Goal: Task Accomplishment & Management: Complete application form

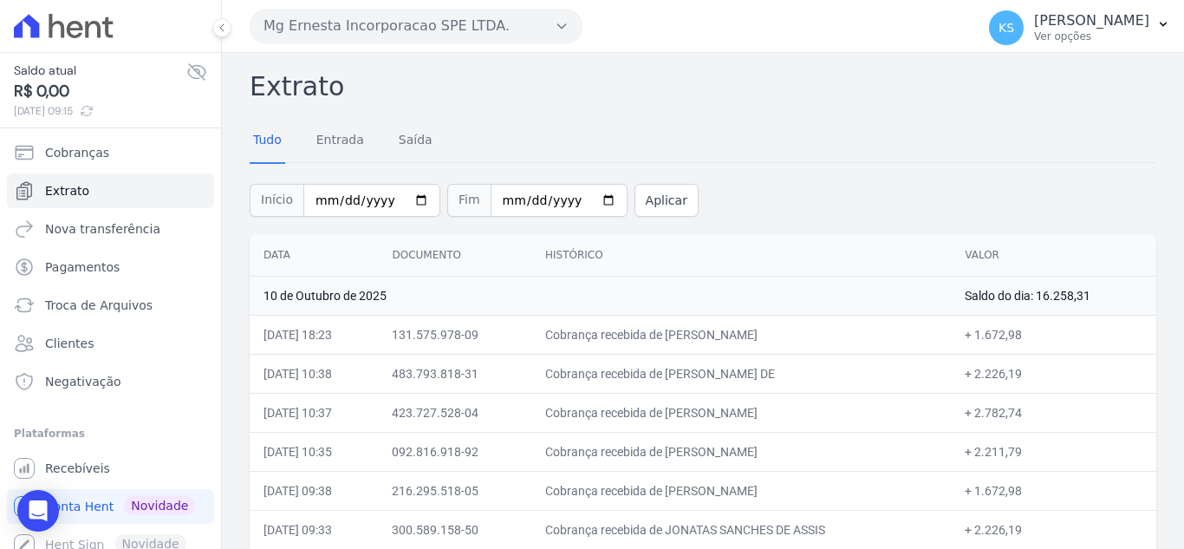
click at [432, 26] on button "Mg Ernesta Incorporacao SPE LTDA." at bounding box center [416, 26] width 333 height 35
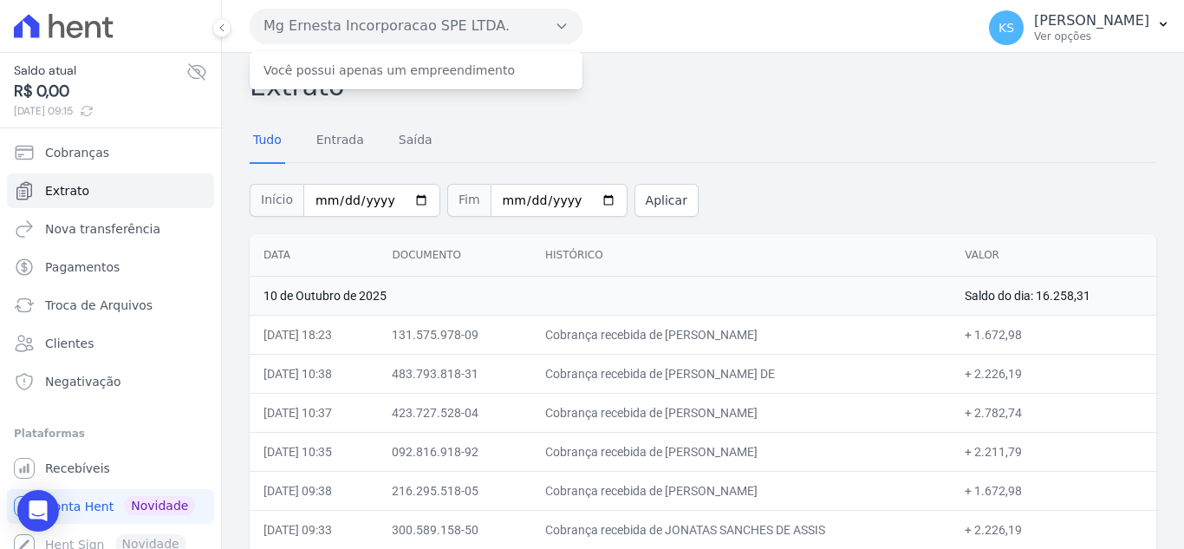
drag, startPoint x: 637, startPoint y: 67, endPoint x: 620, endPoint y: 75, distance: 19.0
click at [637, 68] on h2 "Extrato" at bounding box center [703, 86] width 907 height 39
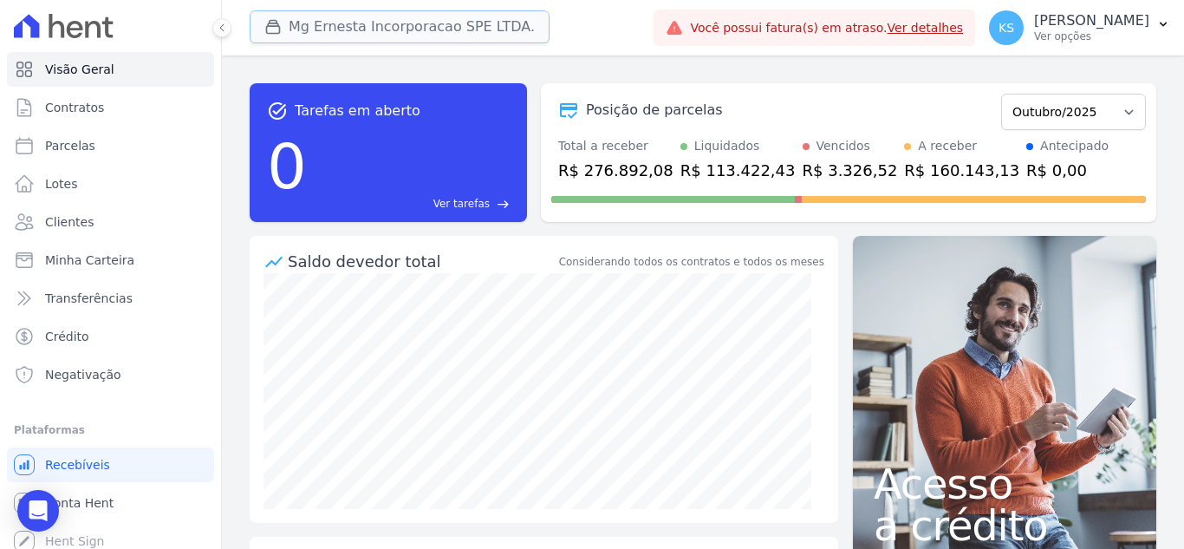
click at [380, 27] on button "Mg Ernesta Incorporacao SPE LTDA." at bounding box center [400, 26] width 300 height 33
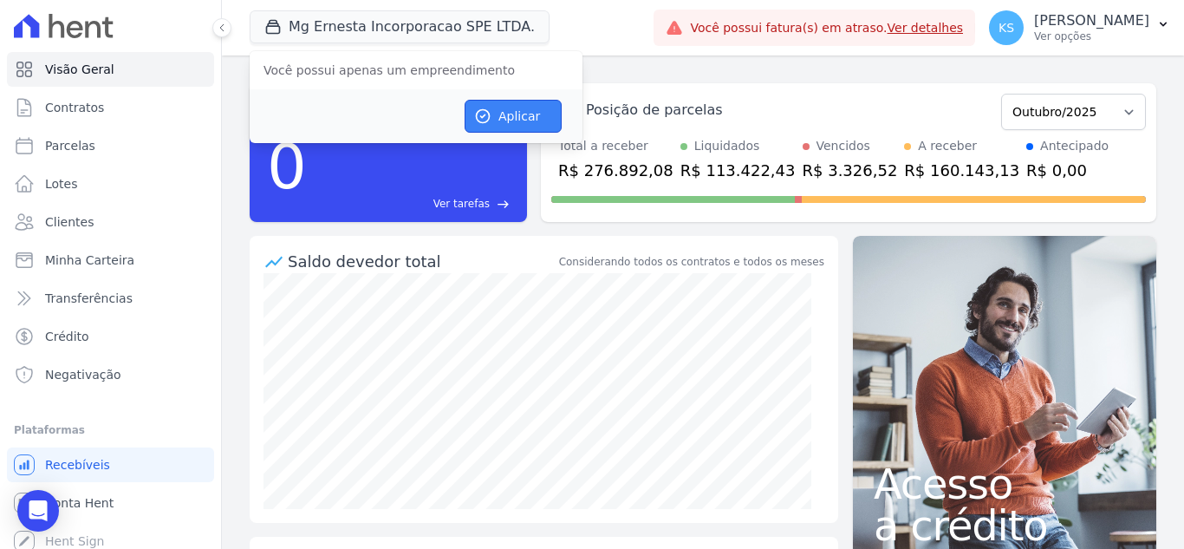
click at [523, 120] on button "Aplicar" at bounding box center [513, 116] width 97 height 33
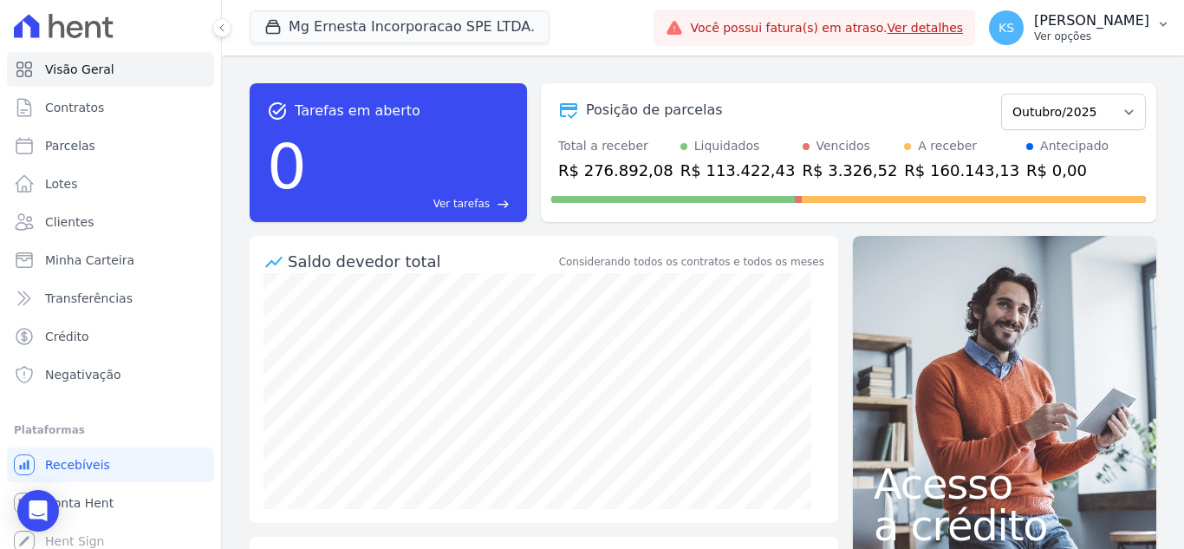
click at [1113, 21] on p "[PERSON_NAME]" at bounding box center [1091, 20] width 115 height 17
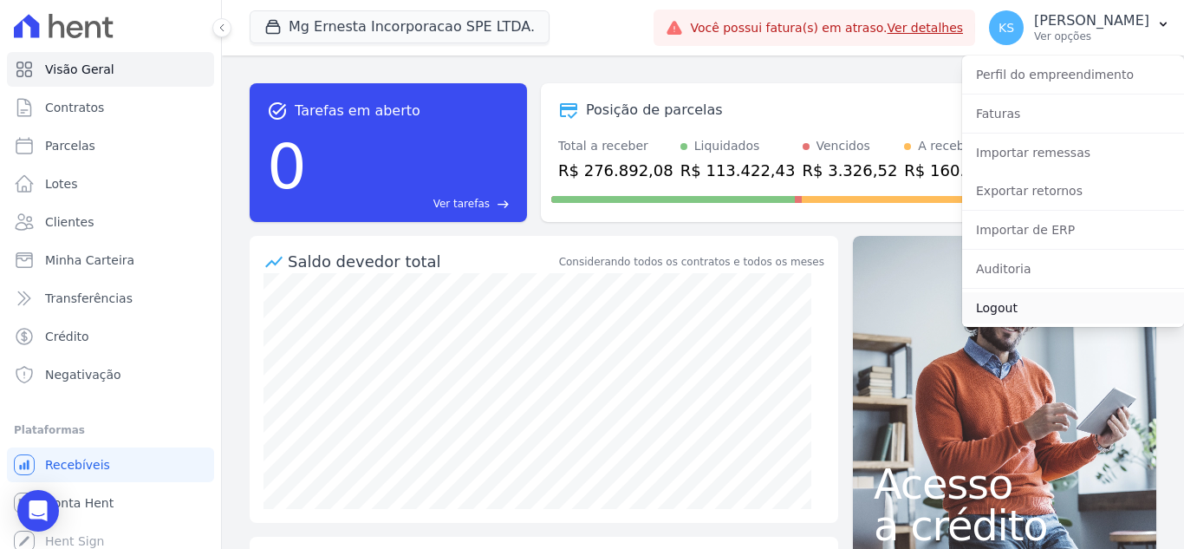
click at [1006, 313] on link "Logout" at bounding box center [1073, 307] width 222 height 31
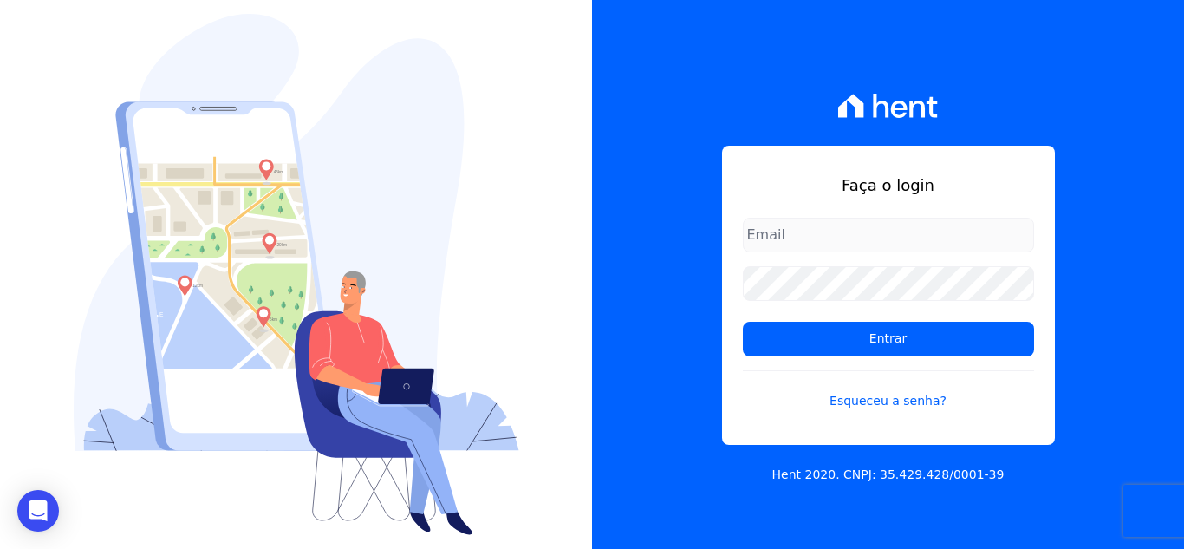
click at [839, 223] on input "email" at bounding box center [888, 235] width 291 height 35
type input "kelly.silva@construtoramgtec.com.br"
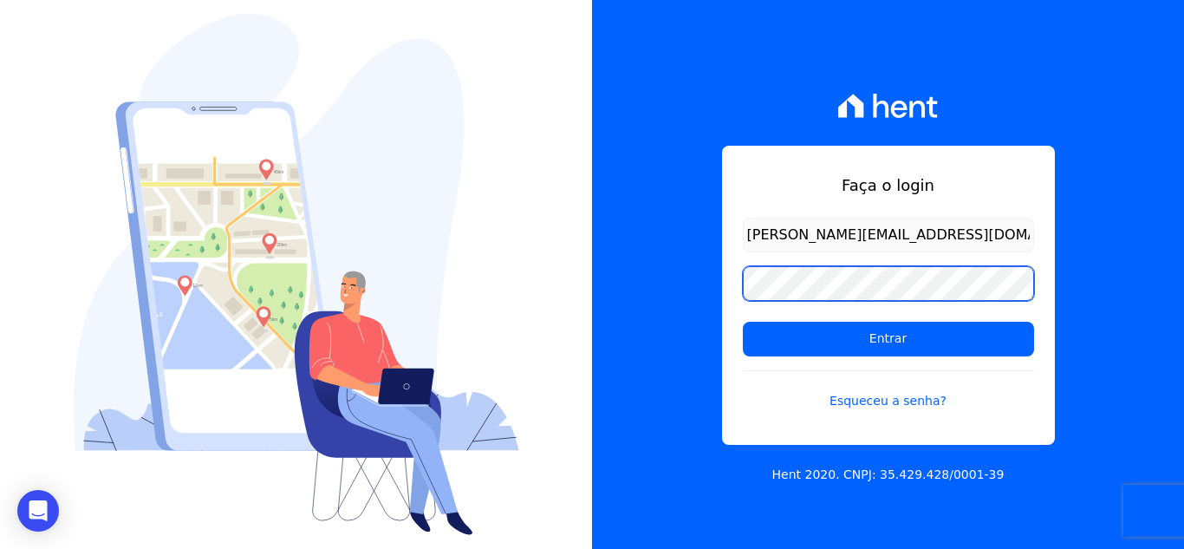
click at [743, 322] on input "Entrar" at bounding box center [888, 339] width 291 height 35
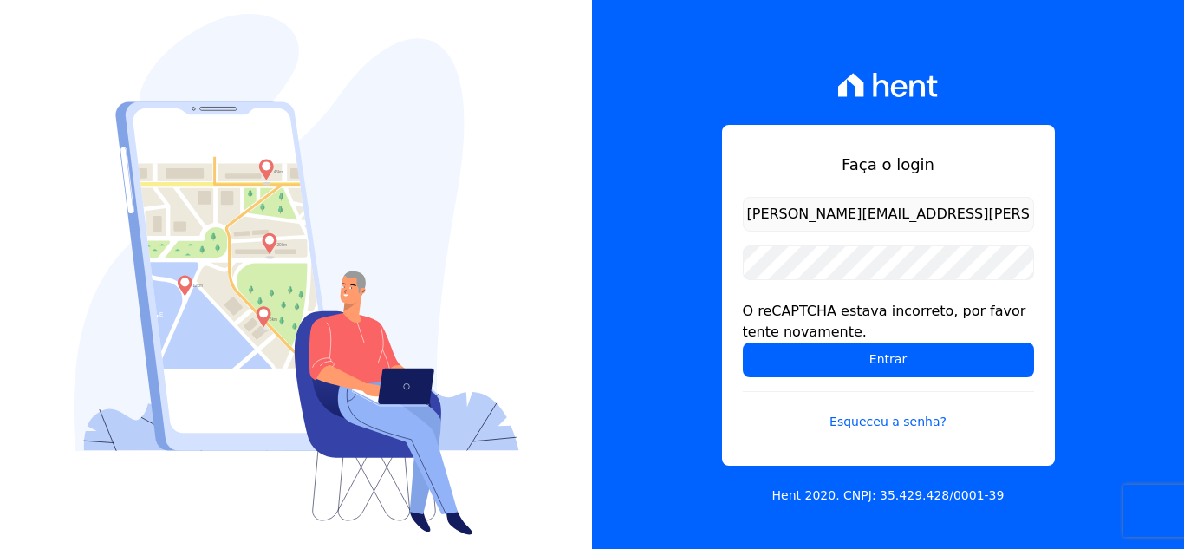
click at [780, 244] on form "kelly.silva@construtoramgtec.com.br O reCAPTCHA estava incorreto, por favor ten…" at bounding box center [888, 324] width 291 height 255
click at [743, 342] on input "Entrar" at bounding box center [888, 359] width 291 height 35
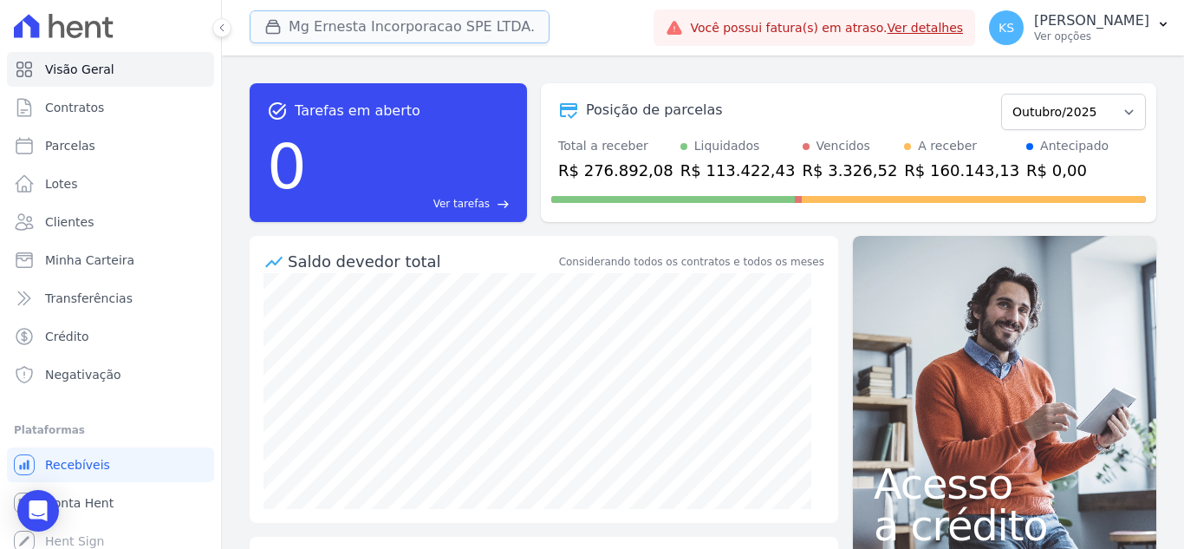
click at [439, 33] on button "Mg Ernesta Incorporacao SPE LTDA." at bounding box center [400, 26] width 300 height 33
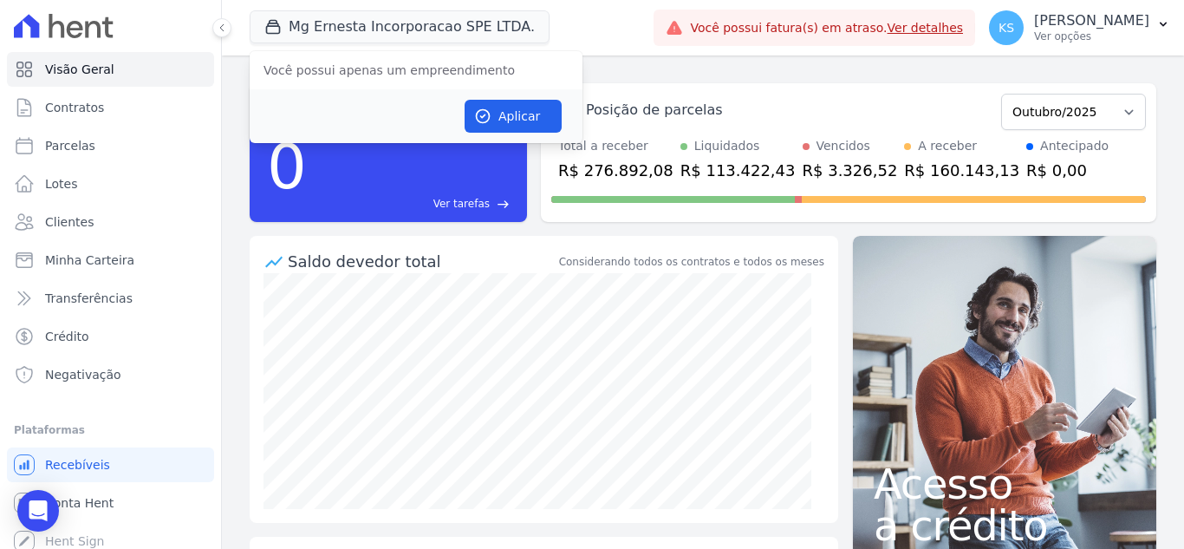
click at [583, 35] on div "Mg Ernesta Incorporacao SPE LTDA. Você possui apenas um empreendimento Aplicar" at bounding box center [448, 27] width 397 height 57
click at [425, 36] on button "Mg Ernesta Incorporacao SPE LTDA." at bounding box center [400, 26] width 300 height 33
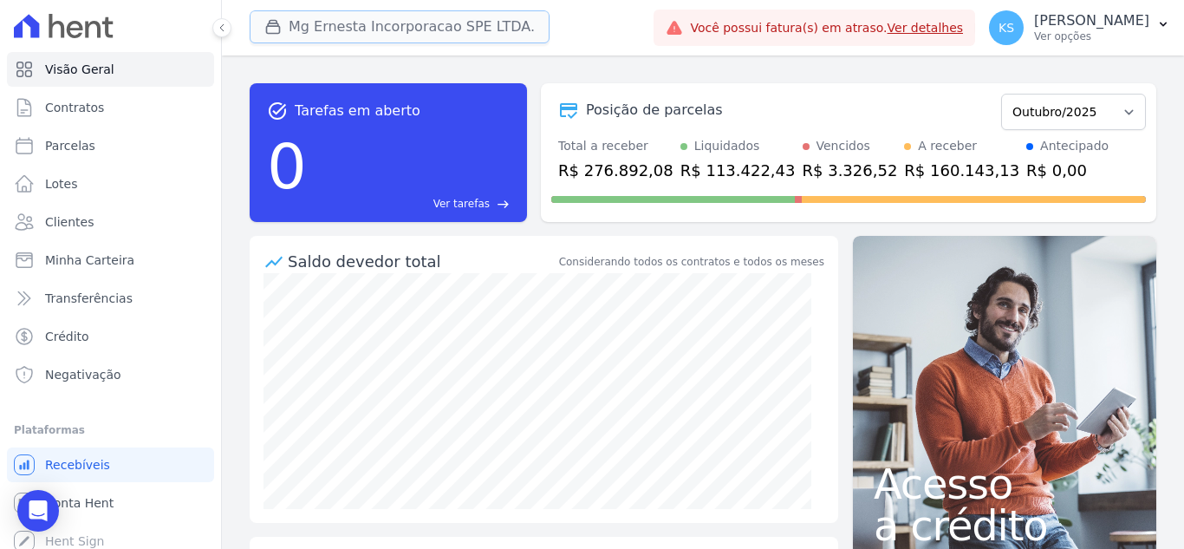
click at [498, 27] on button "Mg Ernesta Incorporacao SPE LTDA." at bounding box center [400, 26] width 300 height 33
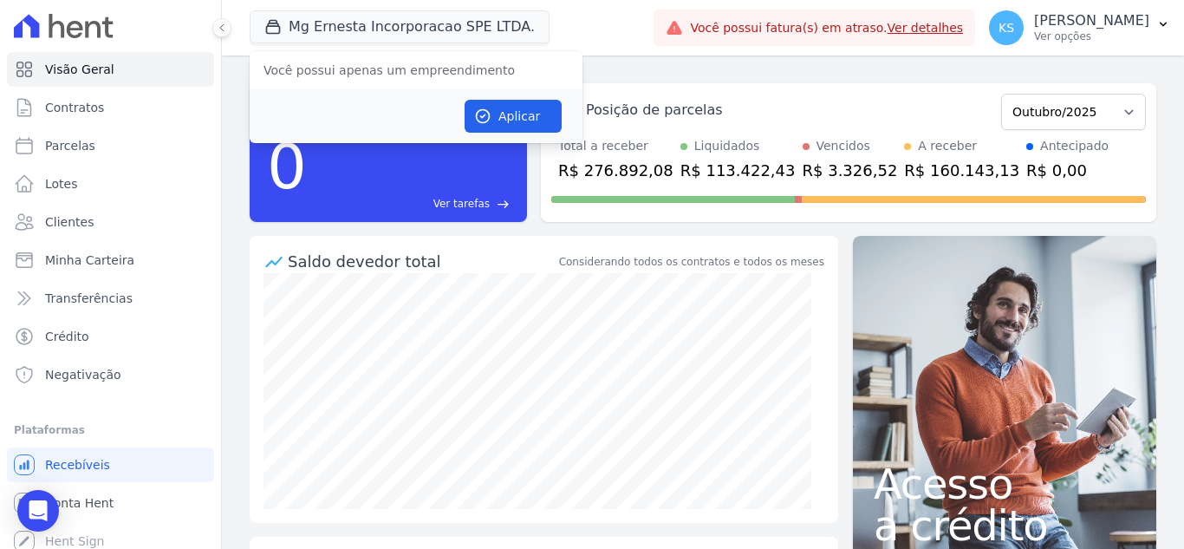
click at [600, 19] on div "Mg Ernesta Incorporacao SPE LTDA. Você possui apenas um empreendimento Aplicar" at bounding box center [448, 27] width 397 height 57
click at [498, 21] on button "Mg Ernesta Incorporacao SPE LTDA." at bounding box center [400, 26] width 300 height 33
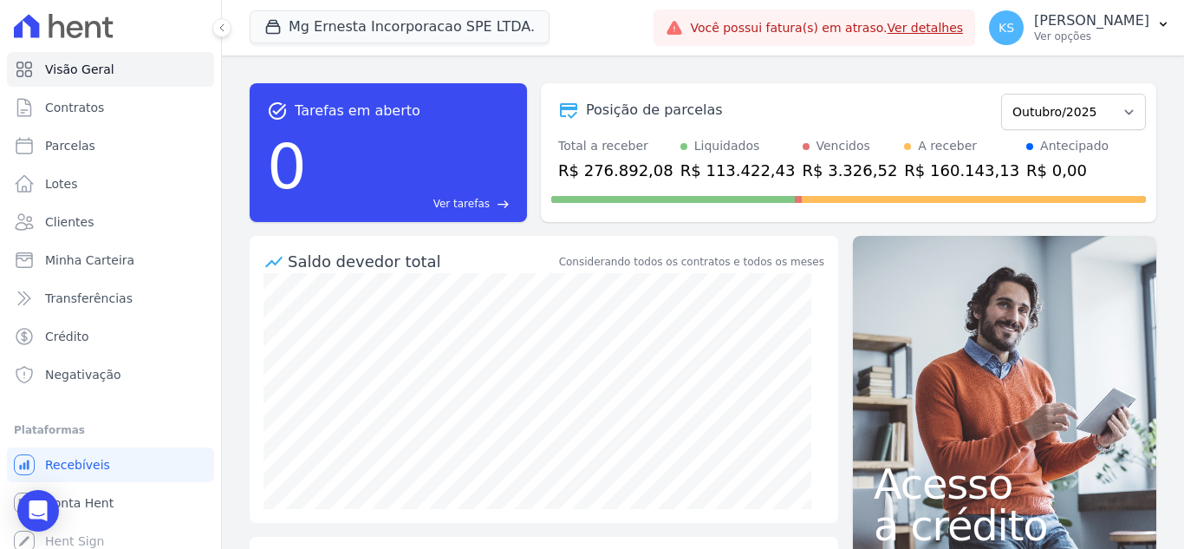
click at [609, 22] on div "Mg Ernesta Incorporacao SPE LTDA. Você possui apenas um empreendimento Aplicar" at bounding box center [448, 27] width 397 height 57
click at [318, 33] on button "Mg Ernesta Incorporacao SPE LTDA." at bounding box center [400, 26] width 300 height 33
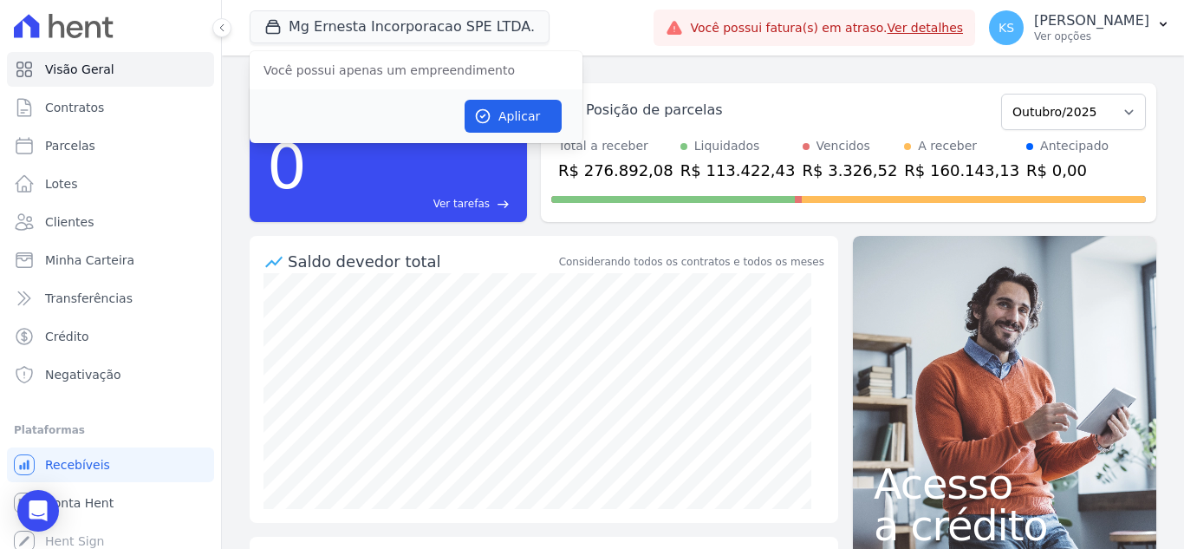
click at [582, 23] on div "Mg Ernesta Incorporacao SPE LTDA. Você possui apenas um empreendimento Aplicar" at bounding box center [448, 27] width 397 height 57
click at [546, 21] on div "Mg Ernesta Incorporacao SPE LTDA. Você possui apenas um empreendimento Aplicar" at bounding box center [448, 27] width 397 height 57
drag, startPoint x: 547, startPoint y: 22, endPoint x: 506, endPoint y: 36, distance: 43.0
click at [547, 23] on div "Mg Ernesta Incorporacao SPE LTDA. Você possui apenas um empreendimento Aplicar" at bounding box center [448, 27] width 397 height 57
click at [557, 16] on div "Mg Ernesta Incorporacao SPE LTDA. Você possui apenas um empreendimento Aplicar" at bounding box center [448, 27] width 397 height 57
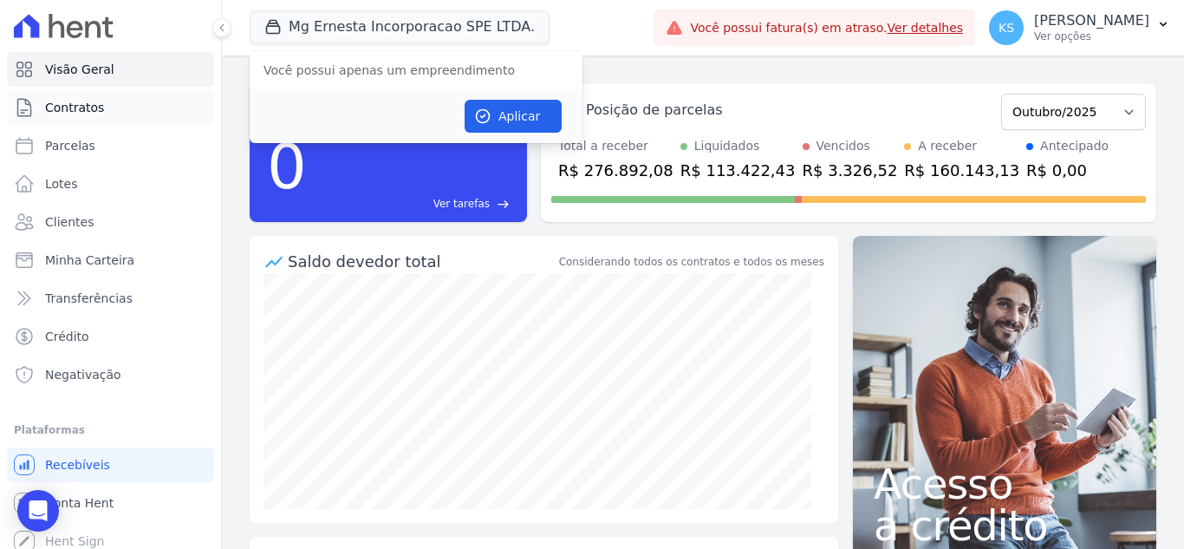
click at [84, 101] on span "Contratos" at bounding box center [74, 107] width 59 height 17
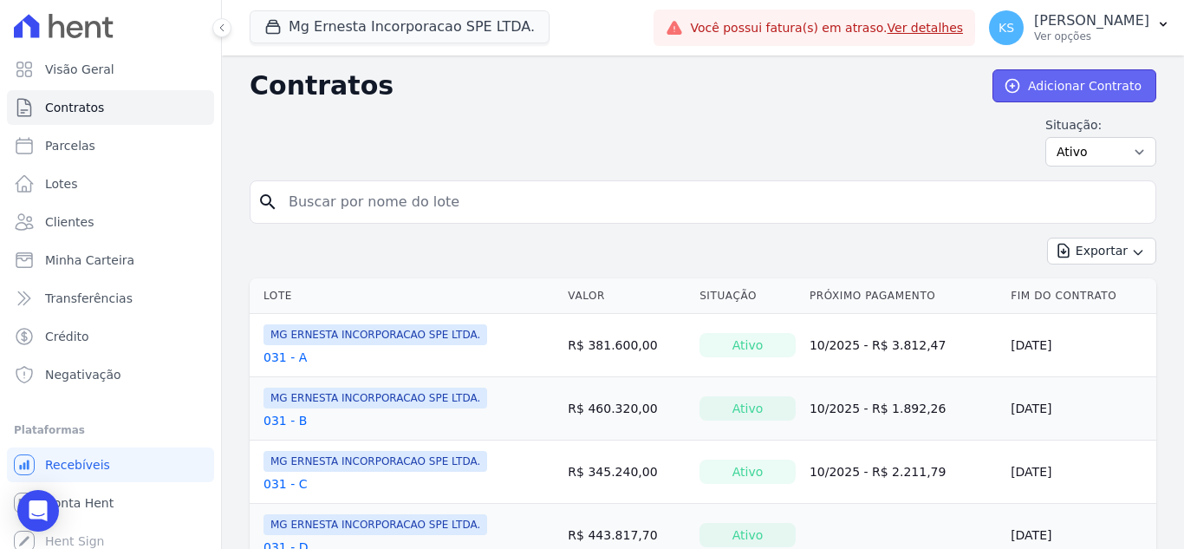
click at [1051, 84] on link "Adicionar Contrato" at bounding box center [1075, 85] width 164 height 33
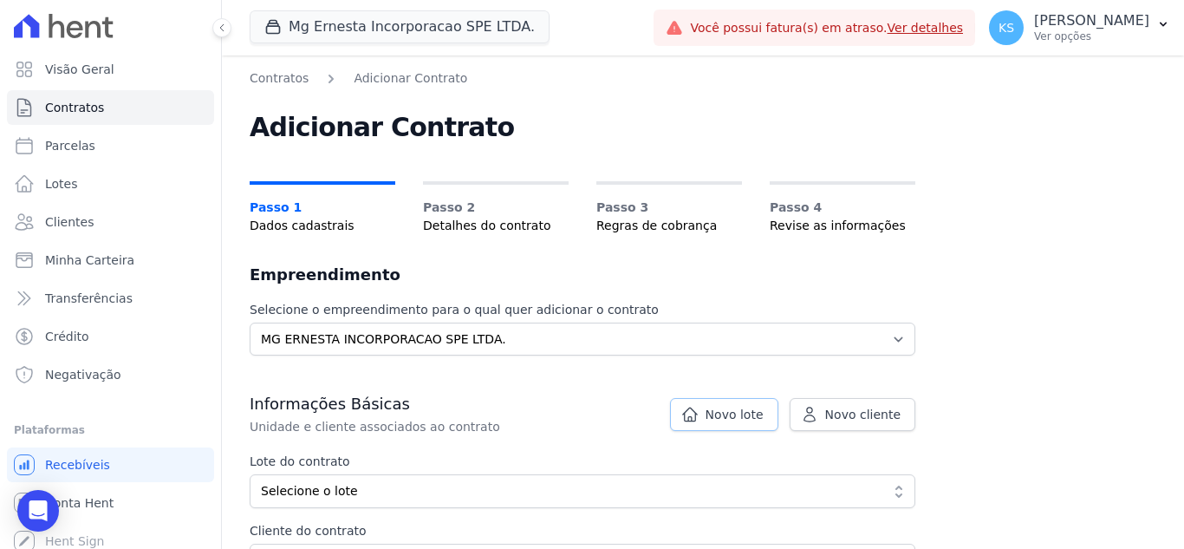
click at [742, 417] on span "Novo lote" at bounding box center [735, 414] width 58 height 17
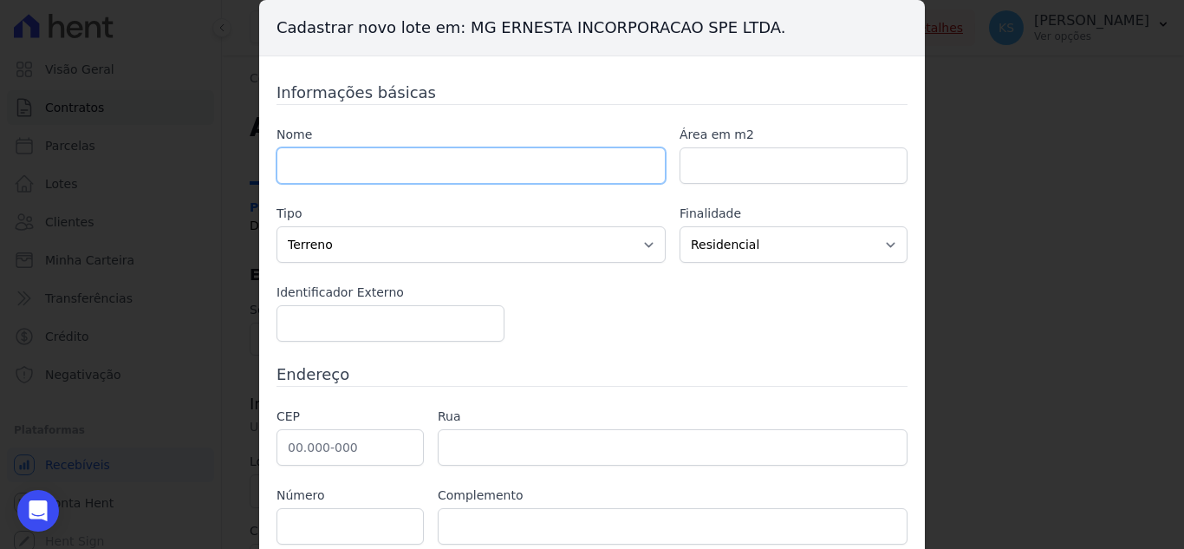
click at [361, 161] on input "text" at bounding box center [471, 165] width 389 height 36
type input "173 D"
click at [772, 153] on input "number" at bounding box center [794, 165] width 228 height 36
click at [565, 240] on select "Casa Apartamento Escritório Flat Loja Espaço Comercial Terreno Outros" at bounding box center [471, 244] width 389 height 36
select select "apartment"
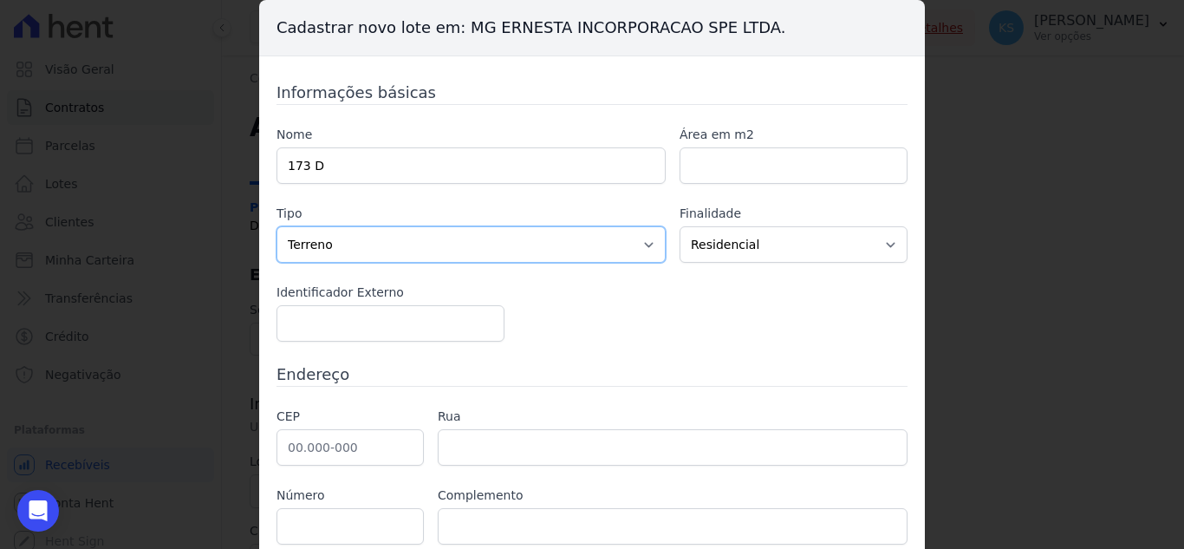
click at [277, 226] on select "Casa Apartamento Escritório Flat Loja Espaço Comercial Terreno Outros" at bounding box center [471, 244] width 389 height 36
click at [752, 243] on select "Residencial Não-residencial Comercial Industrial Misto" at bounding box center [794, 244] width 228 height 36
click at [680, 226] on select "Residencial Não-residencial Comercial Industrial Misto" at bounding box center [794, 244] width 228 height 36
click at [332, 320] on input "number" at bounding box center [391, 323] width 228 height 36
drag, startPoint x: 343, startPoint y: 335, endPoint x: 377, endPoint y: 326, distance: 34.9
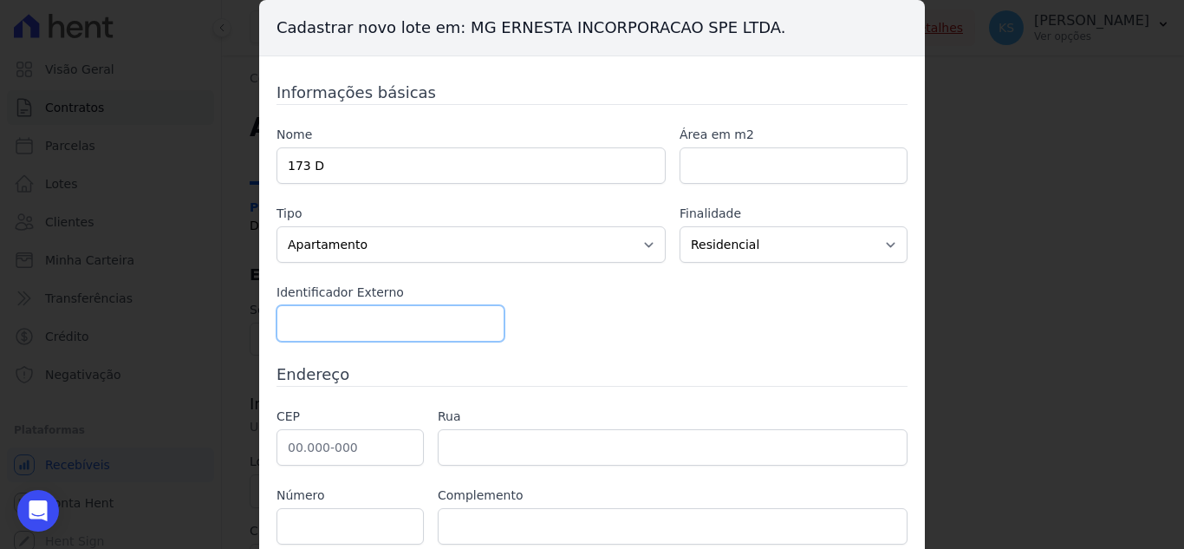
click at [346, 335] on input "number" at bounding box center [391, 323] width 228 height 36
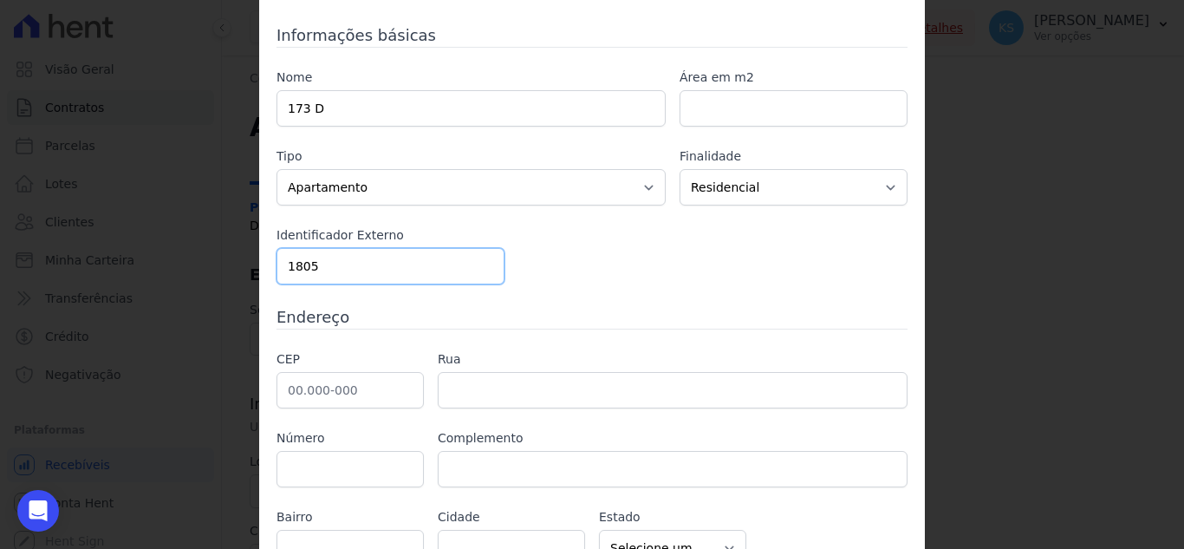
scroll to position [87, 0]
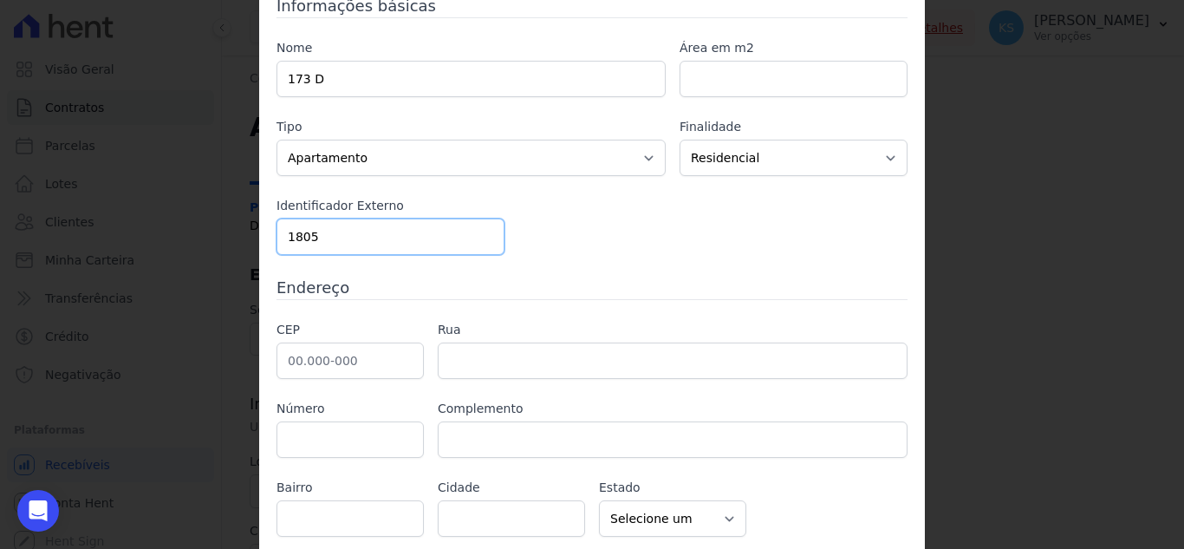
type input "1805"
click at [277, 361] on input "text" at bounding box center [350, 360] width 147 height 36
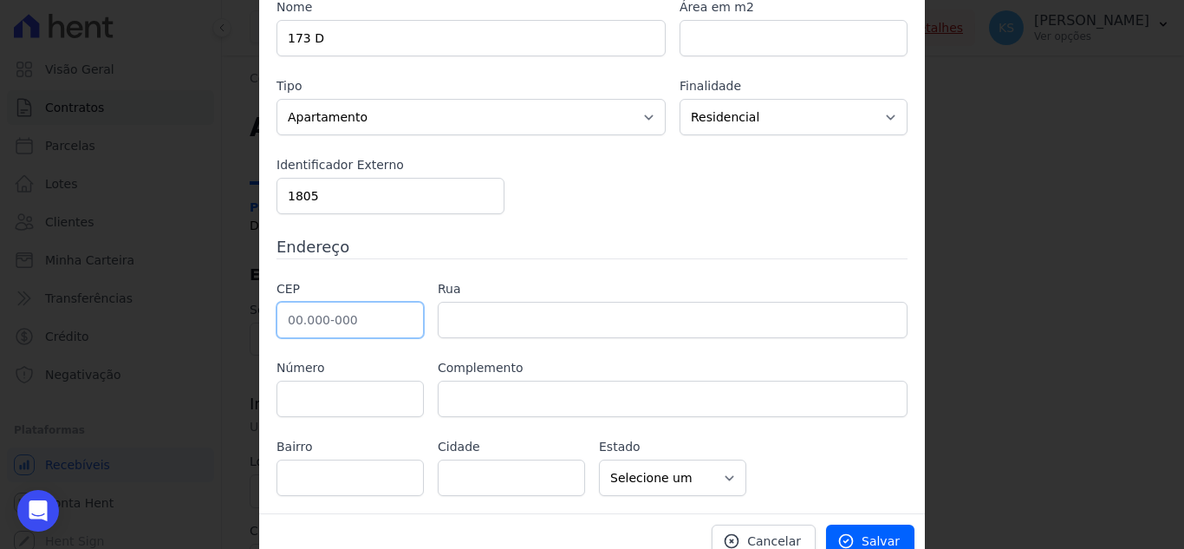
scroll to position [146, 0]
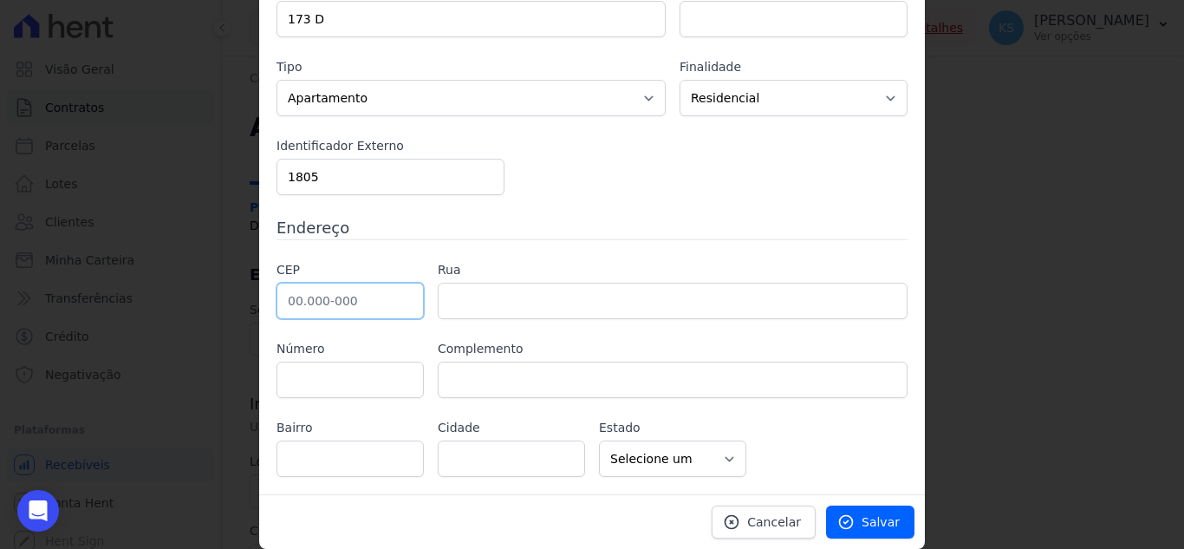
click at [278, 296] on input "text" at bounding box center [350, 301] width 147 height 36
click at [328, 312] on input "text" at bounding box center [350, 301] width 147 height 36
click at [288, 302] on input "text" at bounding box center [350, 301] width 147 height 36
drag, startPoint x: 286, startPoint y: 303, endPoint x: 306, endPoint y: 291, distance: 22.9
click at [286, 303] on input "text" at bounding box center [350, 301] width 147 height 36
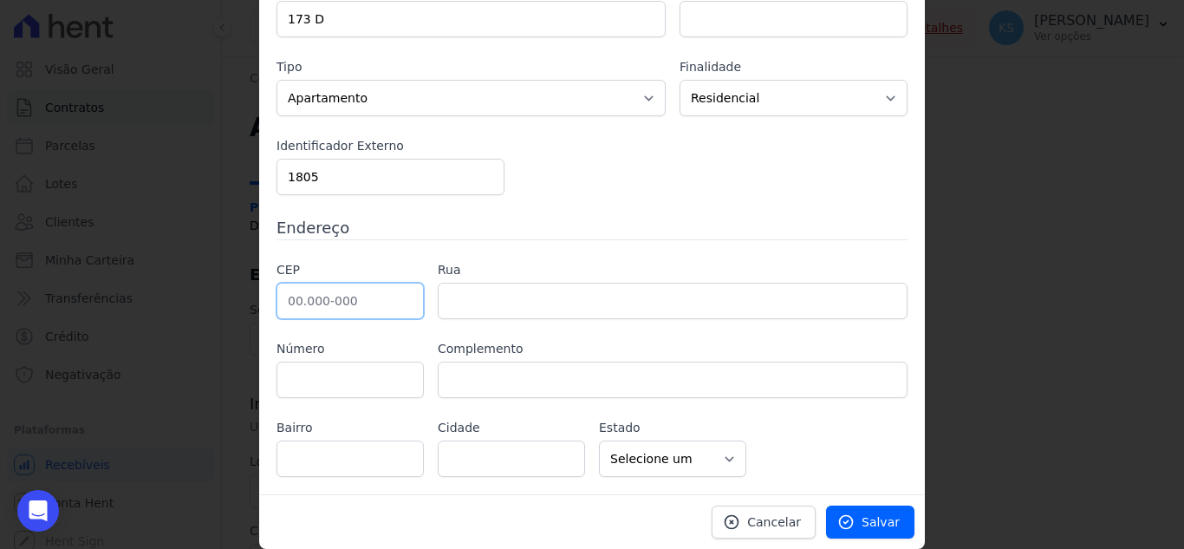
drag, startPoint x: 278, startPoint y: 301, endPoint x: 297, endPoint y: 299, distance: 19.1
click at [278, 301] on input "text" at bounding box center [350, 301] width 147 height 36
paste input "09.910-170"
type input "09.910-170"
type input "[GEOGRAPHIC_DATA]"
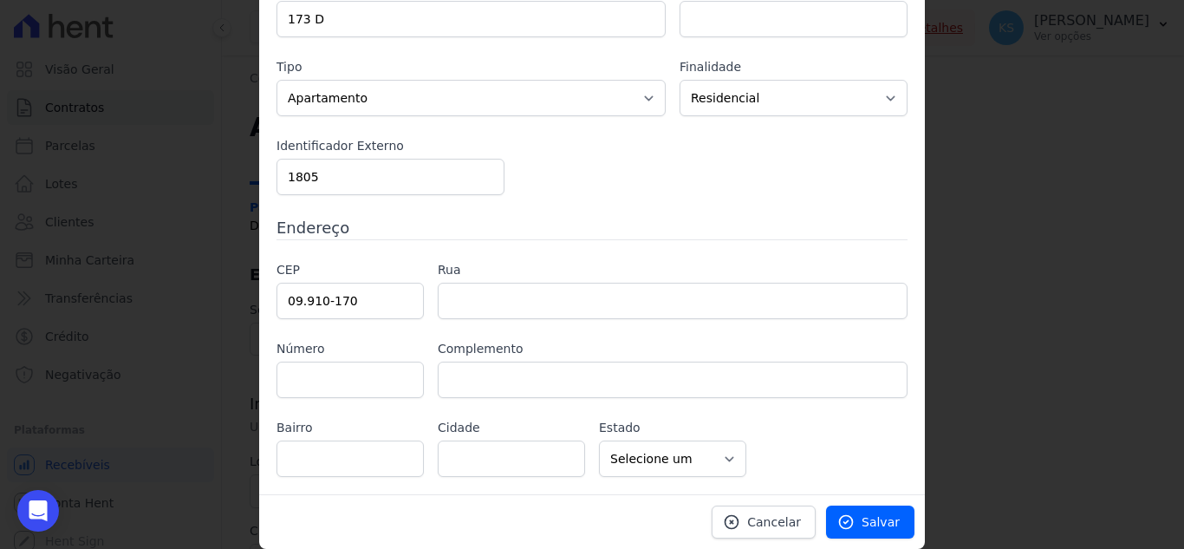
type input "Centro"
type input "Diadema"
select select "SP"
click at [293, 387] on input "text" at bounding box center [350, 379] width 147 height 36
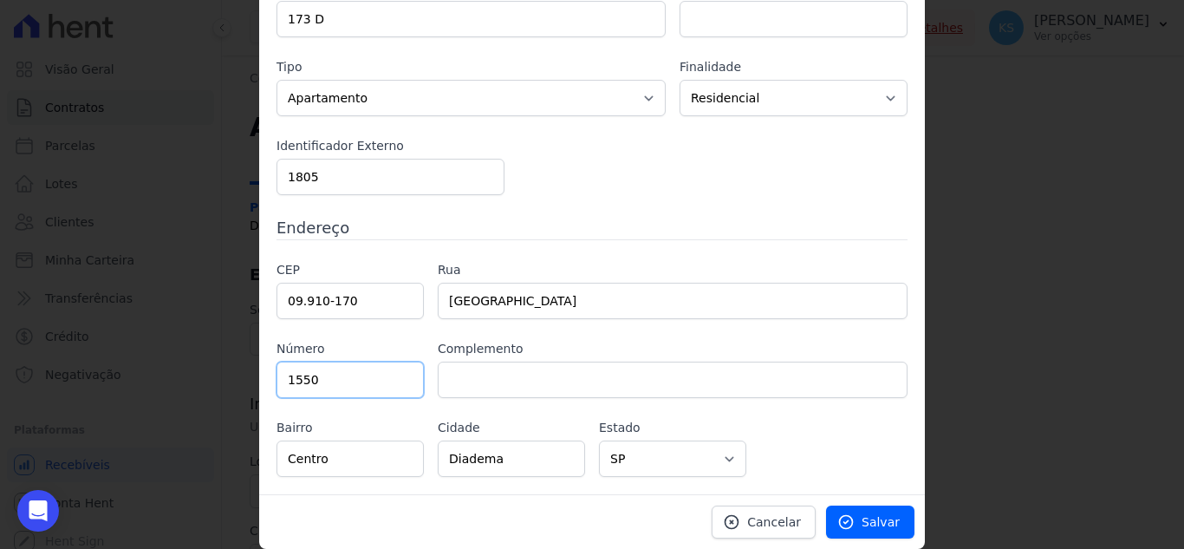
type input "1550"
click at [485, 385] on input "text" at bounding box center [673, 379] width 470 height 36
paste input "APTO 127A"
type input "APTO 127A"
drag, startPoint x: 873, startPoint y: 518, endPoint x: 869, endPoint y: 529, distance: 11.8
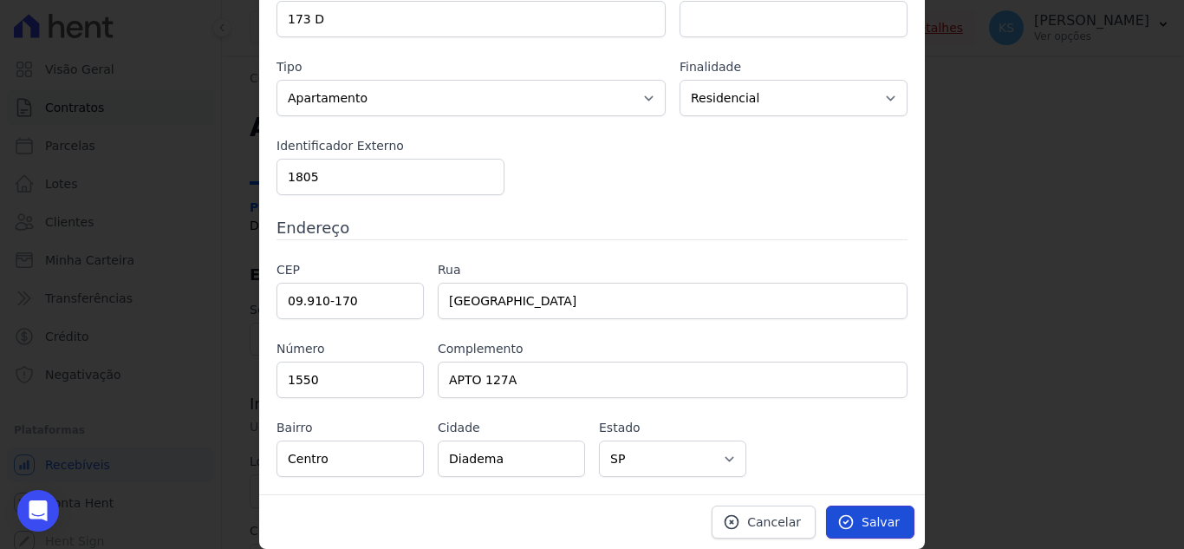
click at [873, 518] on span "Salvar" at bounding box center [881, 521] width 38 height 17
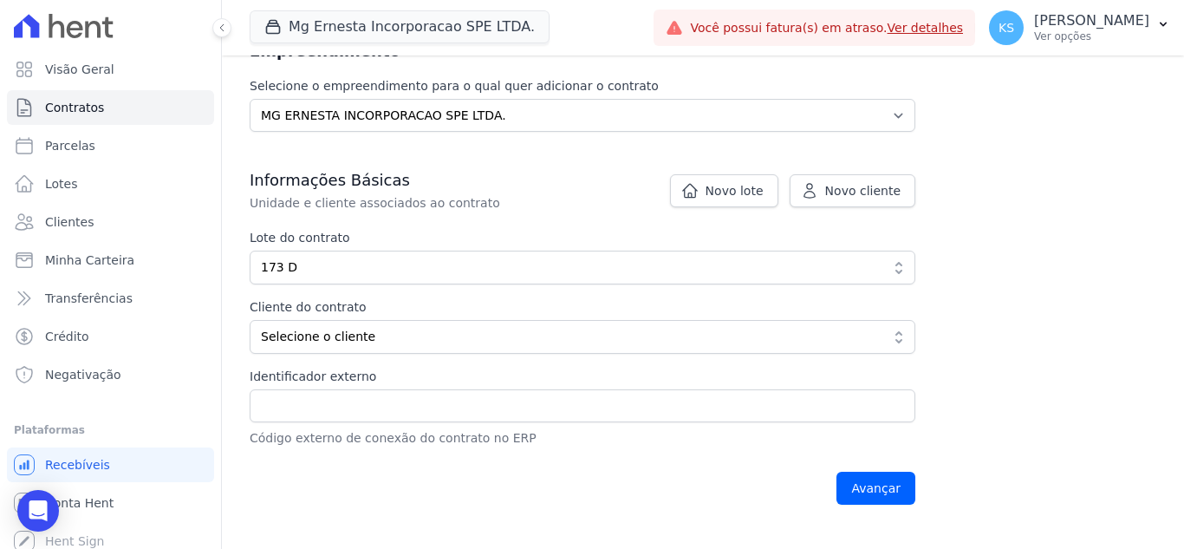
scroll to position [260, 0]
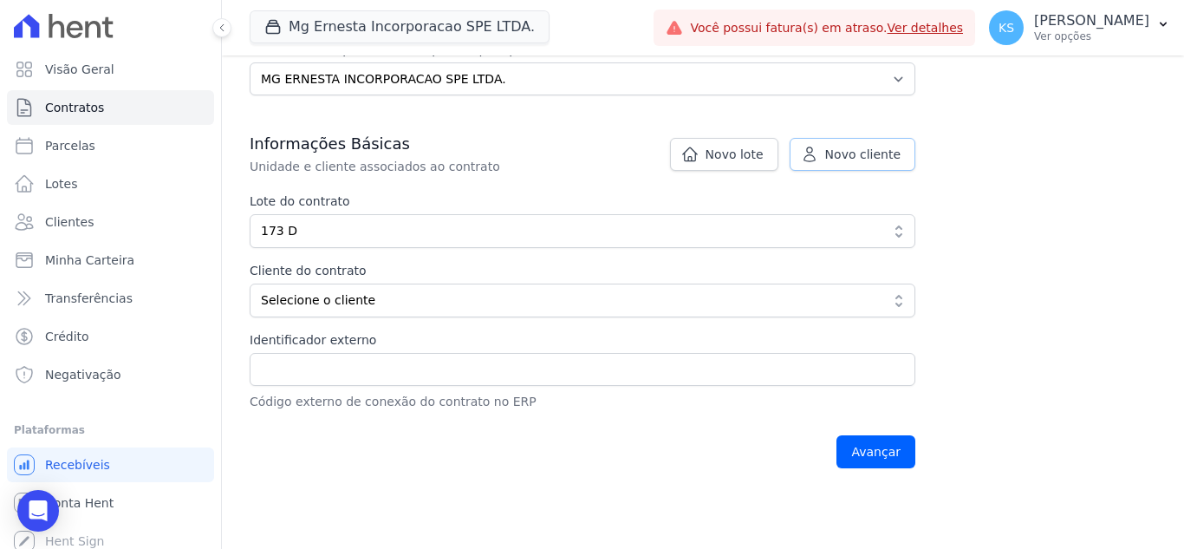
click at [843, 156] on span "Novo cliente" at bounding box center [862, 154] width 75 height 17
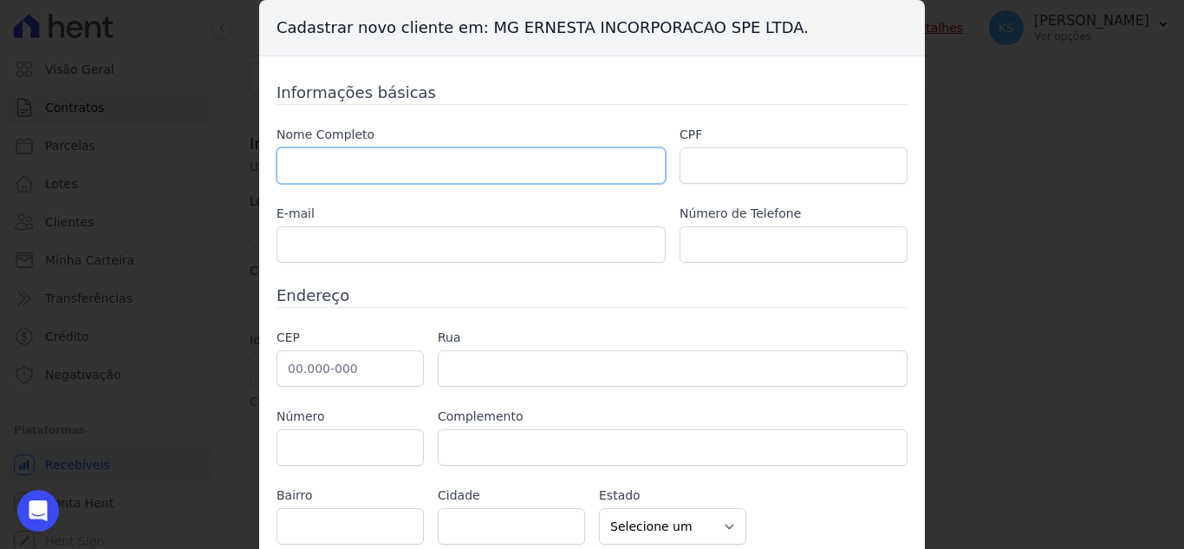
click at [355, 163] on input "text" at bounding box center [471, 165] width 389 height 36
click at [312, 172] on input "text" at bounding box center [471, 165] width 389 height 36
paste input "[PERSON_NAME][DEMOGRAPHIC_DATA]"
type input "[PERSON_NAME][DEMOGRAPHIC_DATA]"
click at [712, 161] on input "text" at bounding box center [794, 165] width 228 height 36
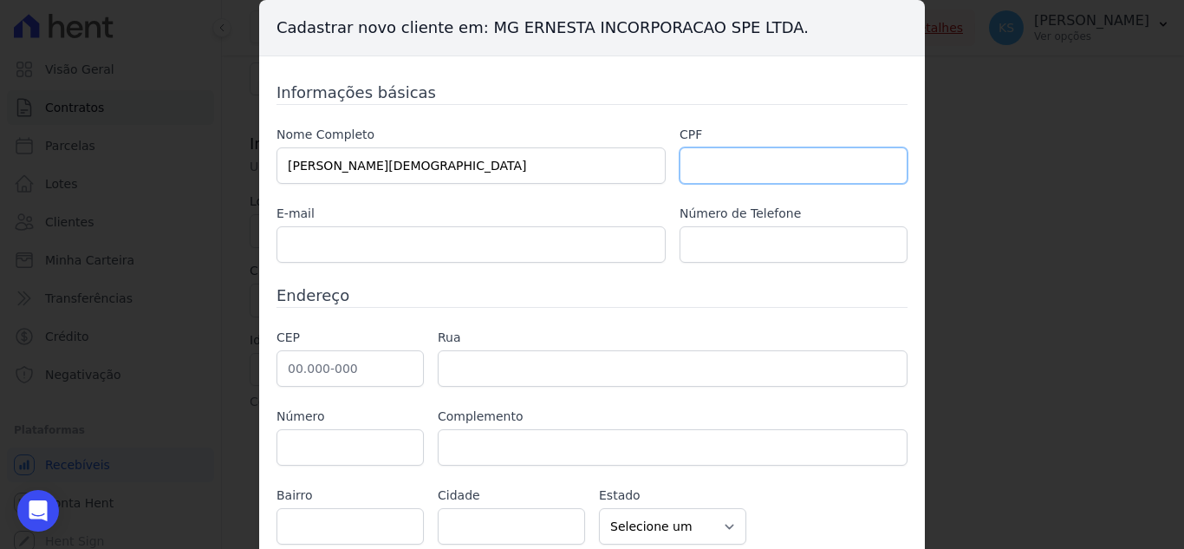
paste input "046.521.788-59"
type input "046.521.788-59"
click at [537, 246] on input "text" at bounding box center [471, 244] width 389 height 36
click at [319, 257] on input "text" at bounding box center [471, 244] width 389 height 36
paste input "09910-170"
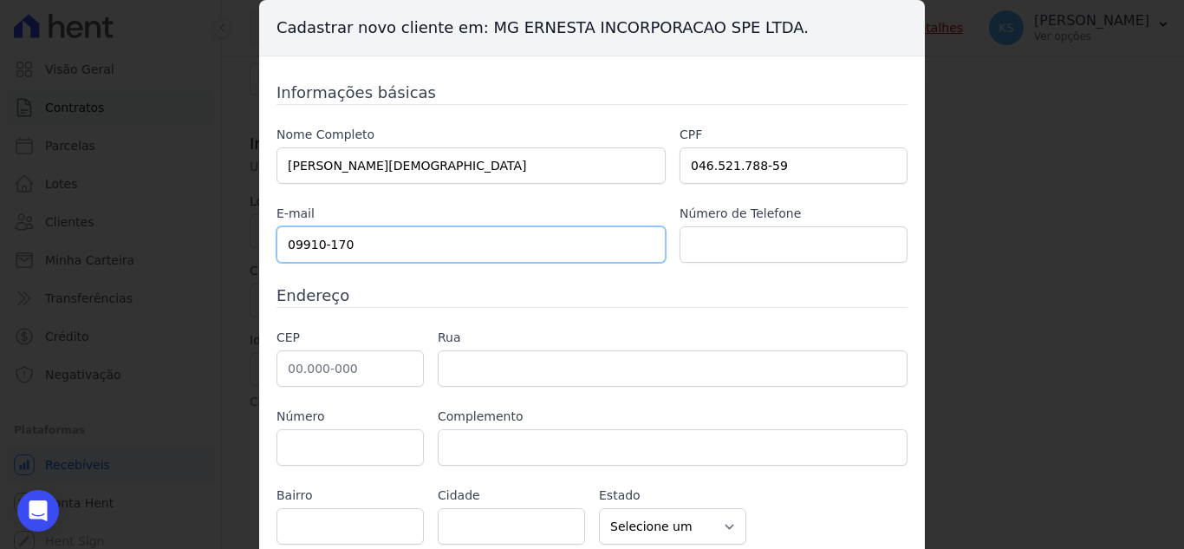
type input "09910-170"
click at [732, 238] on input "text" at bounding box center [794, 244] width 228 height 36
click at [762, 251] on input "text" at bounding box center [794, 244] width 228 height 36
drag, startPoint x: 275, startPoint y: 365, endPoint x: 286, endPoint y: 370, distance: 12.4
click at [277, 366] on input "text" at bounding box center [350, 368] width 147 height 36
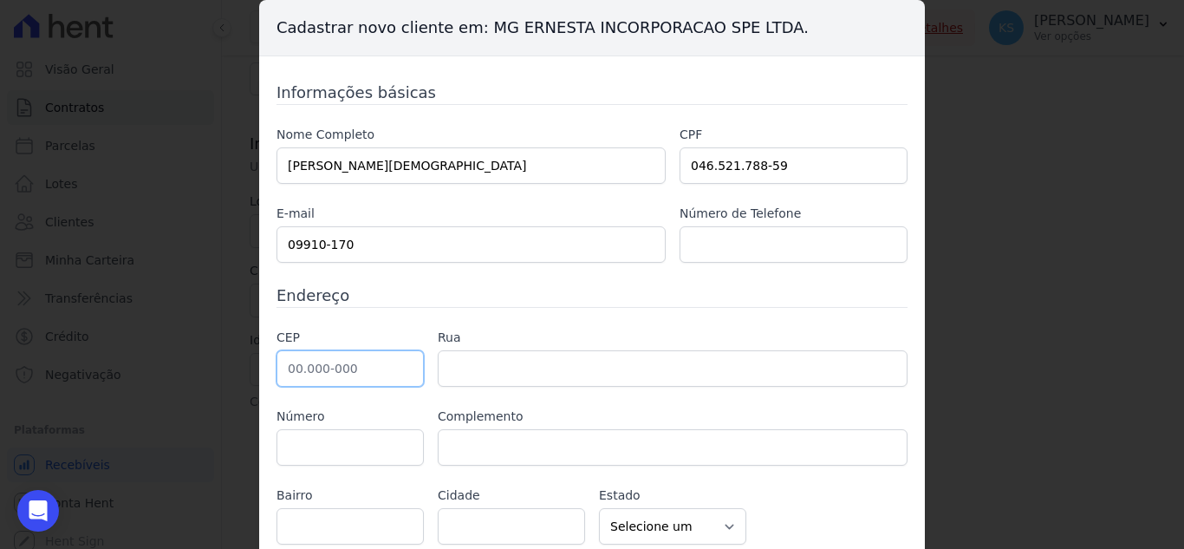
click at [322, 386] on input "text" at bounding box center [350, 368] width 147 height 36
paste input "09.910-170"
type input "09.910-170"
type input "[GEOGRAPHIC_DATA]"
type input "Centro"
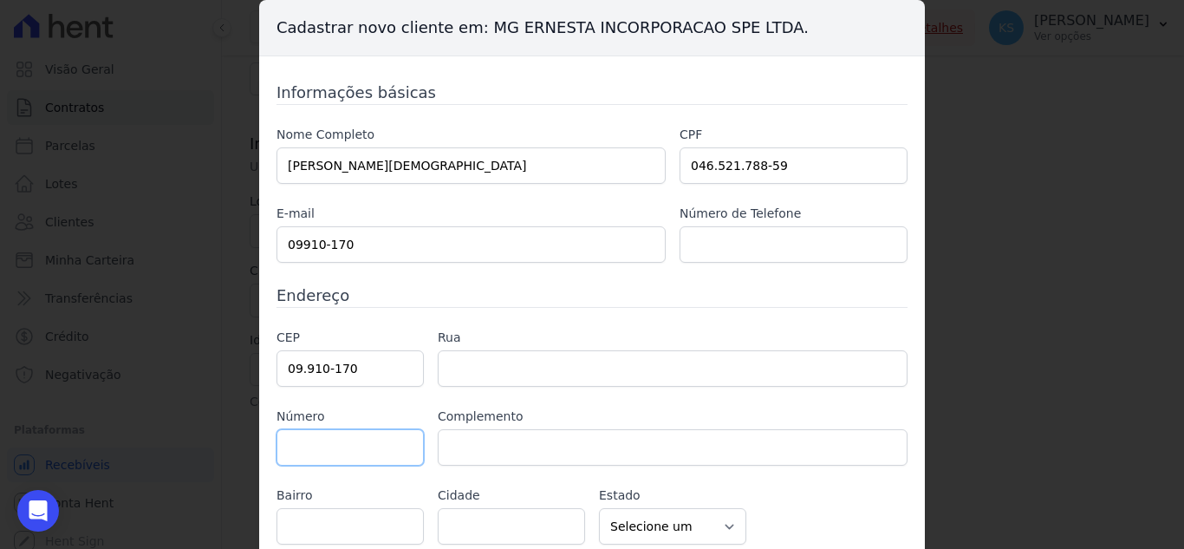
type input "Diadema"
select select "SP"
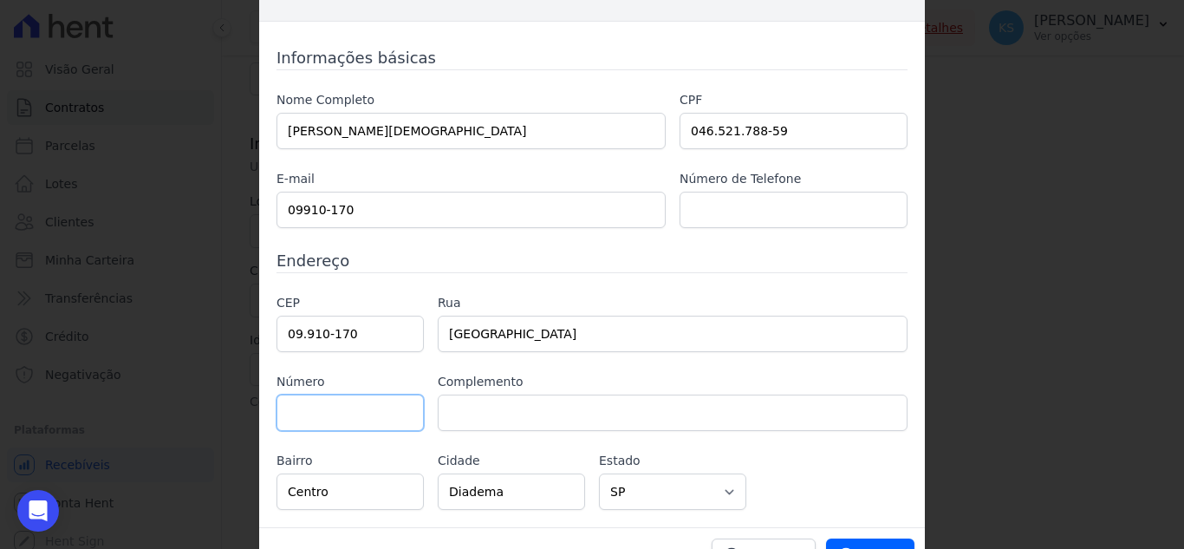
scroll to position [68, 0]
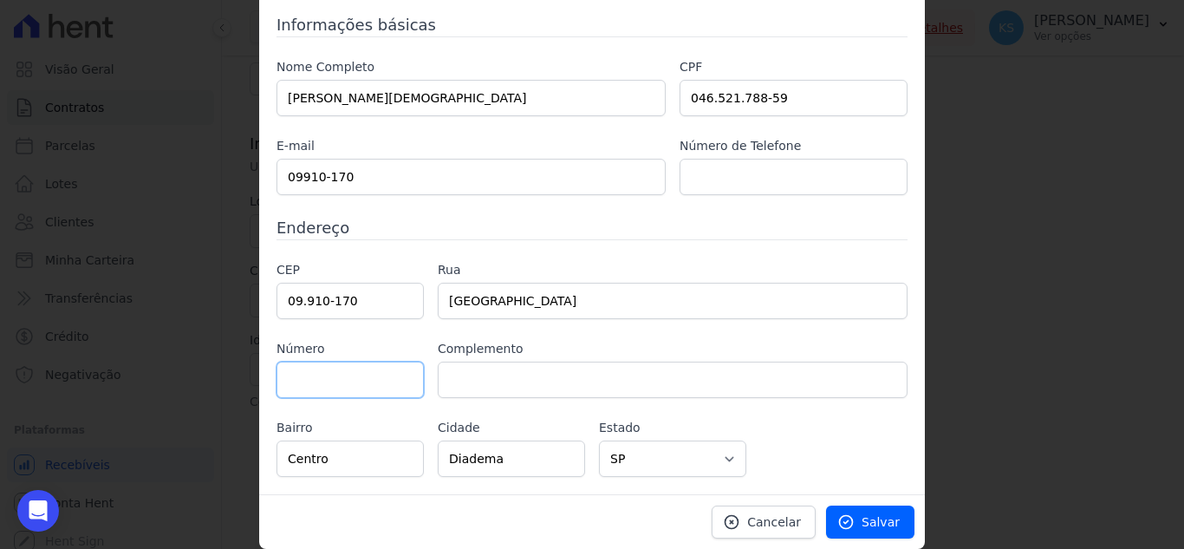
drag, startPoint x: 316, startPoint y: 379, endPoint x: 436, endPoint y: 338, distance: 126.4
click at [316, 379] on input "text" at bounding box center [350, 379] width 147 height 36
type input "1550"
click at [541, 368] on input "text" at bounding box center [673, 379] width 470 height 36
click at [499, 376] on input "text" at bounding box center [673, 379] width 470 height 36
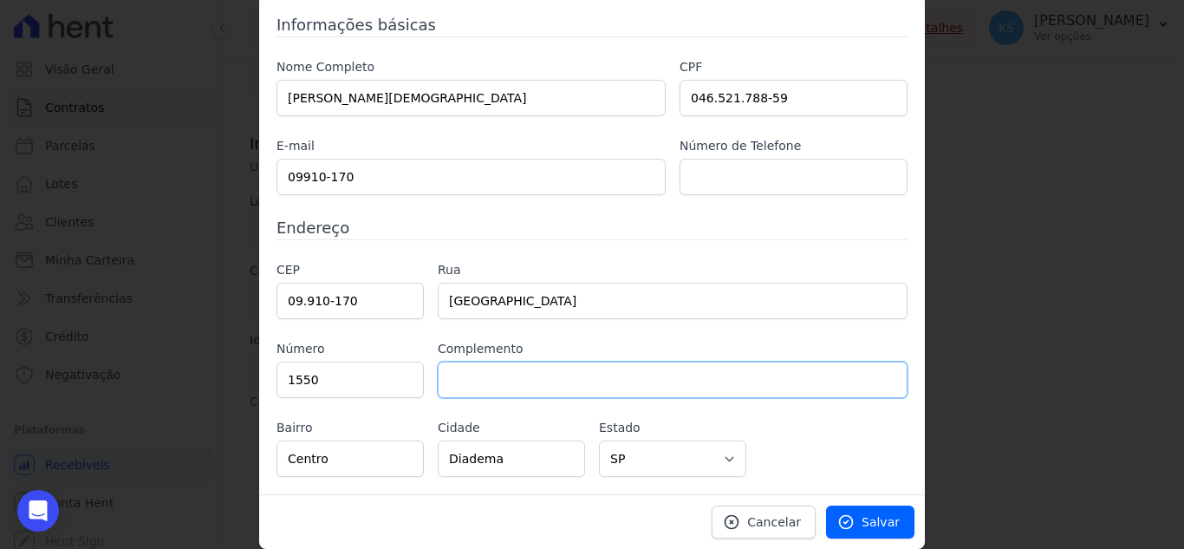
paste input "APTO 127A"
type input "APTO 127A"
click at [732, 175] on input "text" at bounding box center [794, 177] width 228 height 36
paste input "96400023"
type input "11 96400023"
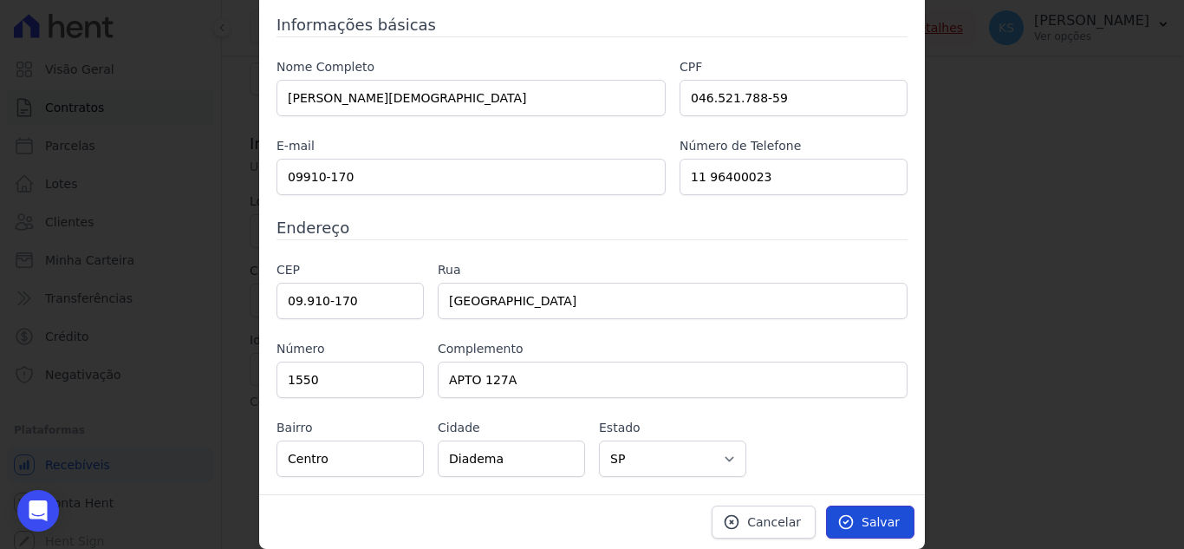
click at [874, 524] on span "Salvar" at bounding box center [881, 521] width 38 height 17
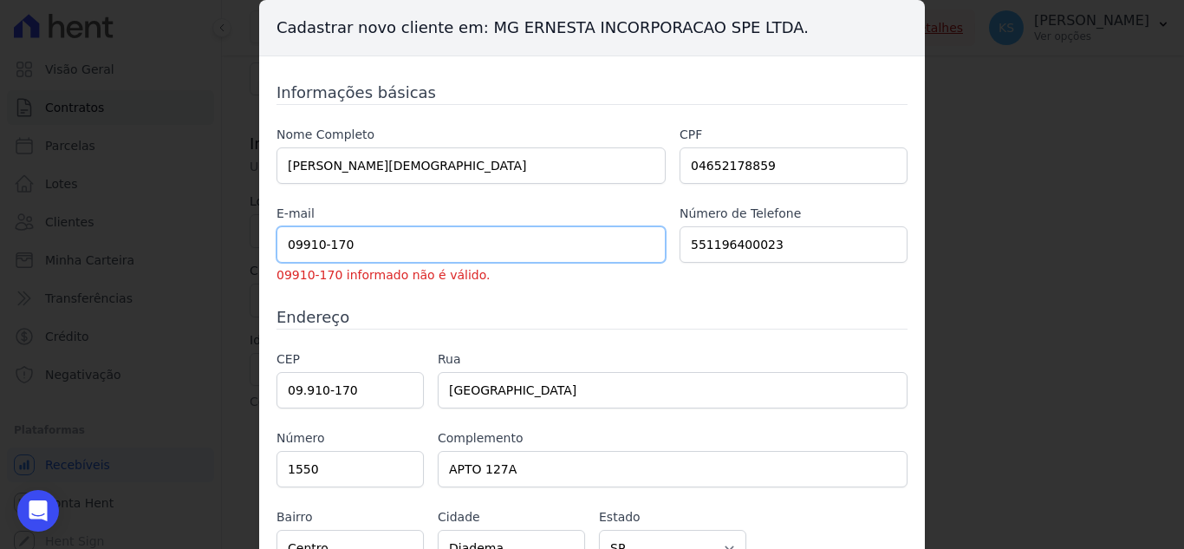
click at [372, 239] on input "09910-170" at bounding box center [471, 244] width 389 height 36
drag, startPoint x: 371, startPoint y: 242, endPoint x: 75, endPoint y: 268, distance: 296.7
click at [75, 268] on div "Cadastrar novo cliente em: MG ERNESTA INCORPORACAO SPE LTDA. Informações básica…" at bounding box center [592, 274] width 1184 height 549
click at [332, 241] on input "text" at bounding box center [471, 244] width 389 height 36
paste input "[EMAIL_ADDRESS][DOMAIN_NAME]"
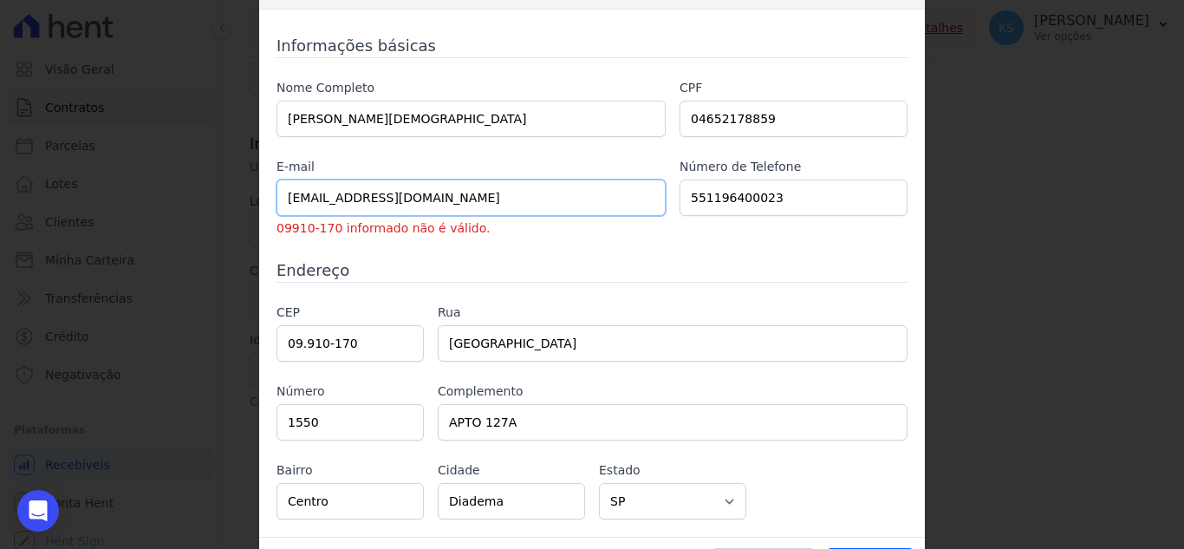
scroll to position [89, 0]
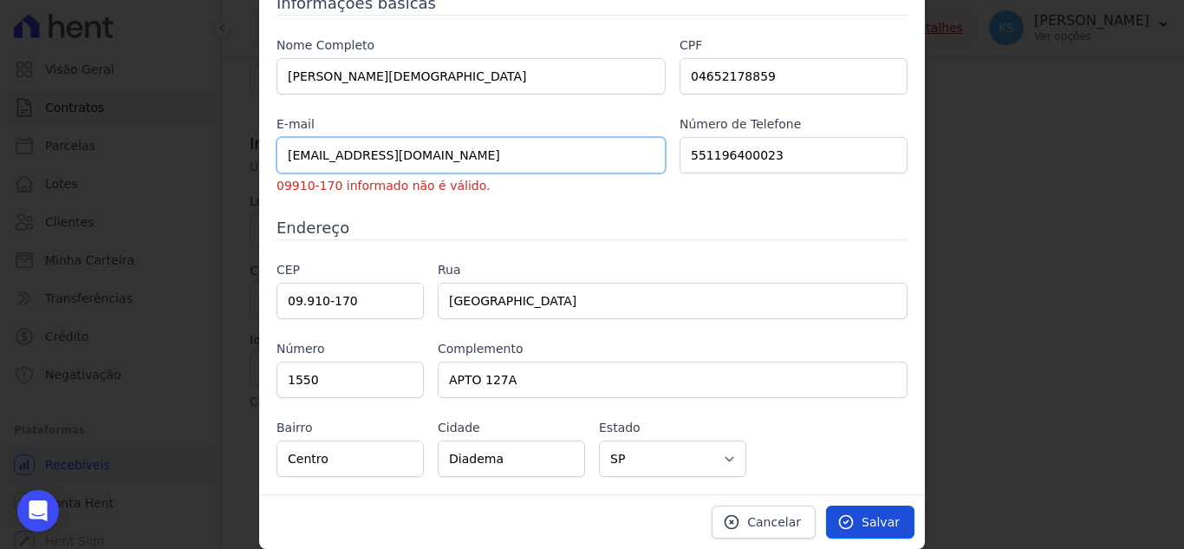
type input "[EMAIL_ADDRESS][DOMAIN_NAME]"
click at [850, 523] on icon at bounding box center [845, 521] width 17 height 17
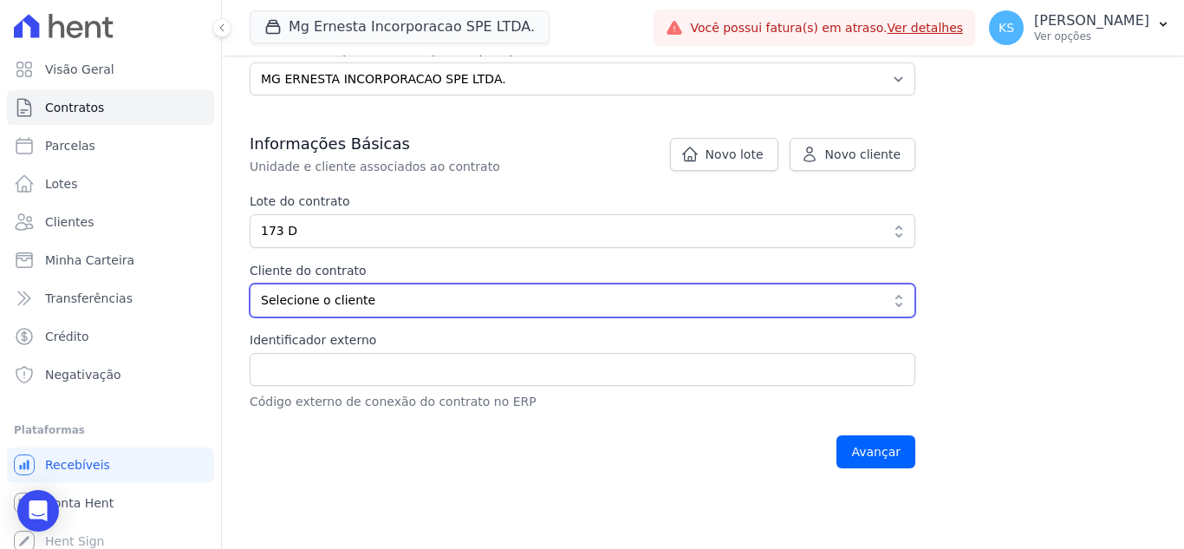
click at [325, 301] on span "Selecione o cliente" at bounding box center [570, 300] width 619 height 18
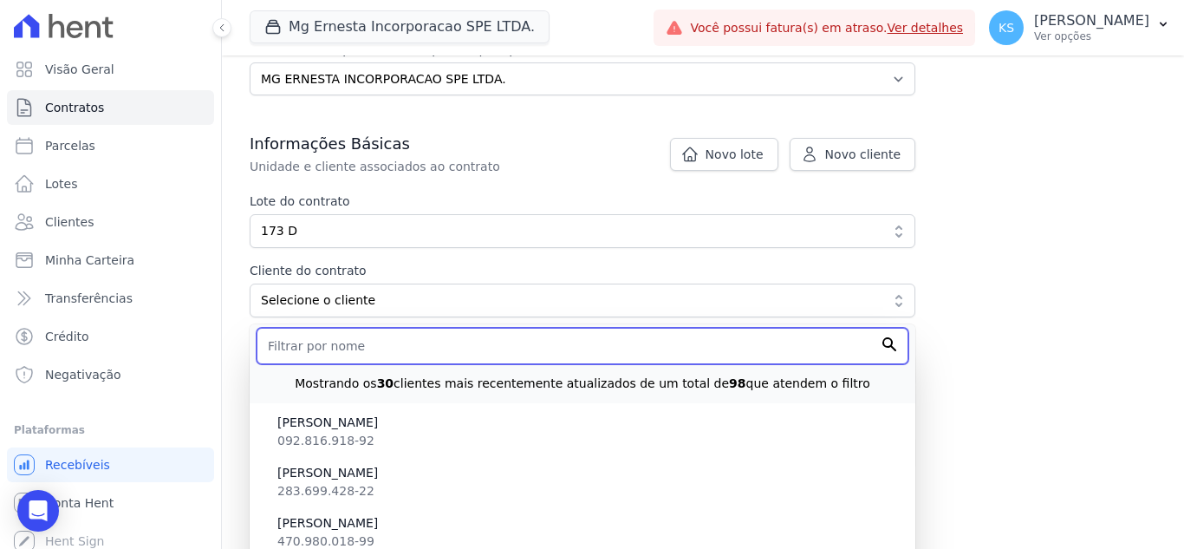
click at [341, 345] on input "text" at bounding box center [583, 346] width 652 height 36
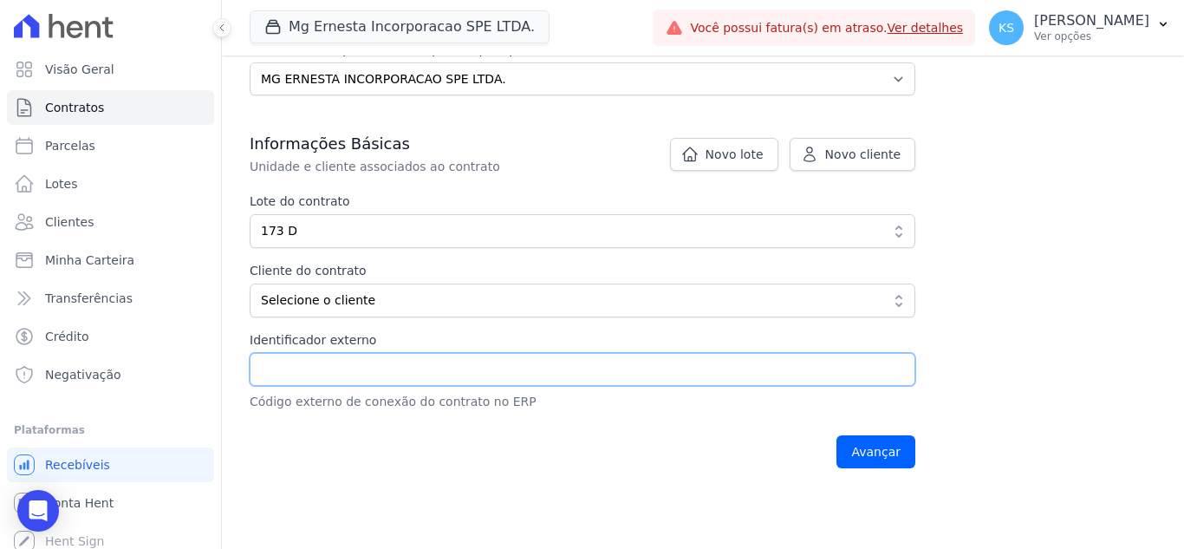
click at [307, 369] on input "Identificador externo" at bounding box center [583, 369] width 666 height 33
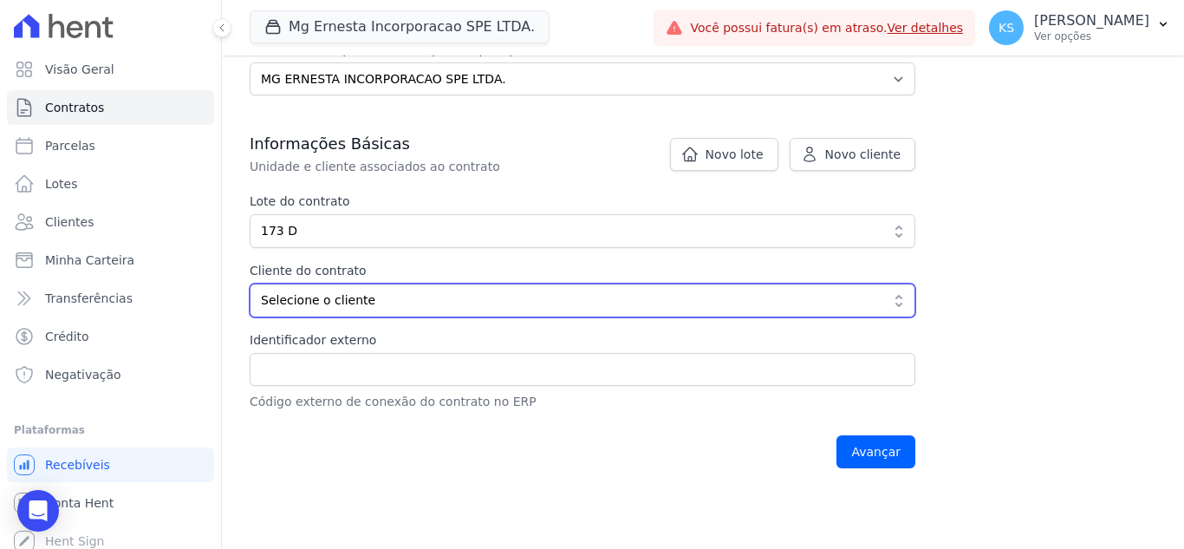
click at [349, 298] on span "Selecione o cliente" at bounding box center [570, 300] width 619 height 18
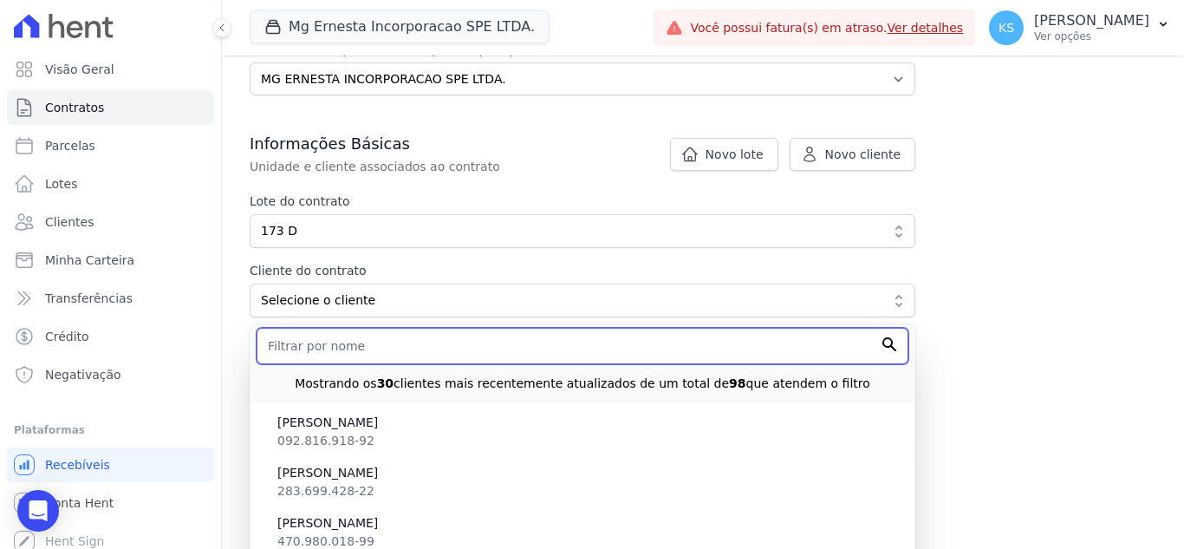
click at [339, 337] on input "text" at bounding box center [583, 346] width 652 height 36
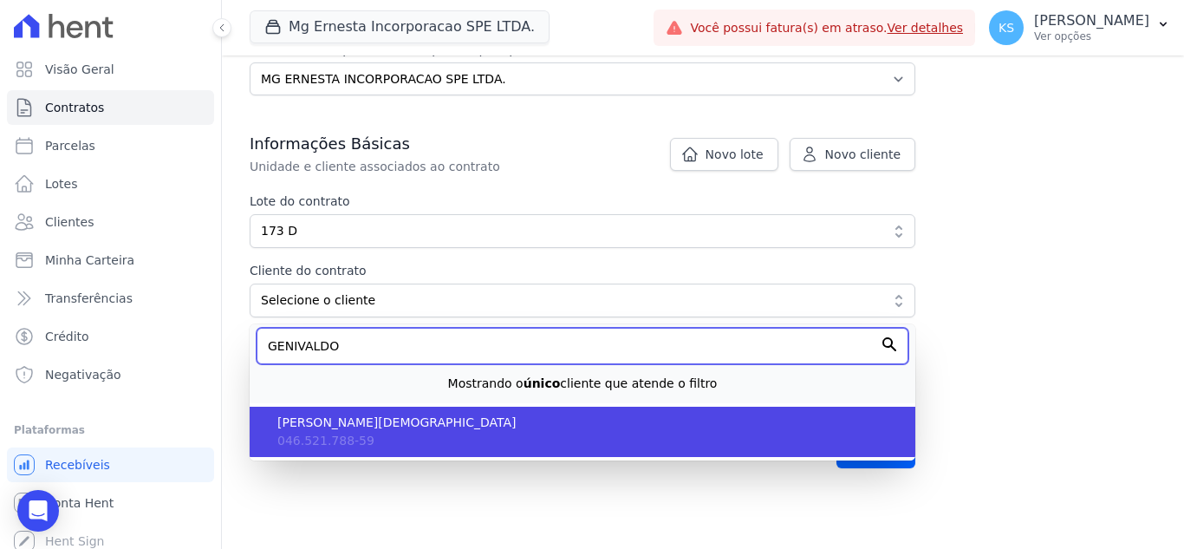
type input "GENIVALDO"
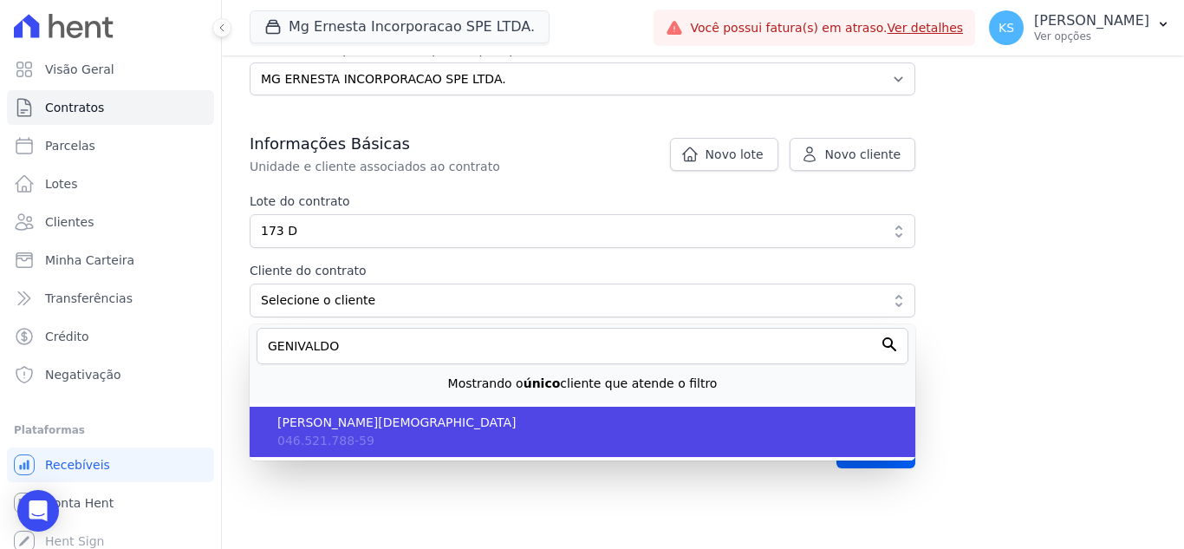
click at [355, 438] on span "046.521.788-59" at bounding box center [325, 440] width 97 height 14
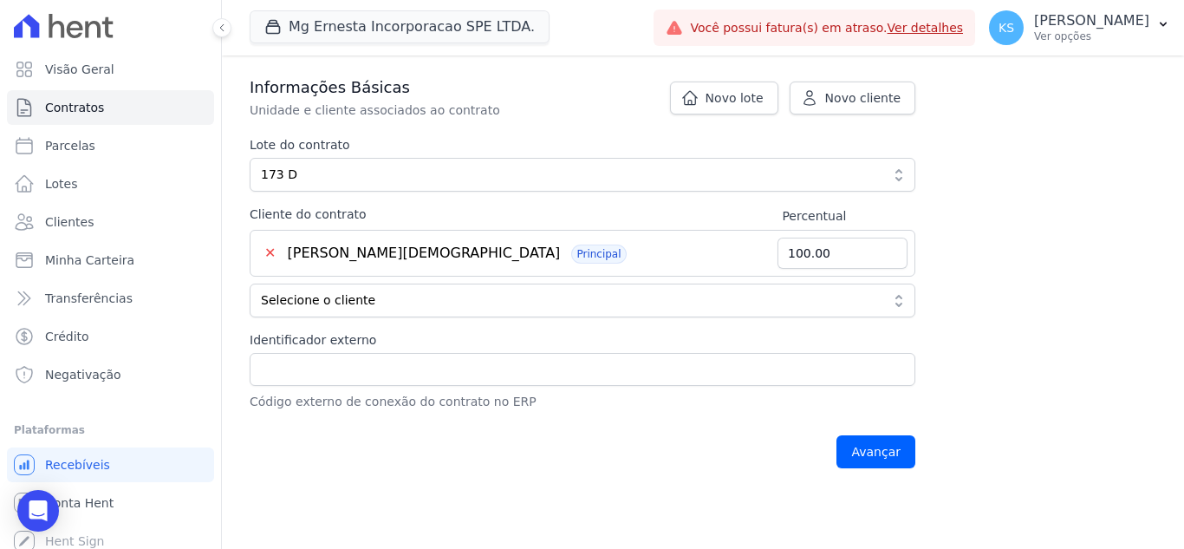
scroll to position [347, 0]
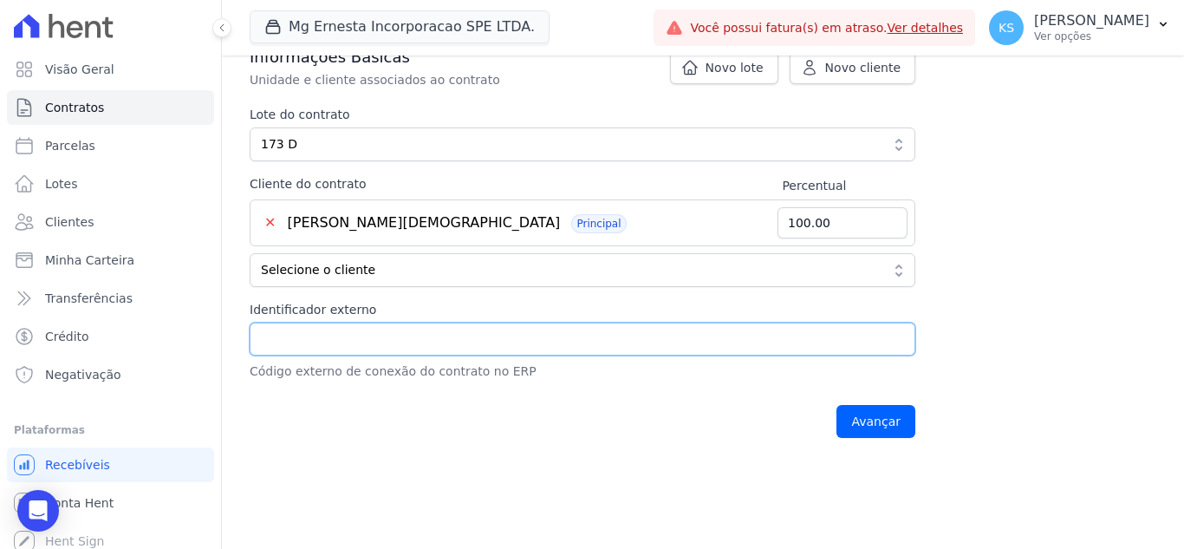
click at [407, 331] on input "Identificador externo" at bounding box center [583, 338] width 666 height 33
click at [318, 343] on input "Identificador externo" at bounding box center [583, 338] width 666 height 33
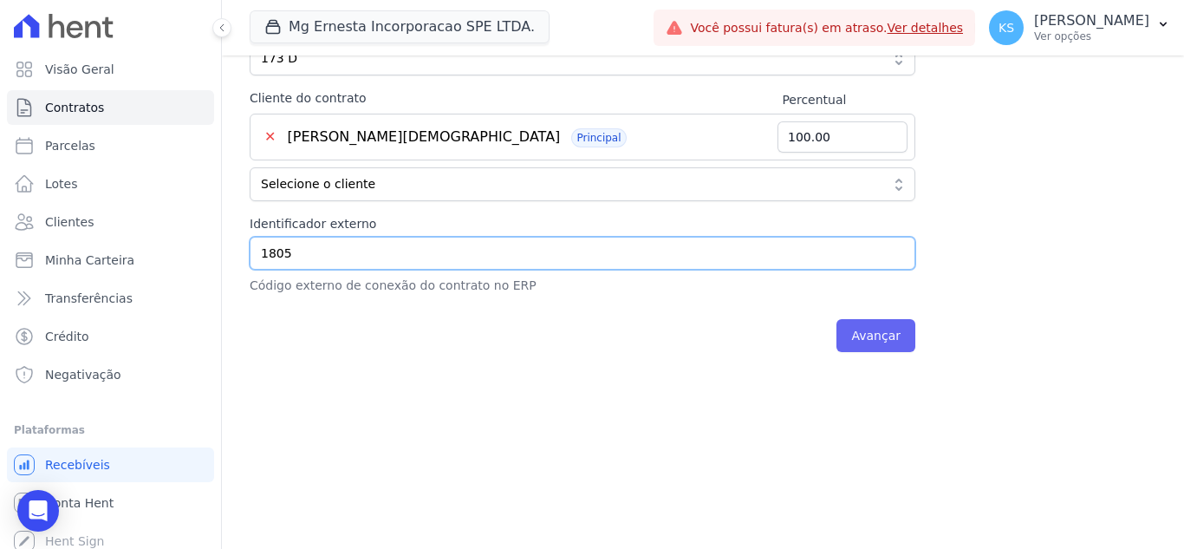
scroll to position [433, 0]
type input "1805"
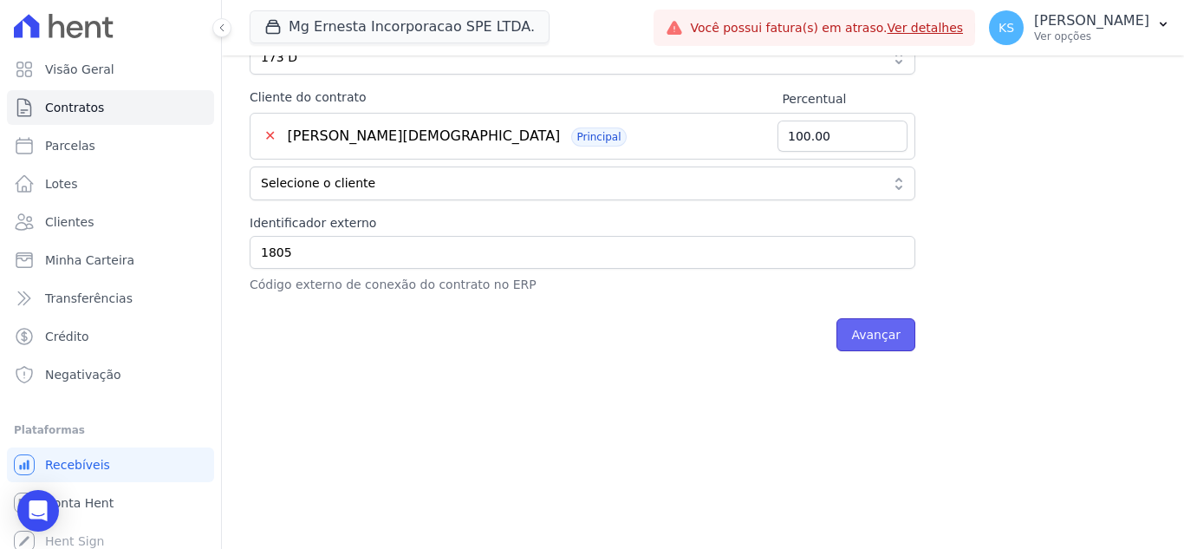
click at [873, 328] on input "Avançar" at bounding box center [876, 334] width 79 height 33
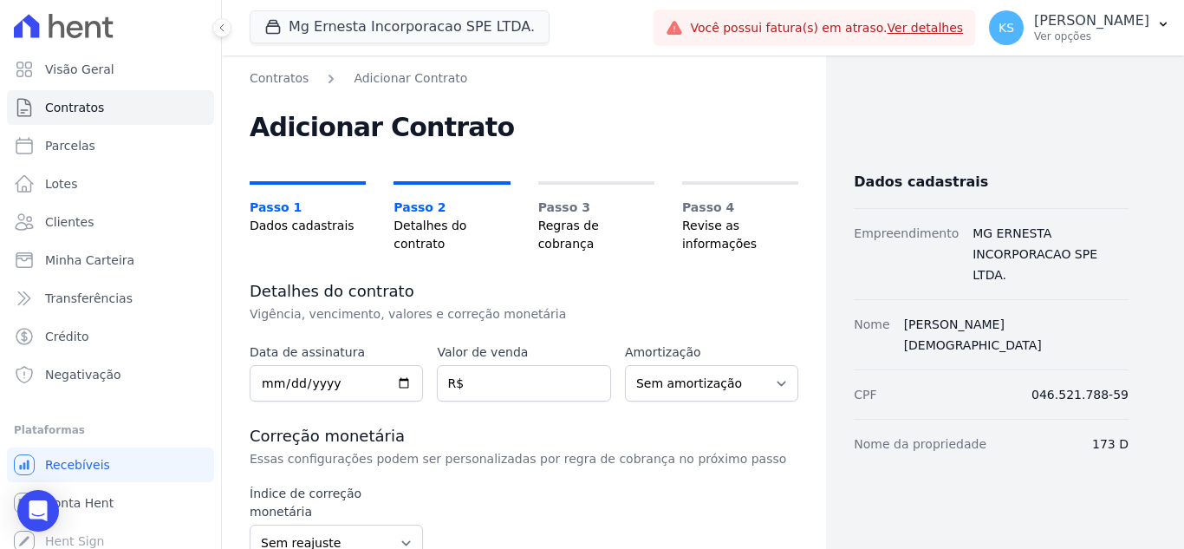
scroll to position [173, 0]
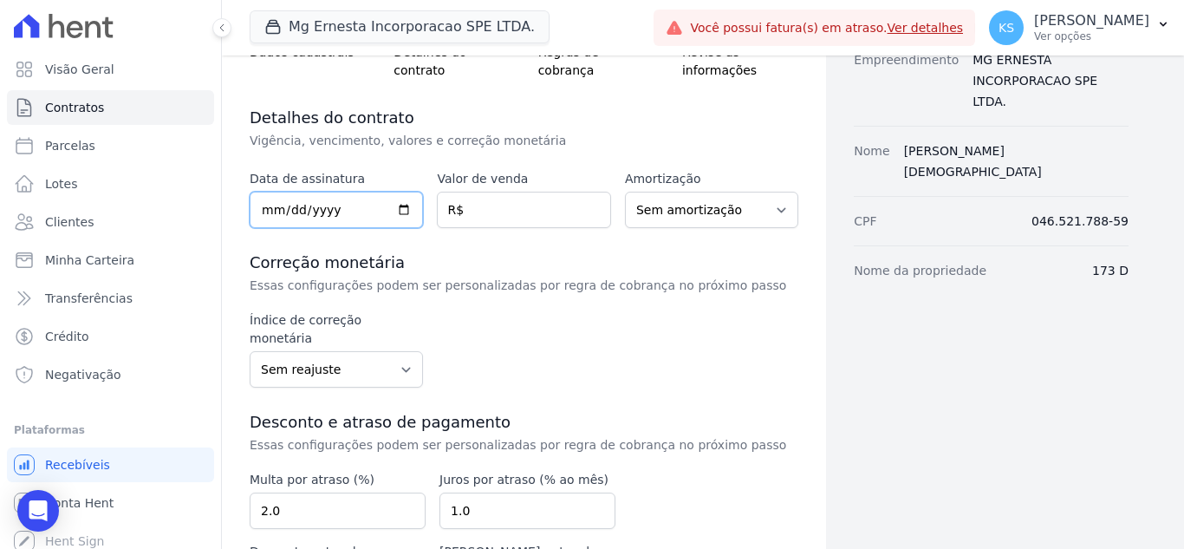
drag, startPoint x: 267, startPoint y: 212, endPoint x: 335, endPoint y: 173, distance: 77.6
click at [269, 212] on input "date" at bounding box center [336, 210] width 173 height 36
type input "2025-10-06"
type input "482970.00"
click at [700, 207] on select "Sem amortização Price Sac" at bounding box center [711, 210] width 173 height 36
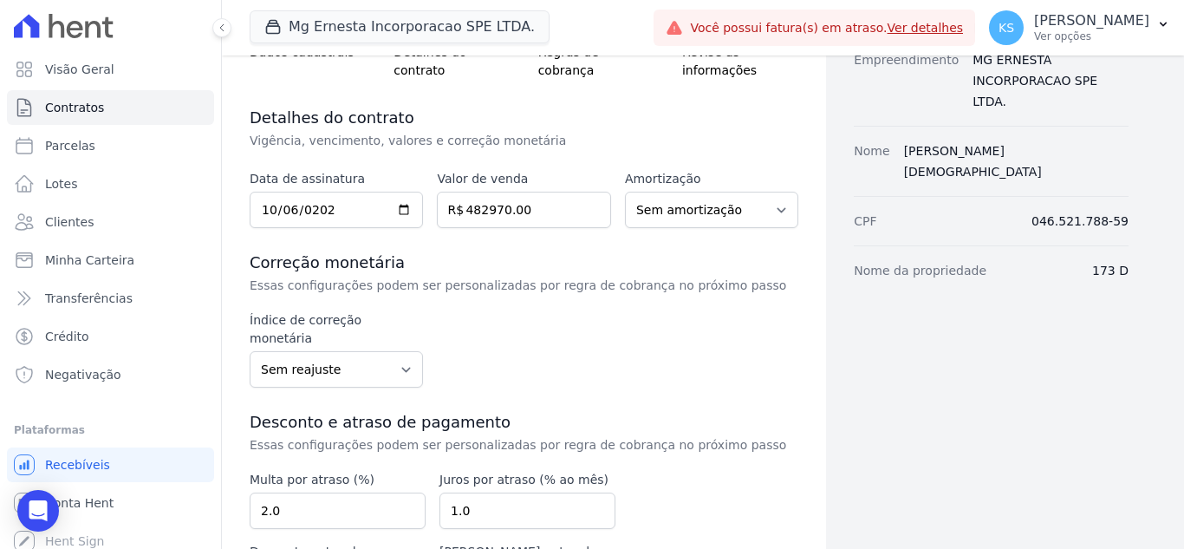
click at [847, 295] on div "Dados cadastrais Empreendimento MG ERNESTA INCORPORACAO SPE LTDA. Nome GENIVALD…" at bounding box center [977, 291] width 303 height 791
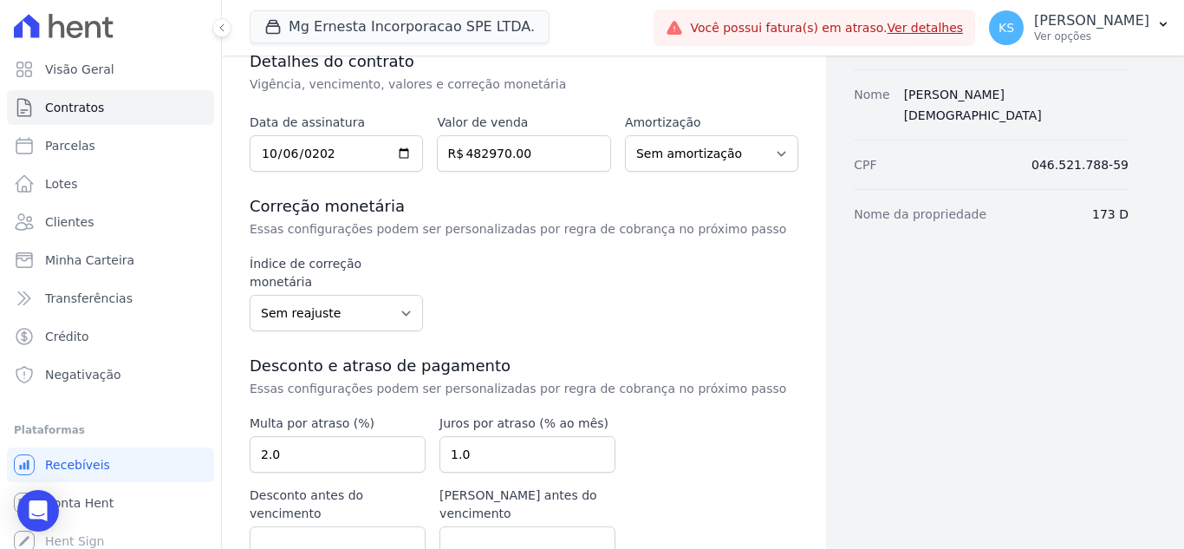
scroll to position [260, 0]
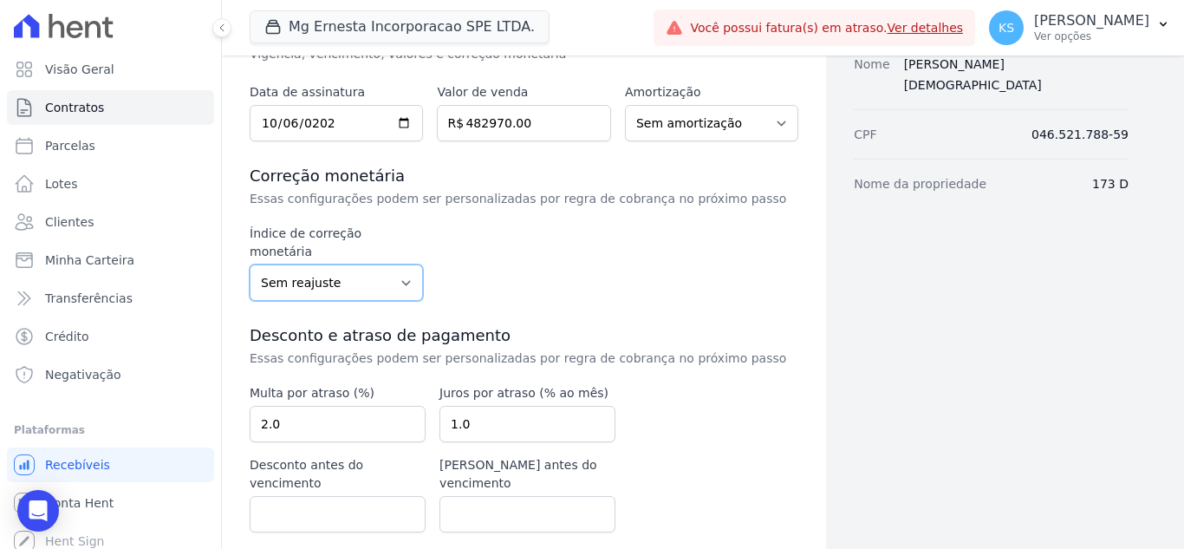
click at [363, 264] on select "Sem reajuste Média dos últimos 12 meses acumulado de INCCM Média dos últimos 12…" at bounding box center [336, 282] width 173 height 36
select select "inccm"
click at [250, 264] on select "Sem reajuste Média dos últimos 12 meses acumulado de INCCM Média dos últimos 12…" at bounding box center [336, 282] width 173 height 36
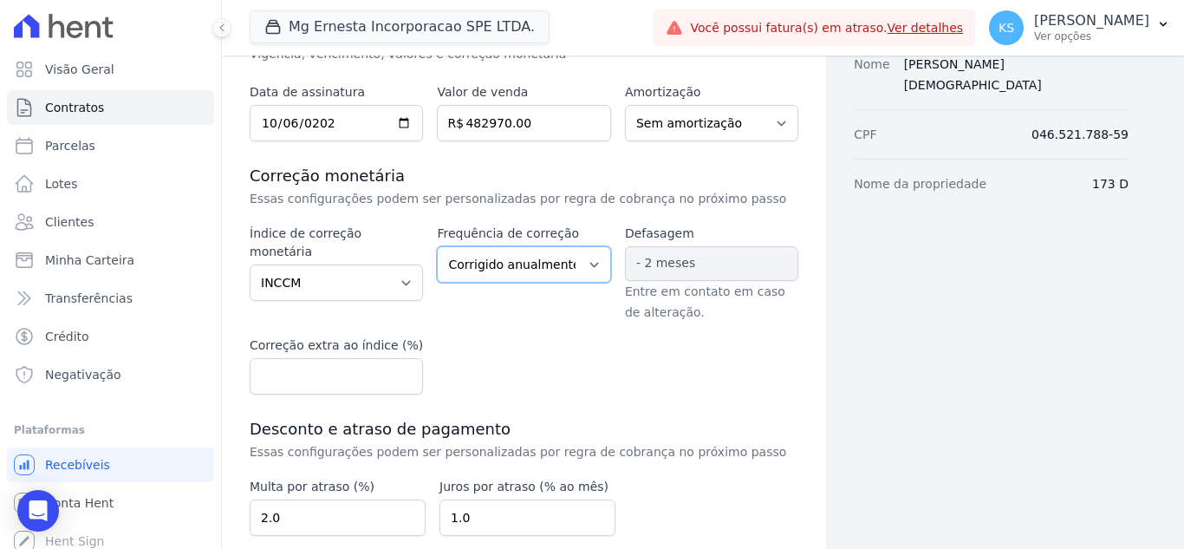
click at [530, 270] on select "Corrigido semestralmente Corrigido mensalmente Corrigido anualmente" at bounding box center [523, 264] width 173 height 36
select select "monthly"
click at [437, 246] on select "Corrigido semestralmente Corrigido mensalmente Corrigido anualmente" at bounding box center [523, 264] width 173 height 36
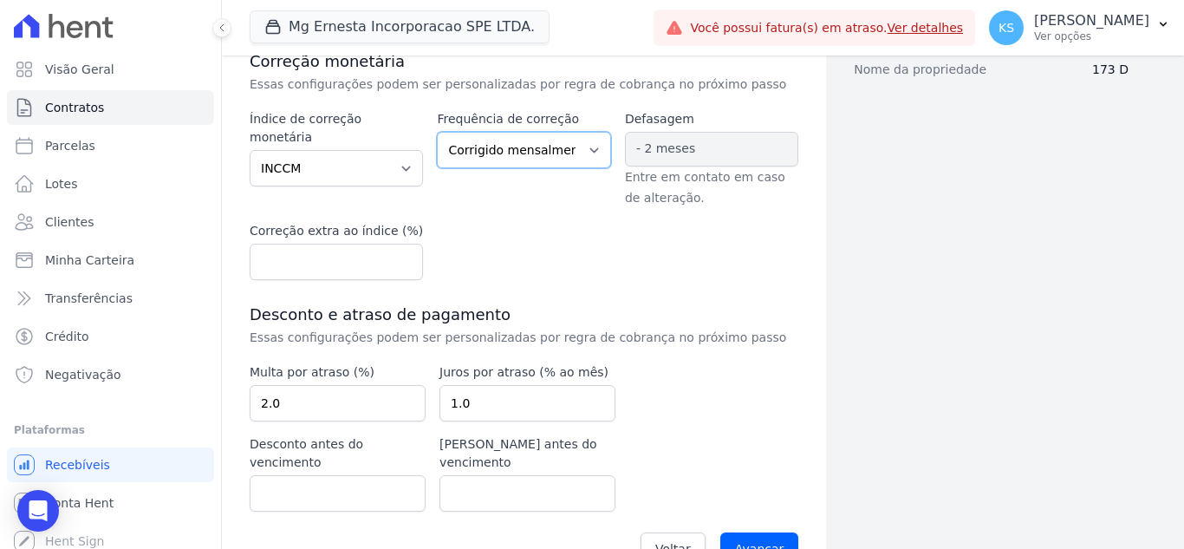
scroll to position [400, 0]
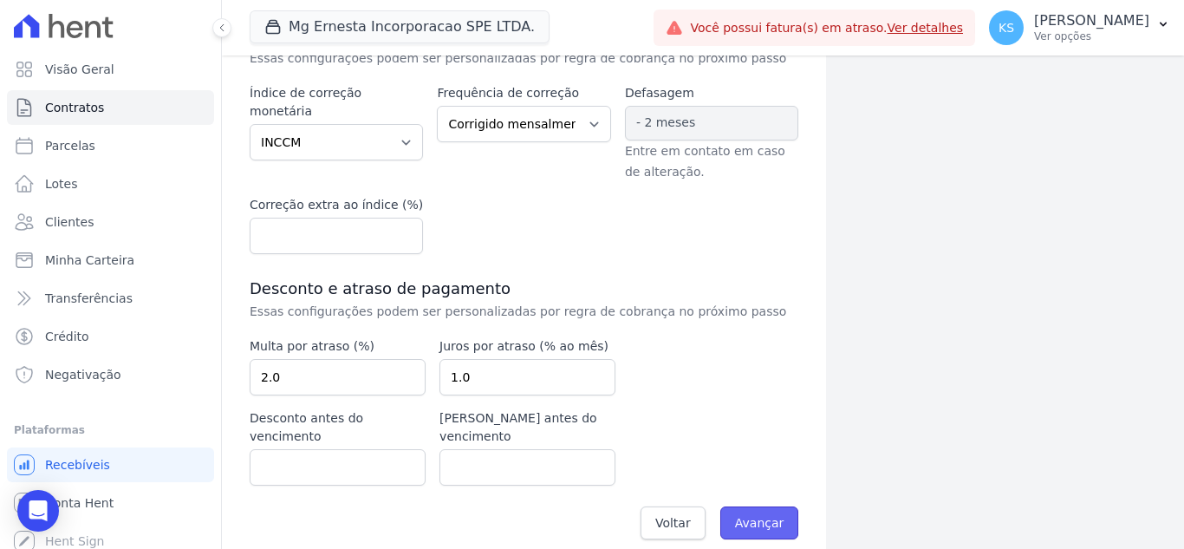
click at [741, 506] on input "Avançar" at bounding box center [759, 522] width 79 height 33
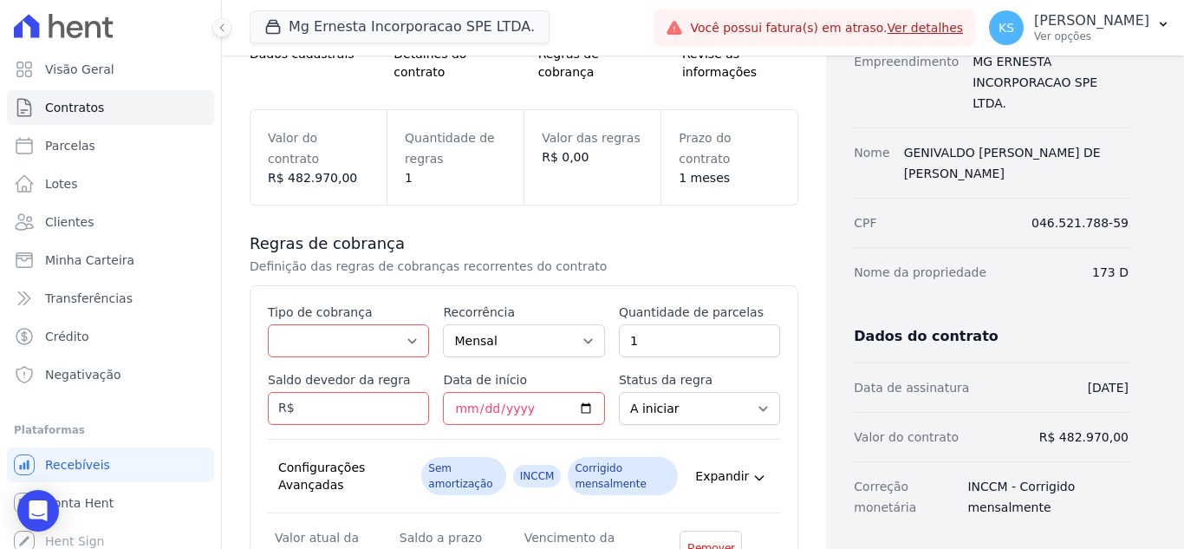
scroll to position [173, 0]
click at [359, 342] on select "Parcela Normal Entrada Sinal Intercalada Chaves Pré-chaves Pós-chaves Impostos …" at bounding box center [348, 338] width 161 height 33
select select "deposit"
click at [268, 322] on select "Parcela Normal Entrada Sinal Intercalada Chaves Pré-chaves Pós-chaves Impostos …" at bounding box center [348, 338] width 161 height 33
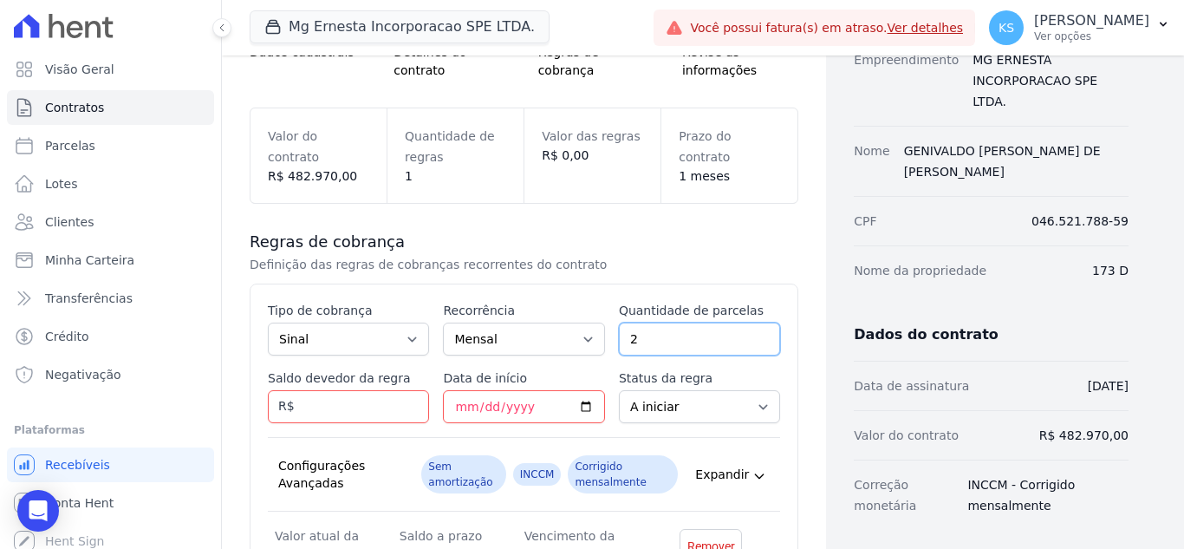
type input "2"
click at [753, 333] on input "2" at bounding box center [699, 338] width 161 height 33
click at [326, 407] on input "Saldo devedor da regra" at bounding box center [348, 406] width 161 height 33
type input "2000.00"
click at [459, 405] on input "Data de início" at bounding box center [523, 406] width 161 height 33
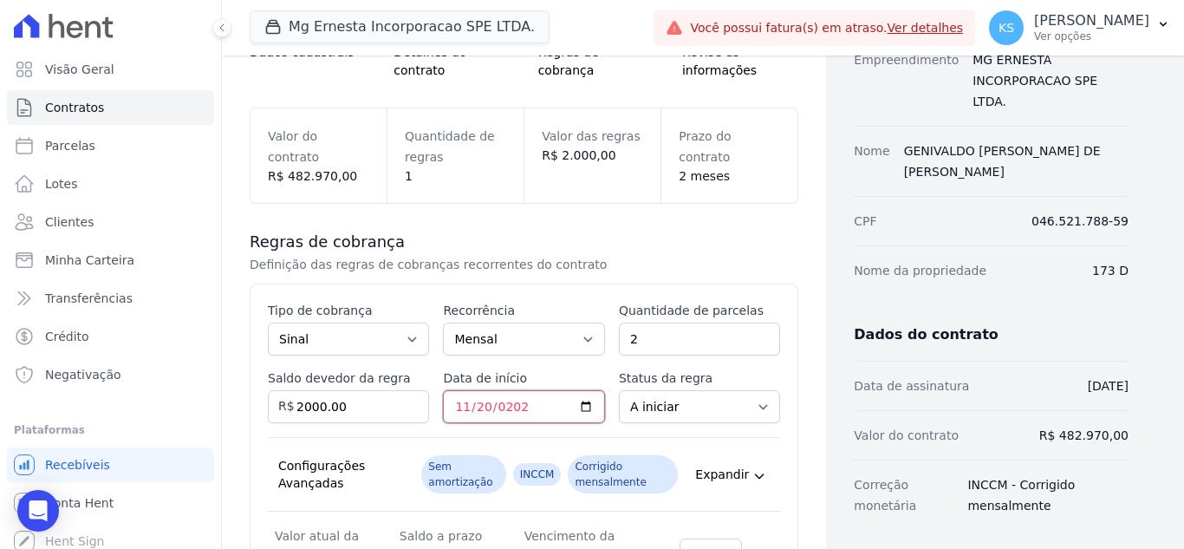
type input "[DATE]"
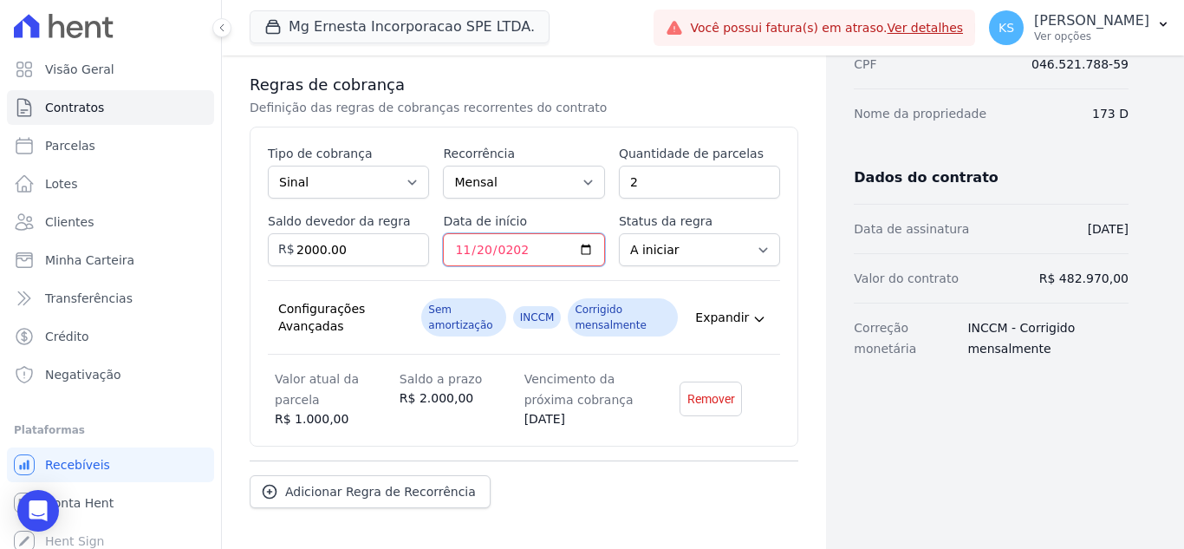
scroll to position [347, 0]
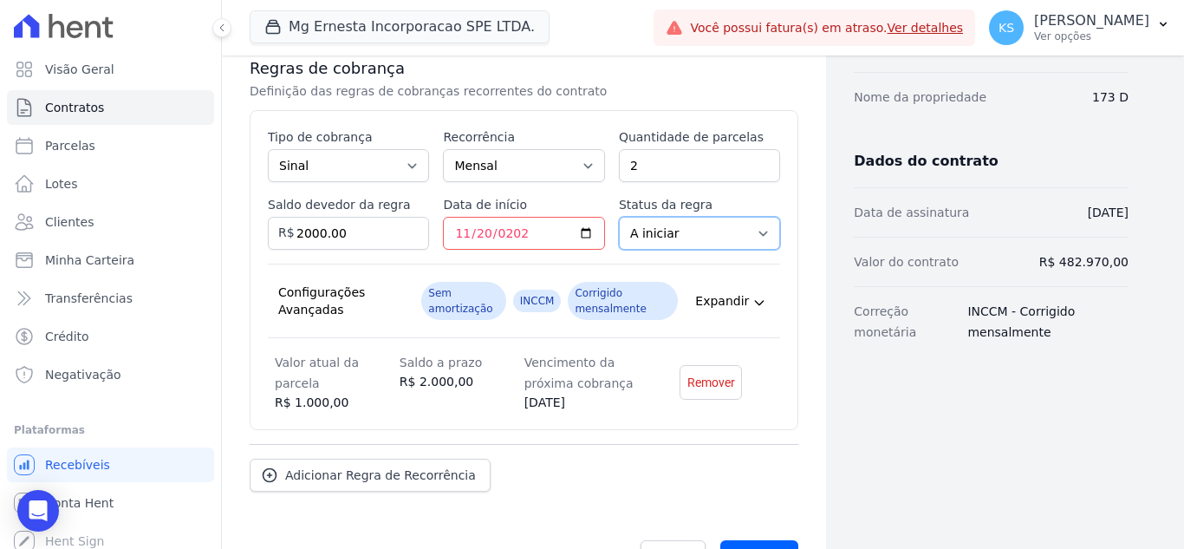
click at [680, 238] on select "A iniciar Em aberto" at bounding box center [699, 233] width 161 height 33
click at [799, 251] on div "Contratos Adicionar Contrato Adicionar Contrato Passo 1 Dados cadastrais Passo …" at bounding box center [524, 155] width 604 height 892
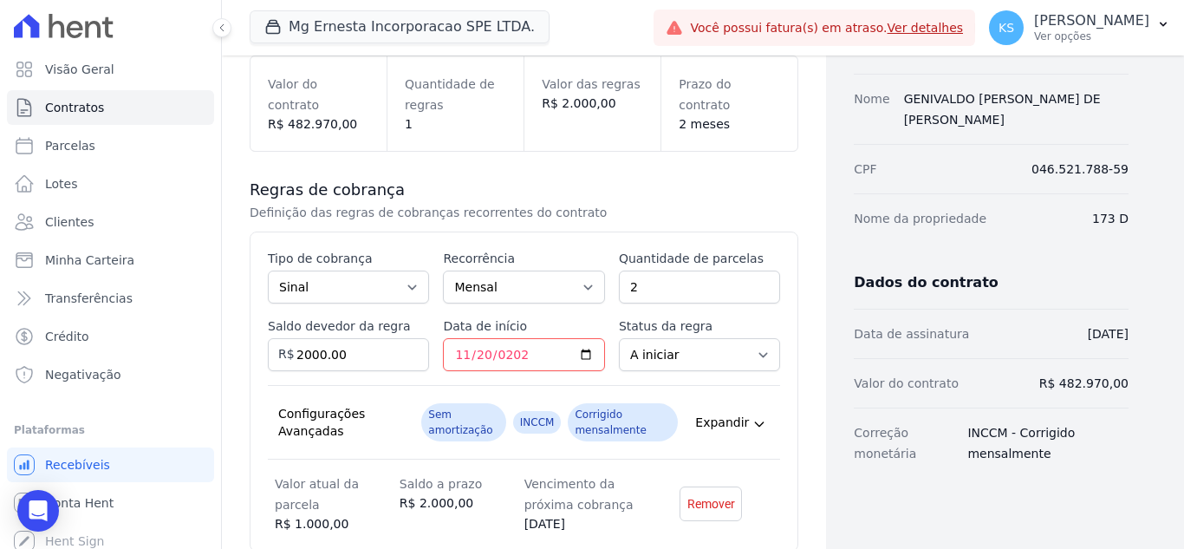
scroll to position [399, 0]
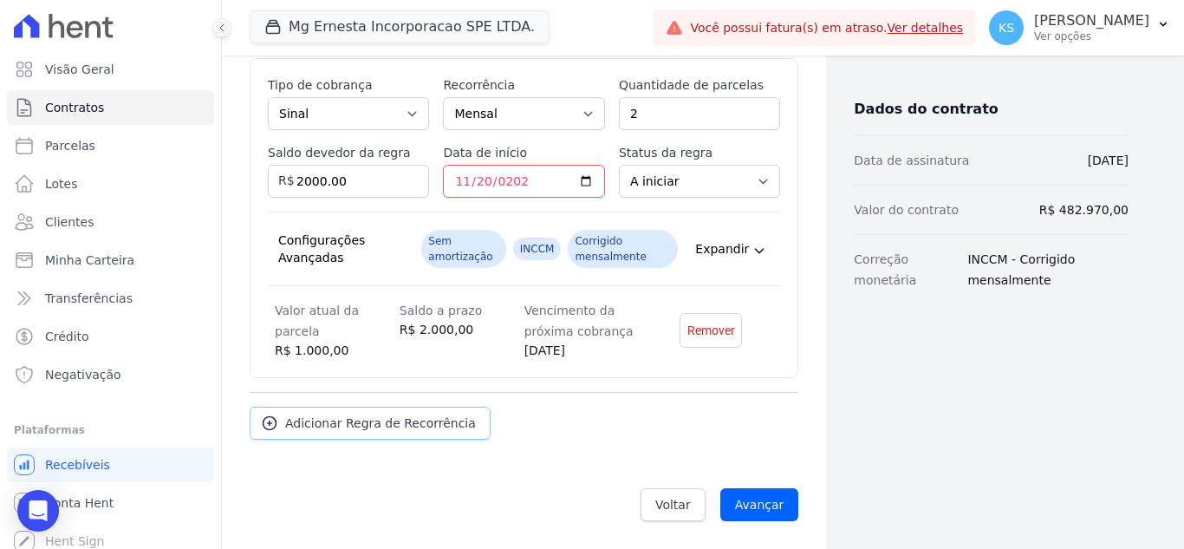
click at [373, 423] on span "Adicionar Regra de Recorrência" at bounding box center [380, 422] width 191 height 17
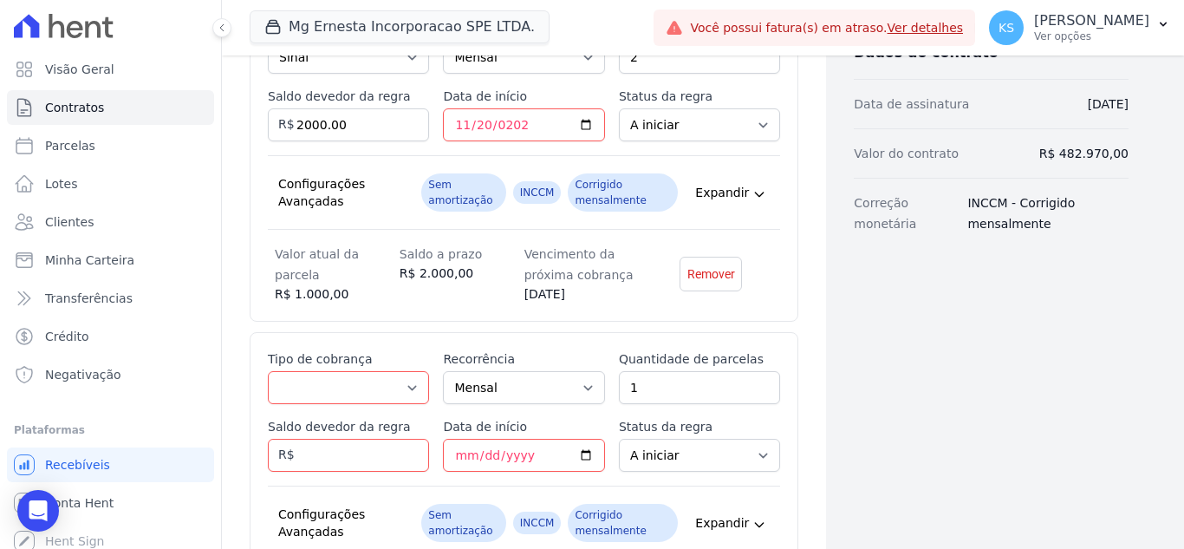
scroll to position [572, 0]
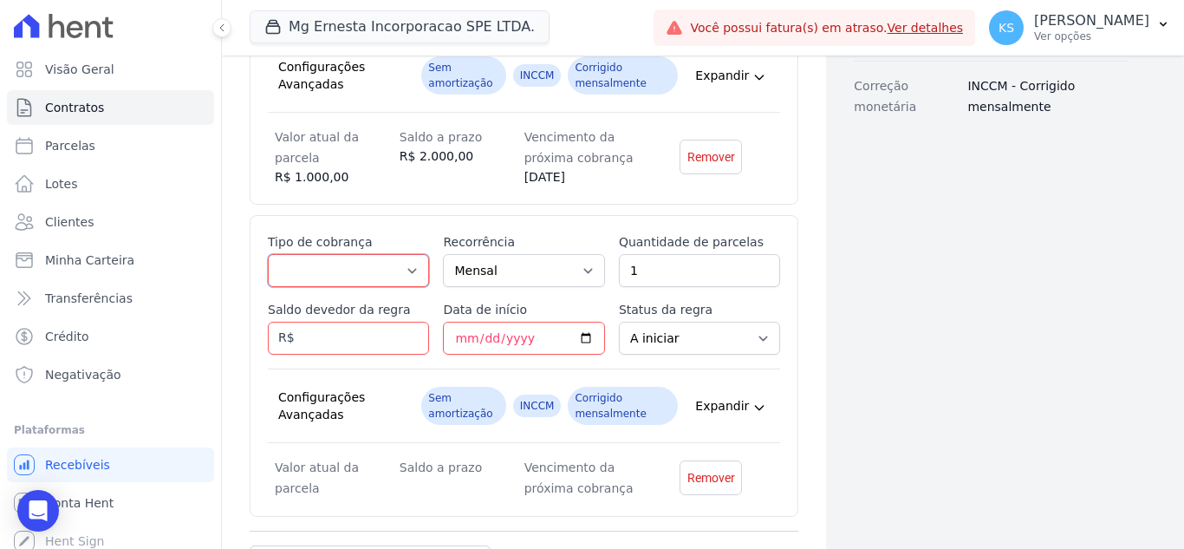
click at [361, 269] on select "Parcela Normal Entrada Sinal Intercalada Chaves Pré-chaves Pós-chaves Impostos …" at bounding box center [348, 270] width 161 height 33
select select "deposit"
click at [268, 254] on select "Parcela Normal Entrada Sinal Intercalada Chaves Pré-chaves Pós-chaves Impostos …" at bounding box center [348, 270] width 161 height 33
click at [346, 335] on input "Saldo devedor da regra" at bounding box center [348, 338] width 161 height 33
type input "2470.00"
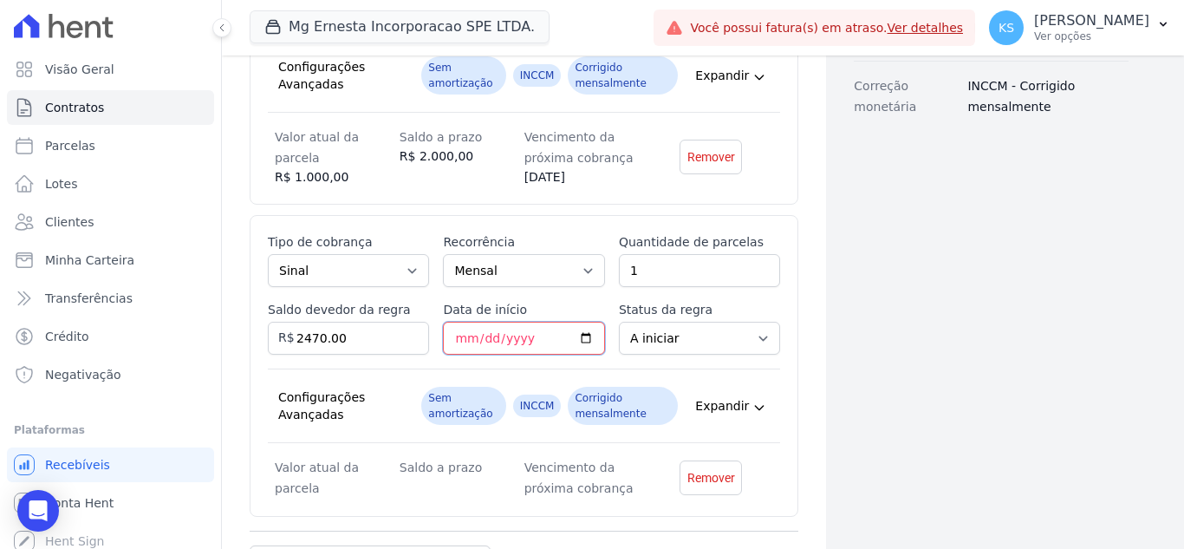
click at [457, 337] on input "Data de início" at bounding box center [523, 338] width 161 height 33
type input "2026-01-20"
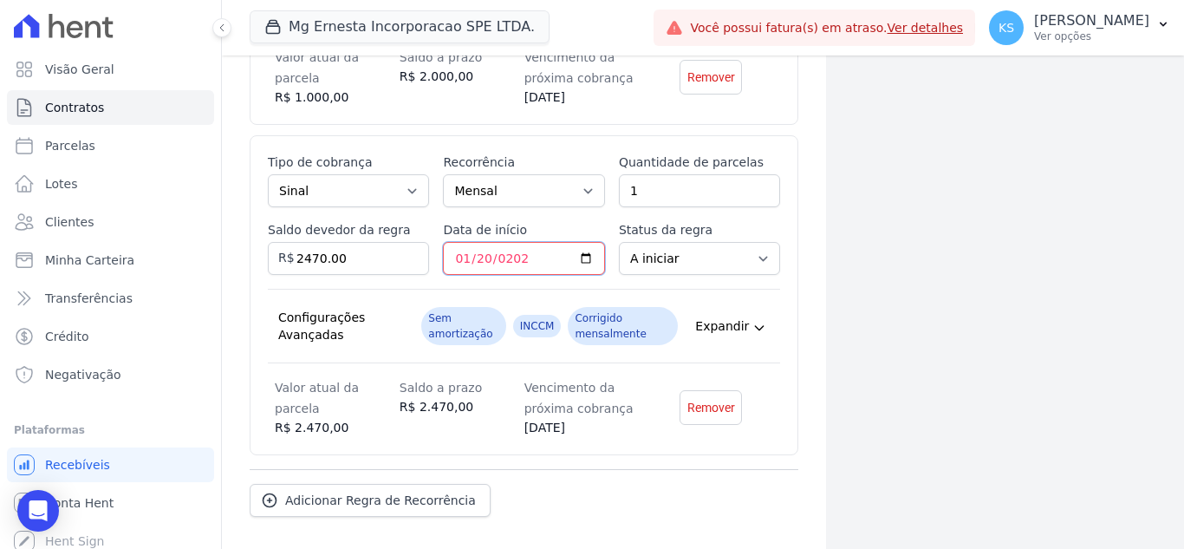
scroll to position [729, 0]
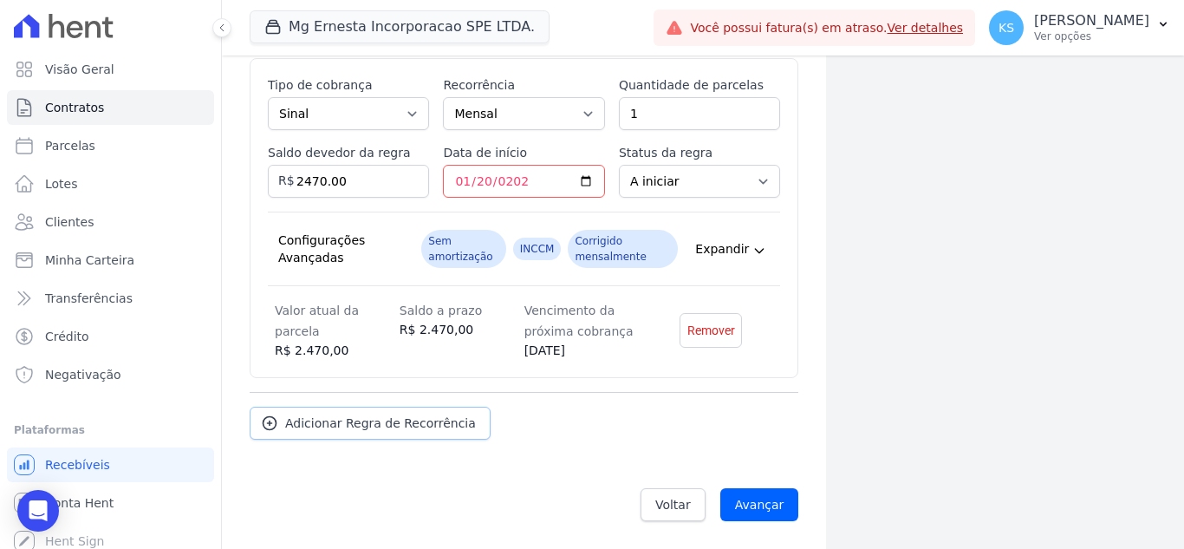
click at [334, 421] on span "Adicionar Regra de Recorrência" at bounding box center [380, 422] width 191 height 17
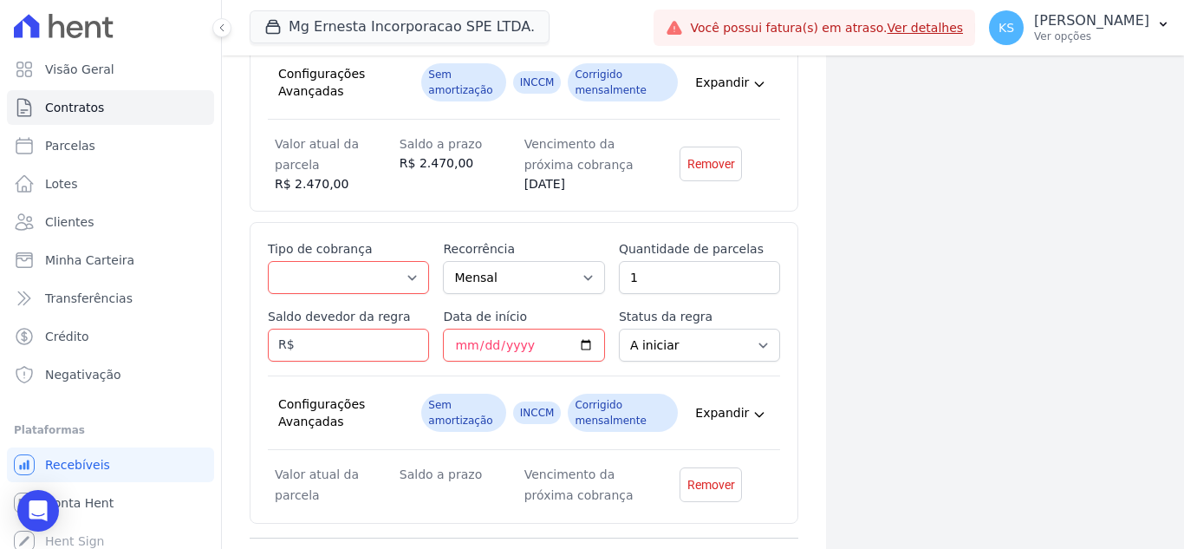
scroll to position [902, 0]
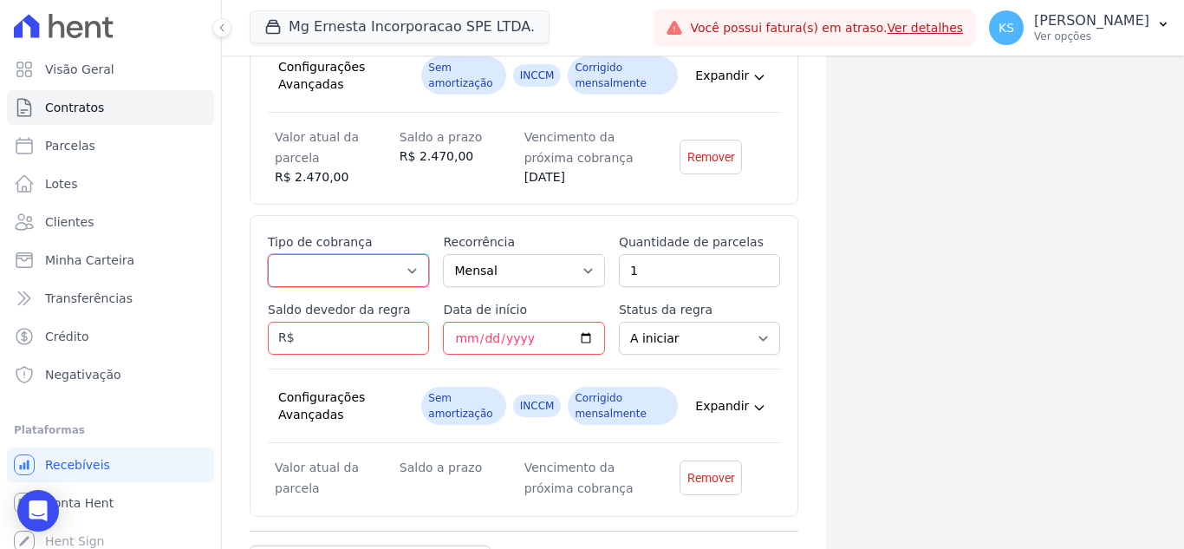
click at [392, 275] on select "Parcela Normal Entrada Sinal Intercalada Chaves Pré-chaves Pós-chaves Impostos …" at bounding box center [348, 270] width 161 height 33
select select "standard"
click at [268, 254] on select "Parcela Normal Entrada Sinal Intercalada Chaves Pré-chaves Pós-chaves Impostos …" at bounding box center [348, 270] width 161 height 33
click at [655, 270] on input "1" at bounding box center [699, 270] width 161 height 33
type input "18"
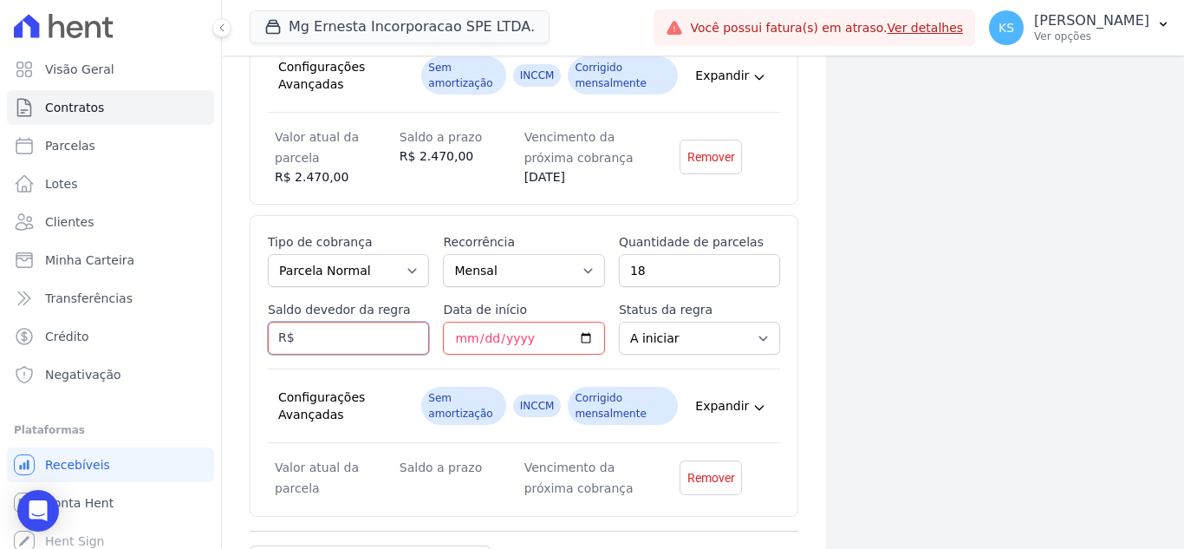
click at [395, 339] on input "Saldo devedor da regra" at bounding box center [348, 338] width 161 height 33
type input "45000.00"
click at [459, 332] on input "Data de início" at bounding box center [523, 338] width 161 height 33
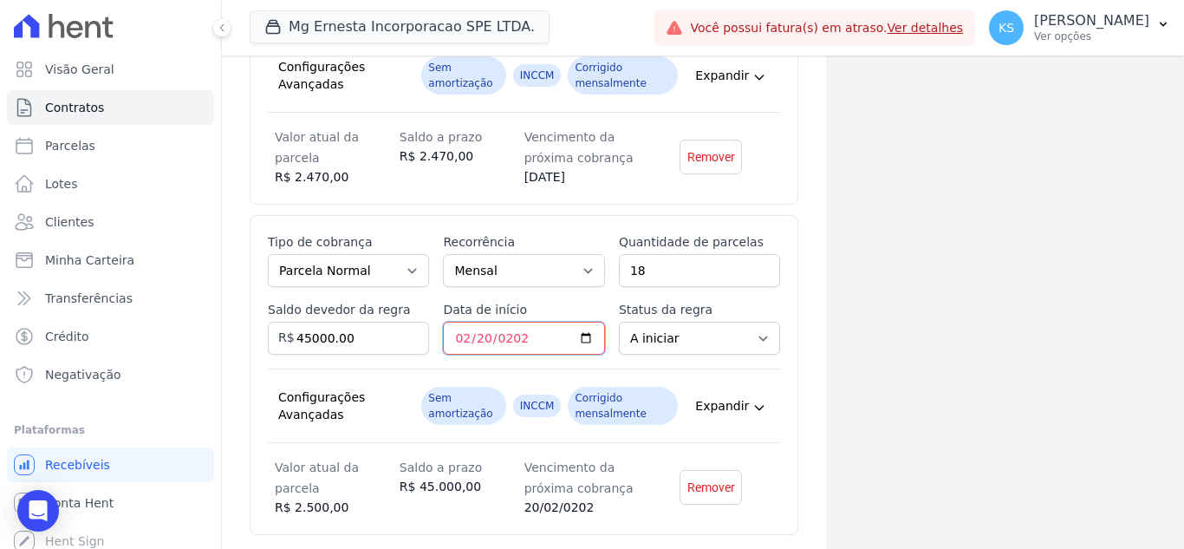
type input "2026-02-20"
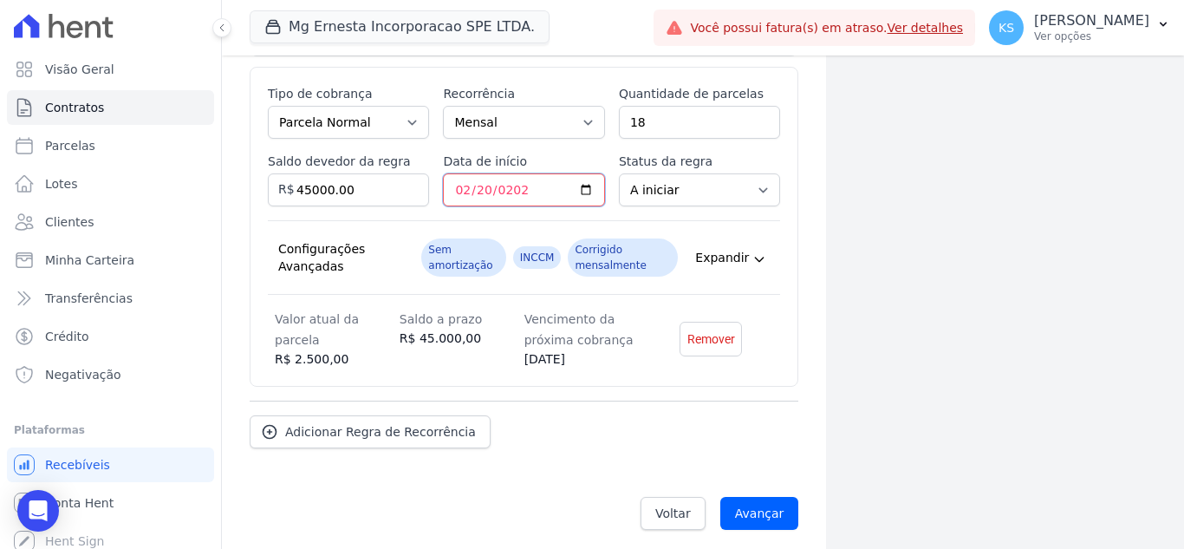
scroll to position [1059, 0]
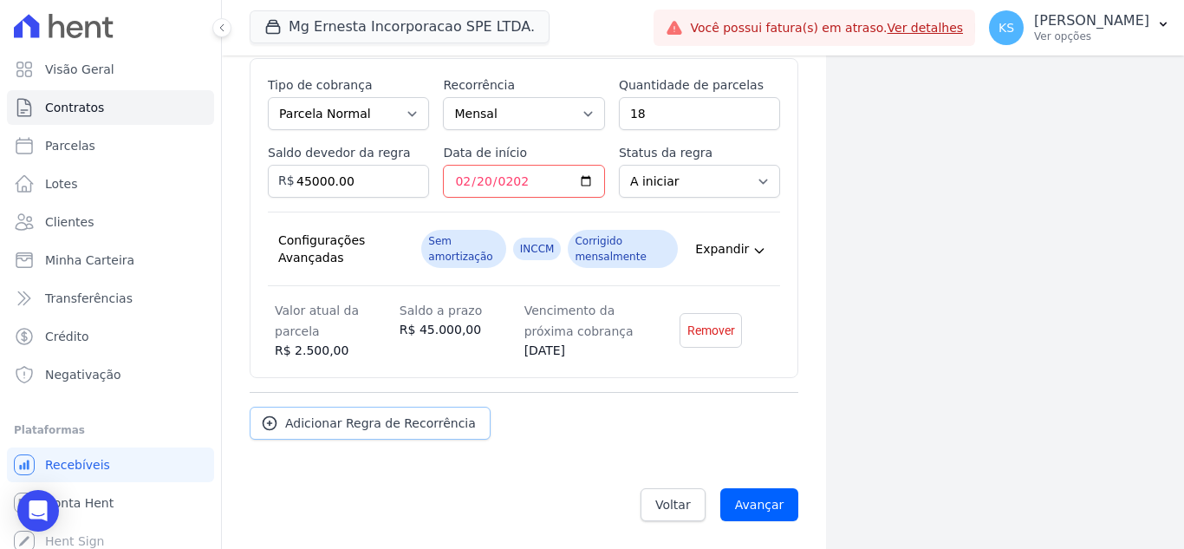
click at [348, 429] on span "Adicionar Regra de Recorrência" at bounding box center [380, 422] width 191 height 17
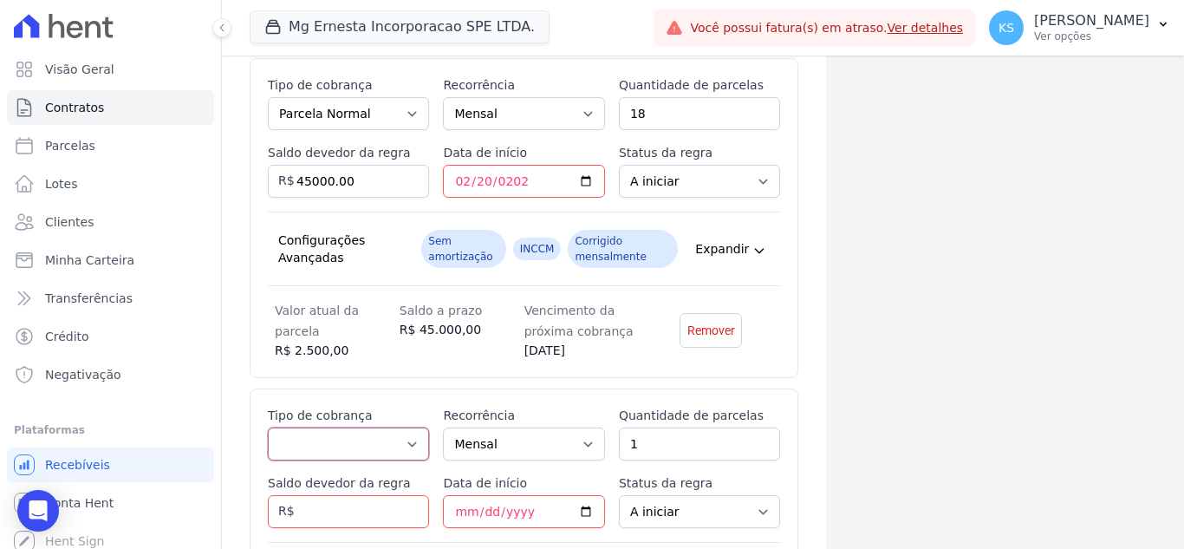
click at [397, 445] on select "Parcela Normal Entrada Sinal Intercalada Chaves Pré-chaves Pós-chaves Impostos …" at bounding box center [348, 443] width 161 height 33
select select "interleaved"
click at [268, 427] on select "Parcela Normal Entrada Sinal Intercalada Chaves Pré-chaves Pós-chaves Impostos …" at bounding box center [348, 443] width 161 height 33
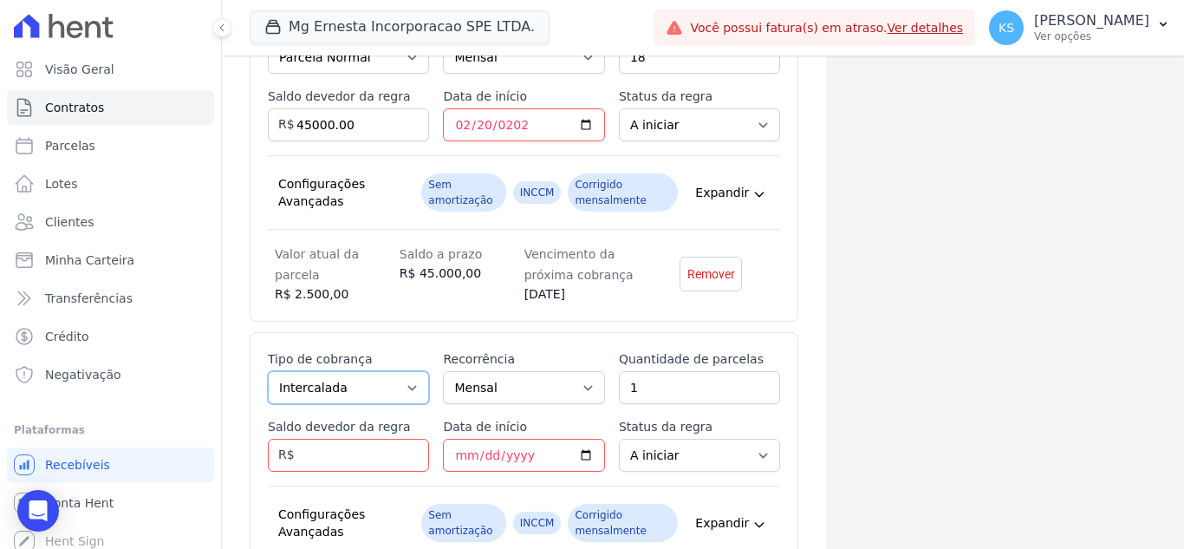
scroll to position [1146, 0]
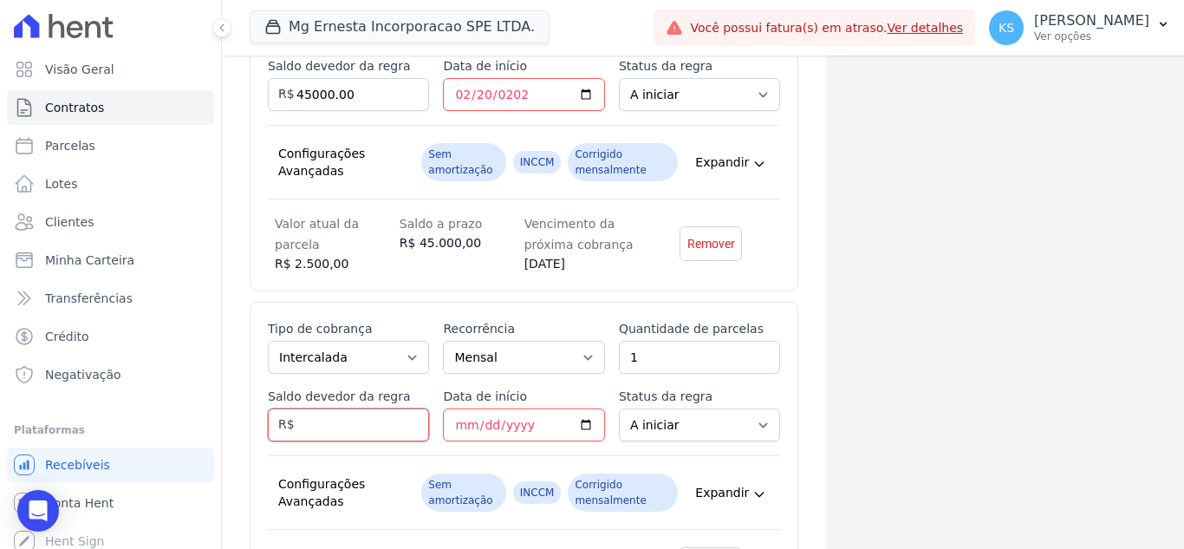
click at [329, 425] on input "Saldo devedor da regra" at bounding box center [348, 424] width 161 height 33
click at [459, 423] on input "Data de início" at bounding box center [523, 424] width 161 height 33
click at [352, 424] on input "10000.00" at bounding box center [348, 424] width 161 height 33
drag, startPoint x: 347, startPoint y: 421, endPoint x: 286, endPoint y: 420, distance: 60.7
click at [286, 420] on div "Saldo devedor da regra 10000.00 R$" at bounding box center [348, 414] width 161 height 54
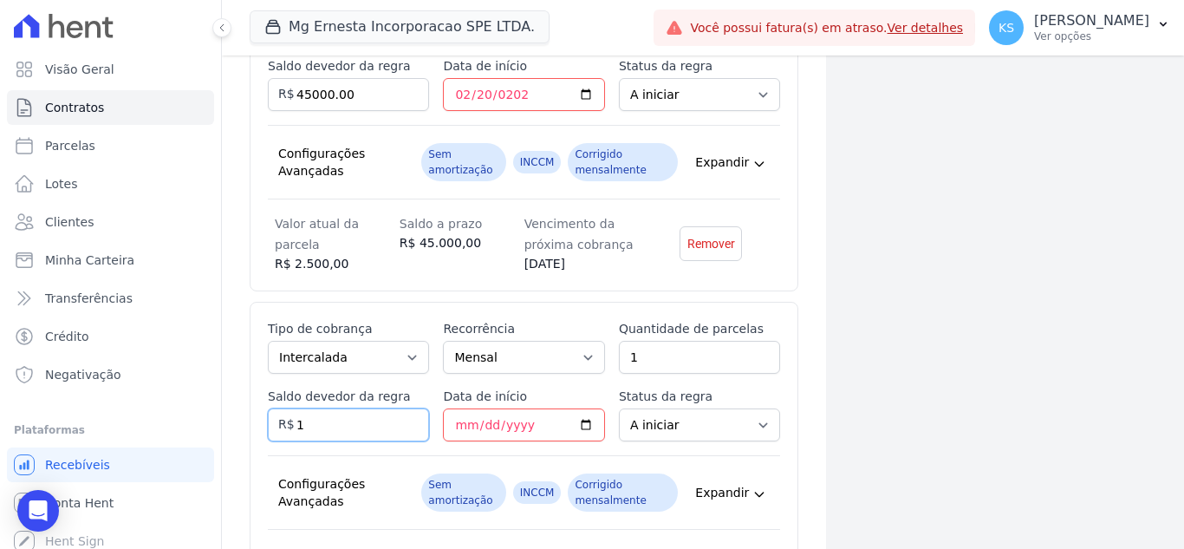
type input "10"
type input "10.00000"
drag, startPoint x: 393, startPoint y: 418, endPoint x: 272, endPoint y: 422, distance: 120.6
click at [269, 420] on div "Saldo devedor da regra 10.00000 R$" at bounding box center [348, 414] width 161 height 54
click at [457, 426] on input "Data de início" at bounding box center [523, 424] width 161 height 33
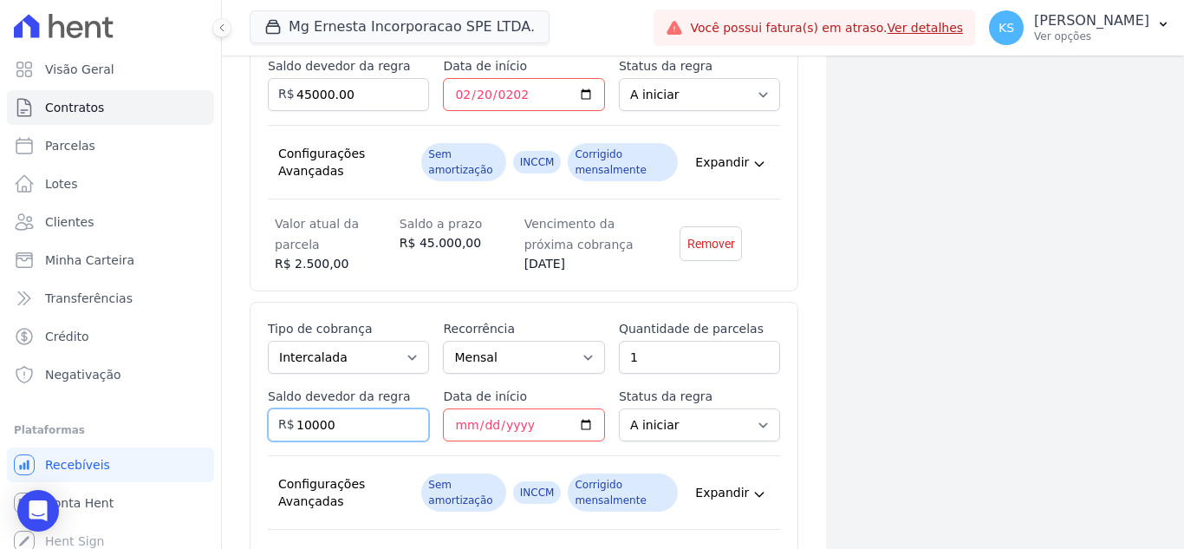
drag, startPoint x: 369, startPoint y: 421, endPoint x: 250, endPoint y: 413, distance: 119.9
type input "10"
type input "10.000"
click at [454, 420] on input "Data de início" at bounding box center [523, 424] width 161 height 33
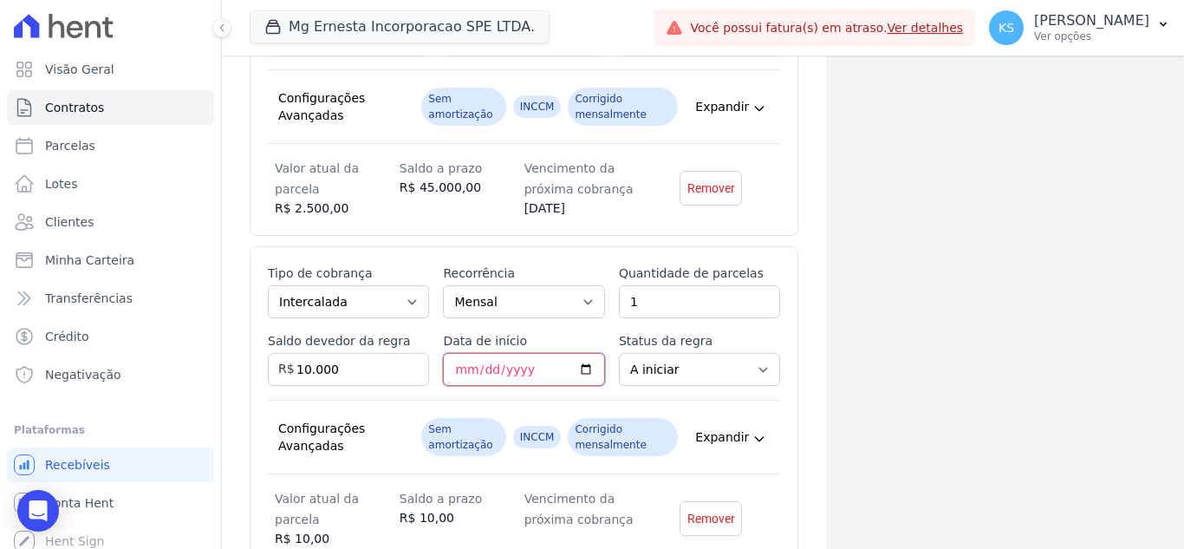
scroll to position [1300, 0]
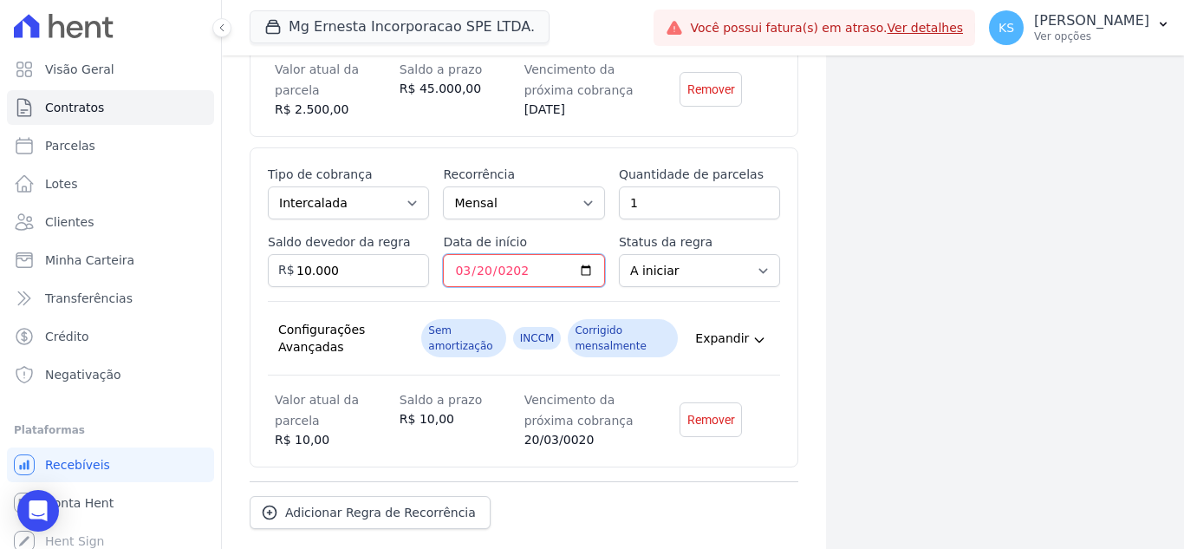
type input "2027-03-20"
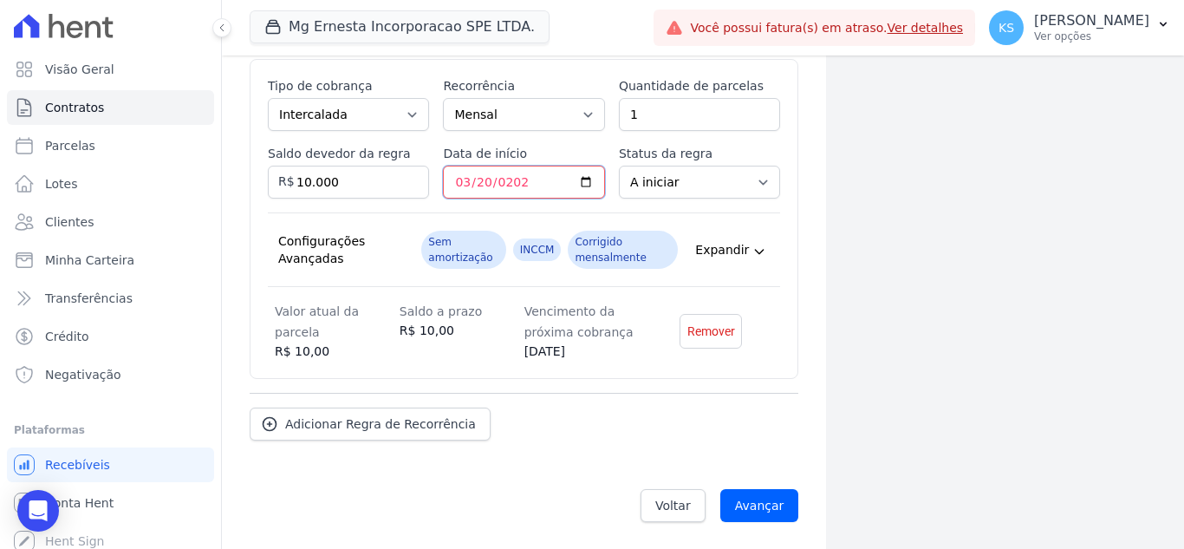
scroll to position [1390, 0]
click at [650, 105] on input "1" at bounding box center [699, 113] width 161 height 33
click at [757, 512] on input "Avançar" at bounding box center [759, 504] width 79 height 33
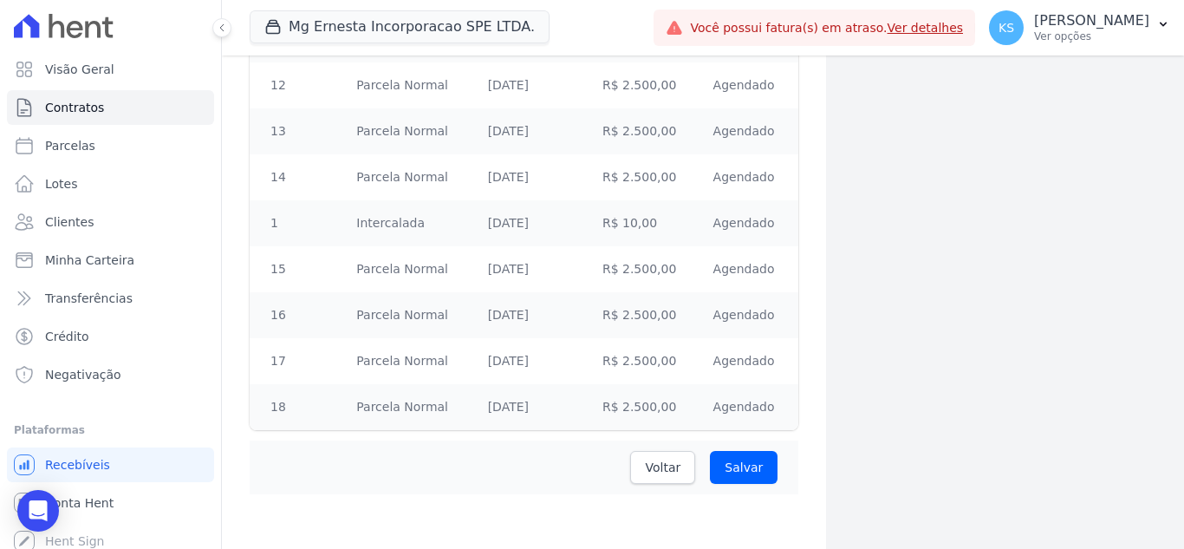
scroll to position [985, 0]
click at [666, 471] on span "Voltar" at bounding box center [663, 466] width 36 height 17
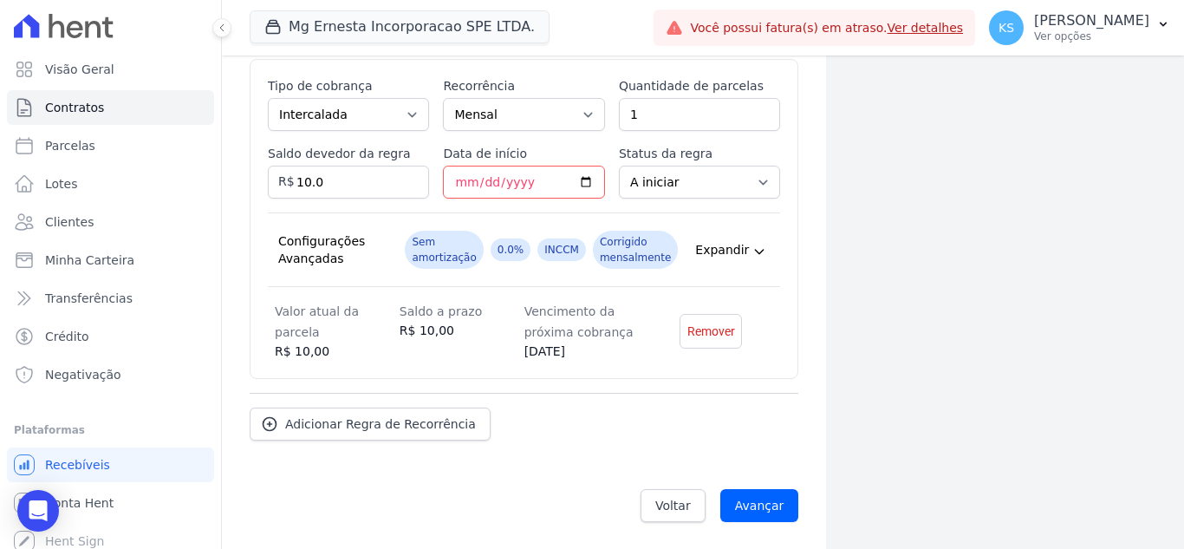
scroll to position [1390, 0]
click at [349, 178] on input "10.0" at bounding box center [348, 181] width 161 height 33
type input "10.000"
click at [514, 113] on select "Mensal Bimestral Trimestral Semestral Anual" at bounding box center [523, 113] width 161 height 33
click at [710, 109] on input "1" at bounding box center [699, 113] width 161 height 33
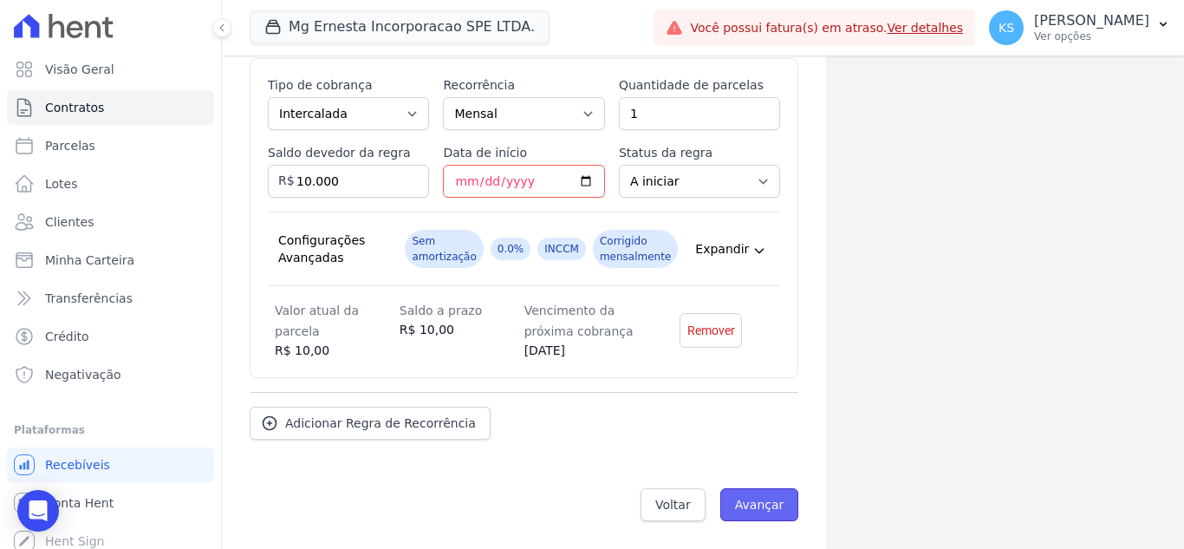
click at [748, 503] on input "Avançar" at bounding box center [759, 504] width 79 height 33
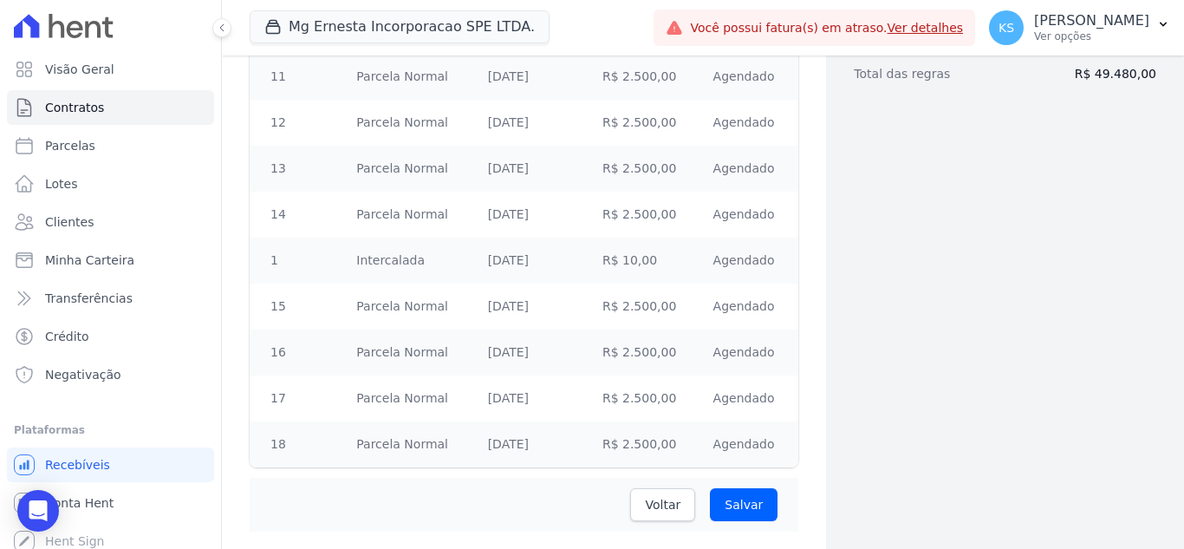
scroll to position [954, 0]
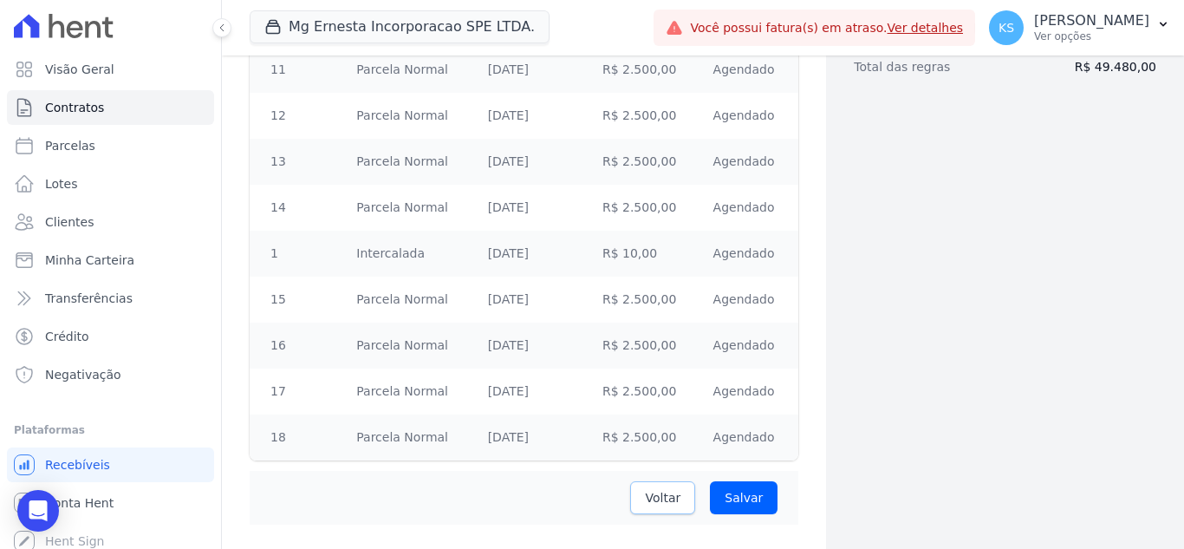
click at [666, 492] on span "Voltar" at bounding box center [663, 497] width 36 height 17
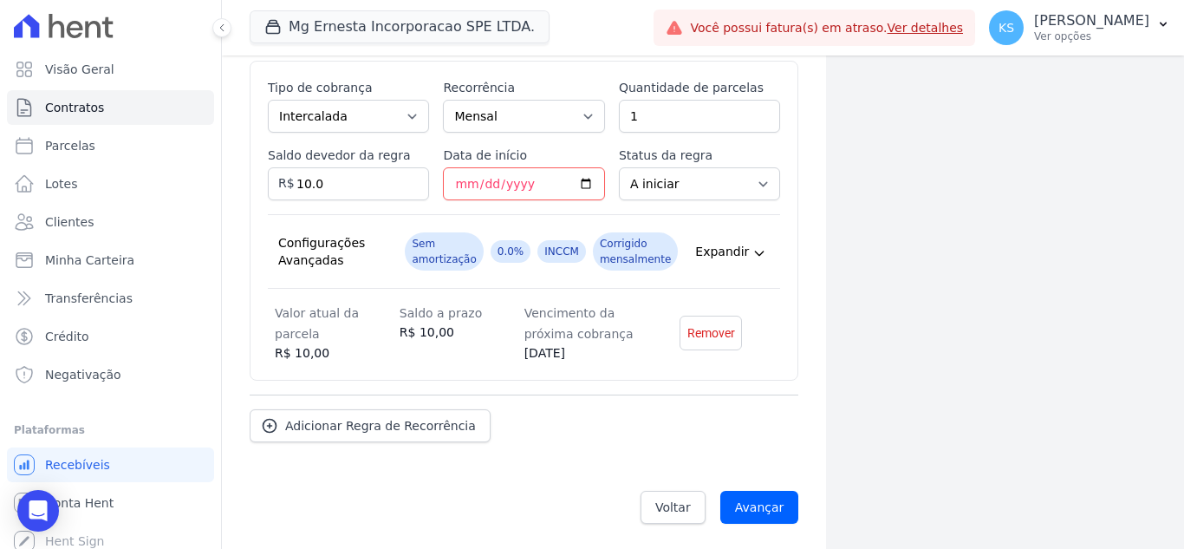
scroll to position [1390, 0]
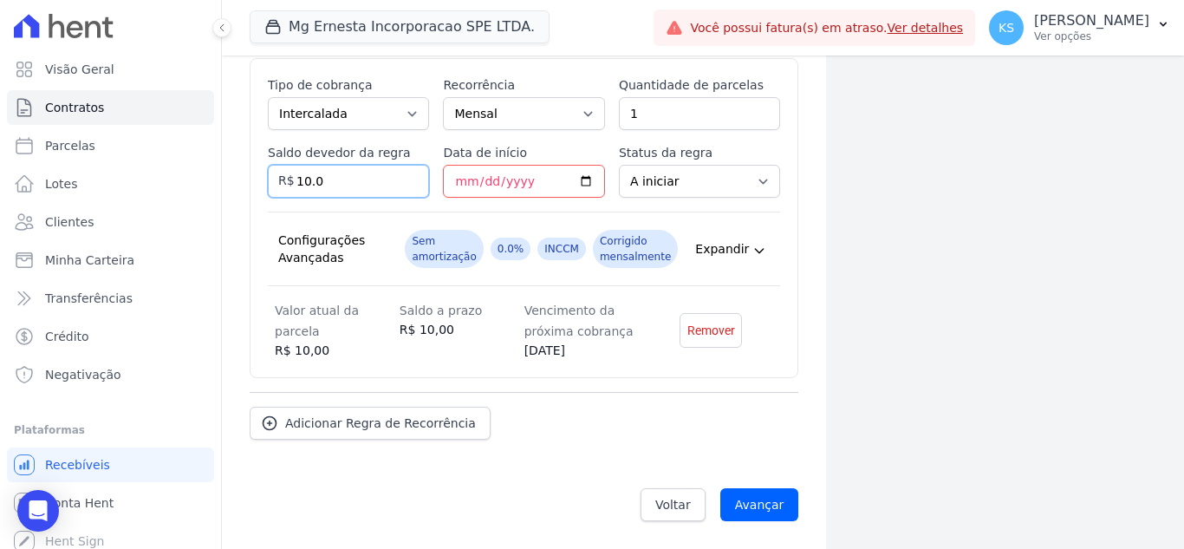
click at [358, 179] on input "10.0" at bounding box center [348, 181] width 161 height 33
type input "1"
type input "10"
type input "10.000"
click at [746, 507] on input "Avançar" at bounding box center [759, 504] width 79 height 33
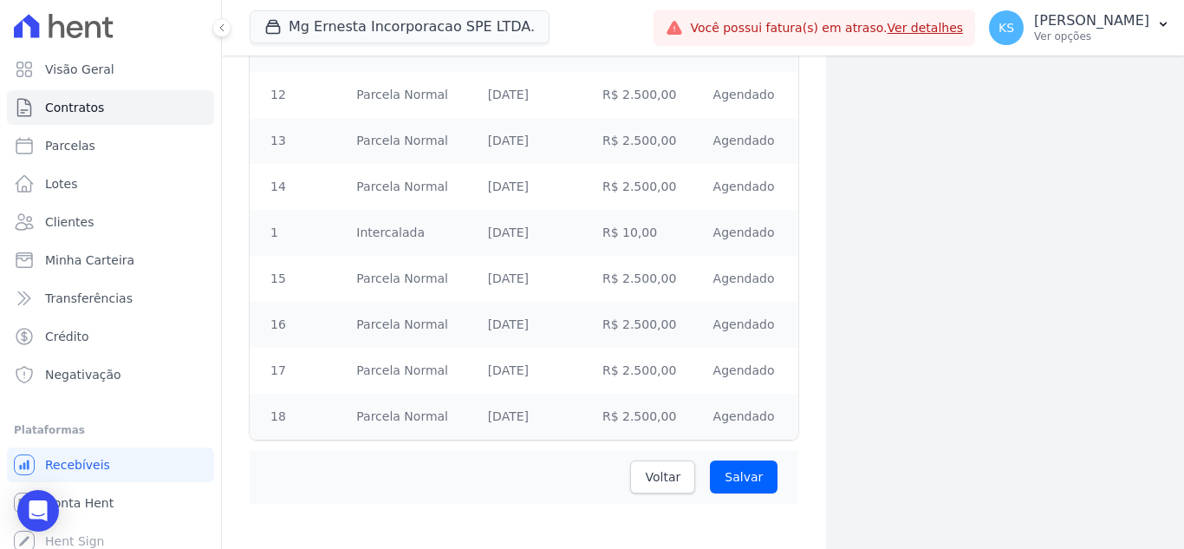
scroll to position [985, 0]
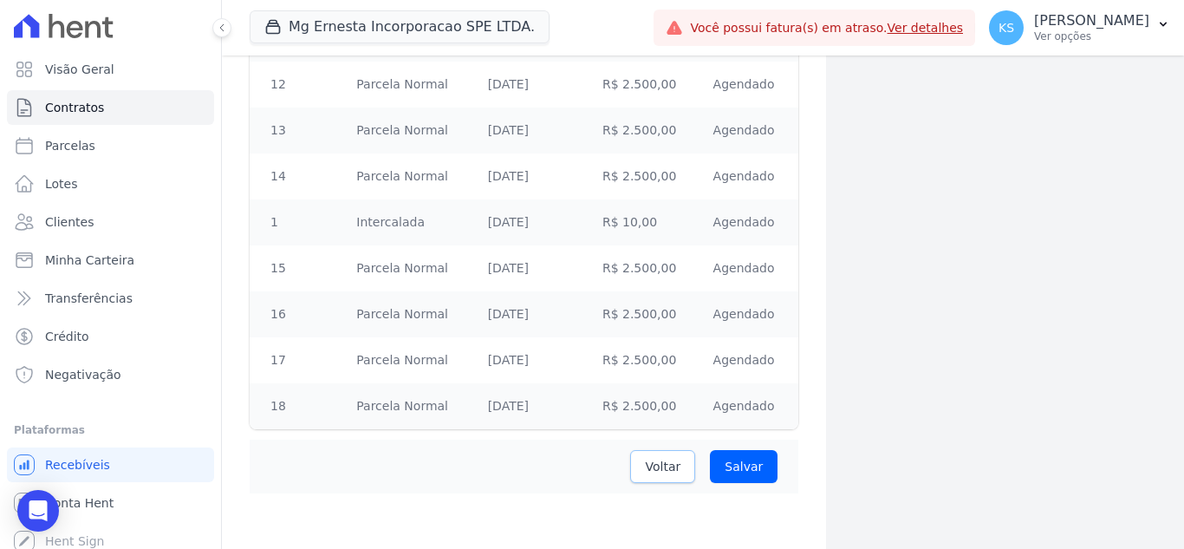
click at [660, 472] on span "Voltar" at bounding box center [663, 466] width 36 height 17
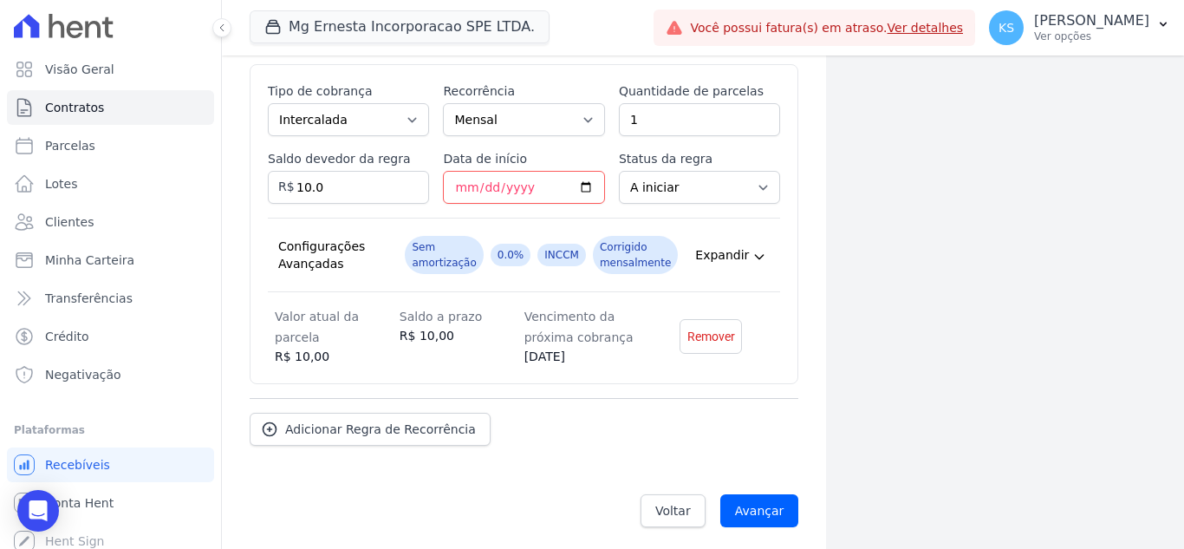
scroll to position [1390, 0]
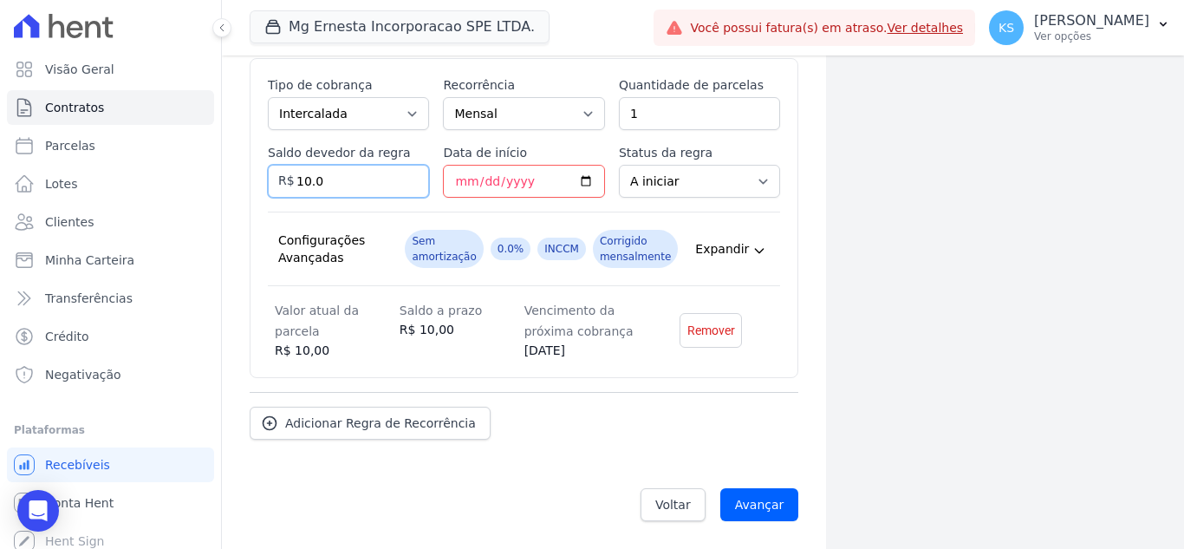
click at [348, 185] on input "10.0" at bounding box center [348, 181] width 161 height 33
drag, startPoint x: 346, startPoint y: 181, endPoint x: 531, endPoint y: 165, distance: 185.4
click at [263, 180] on div "Esse tipo de parcela não entra no saldo devedor do contrato. Tipo de cobrança P…" at bounding box center [524, 218] width 549 height 320
type input "10000"
click at [415, 426] on span "Adicionar Regra de Recorrência" at bounding box center [380, 422] width 191 height 17
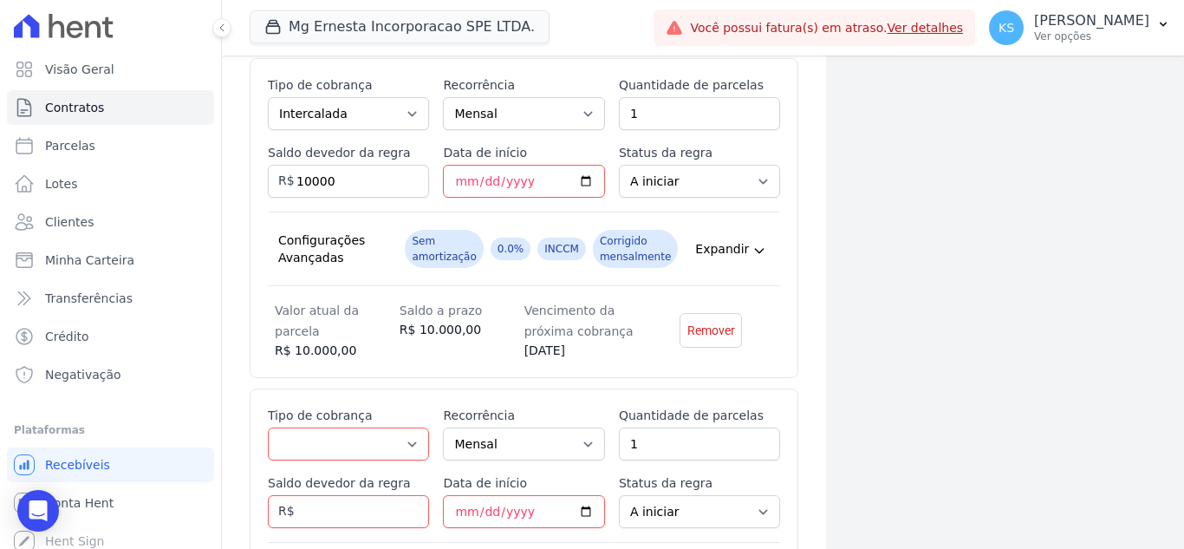
scroll to position [1563, 0]
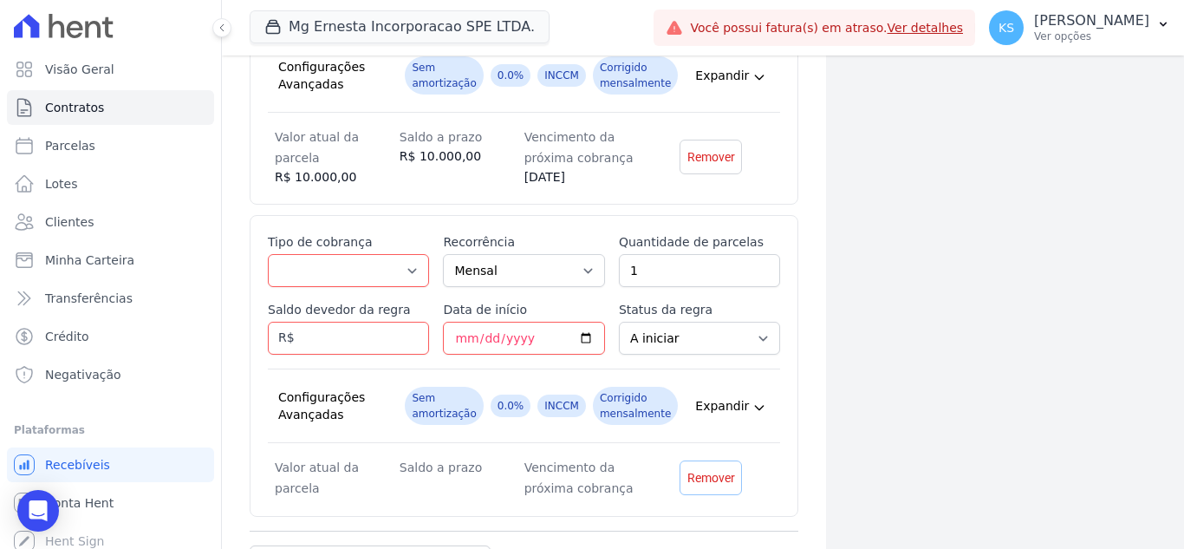
drag, startPoint x: 709, startPoint y: 475, endPoint x: 640, endPoint y: 444, distance: 76.0
click at [706, 475] on span "Remover" at bounding box center [711, 477] width 48 height 17
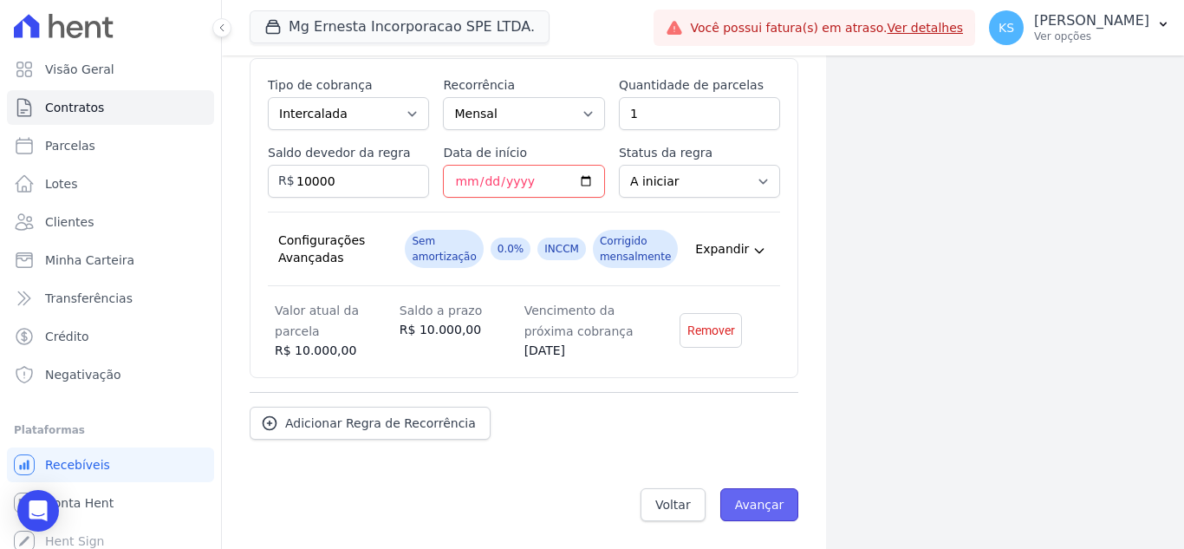
click at [745, 503] on input "Avançar" at bounding box center [759, 504] width 79 height 33
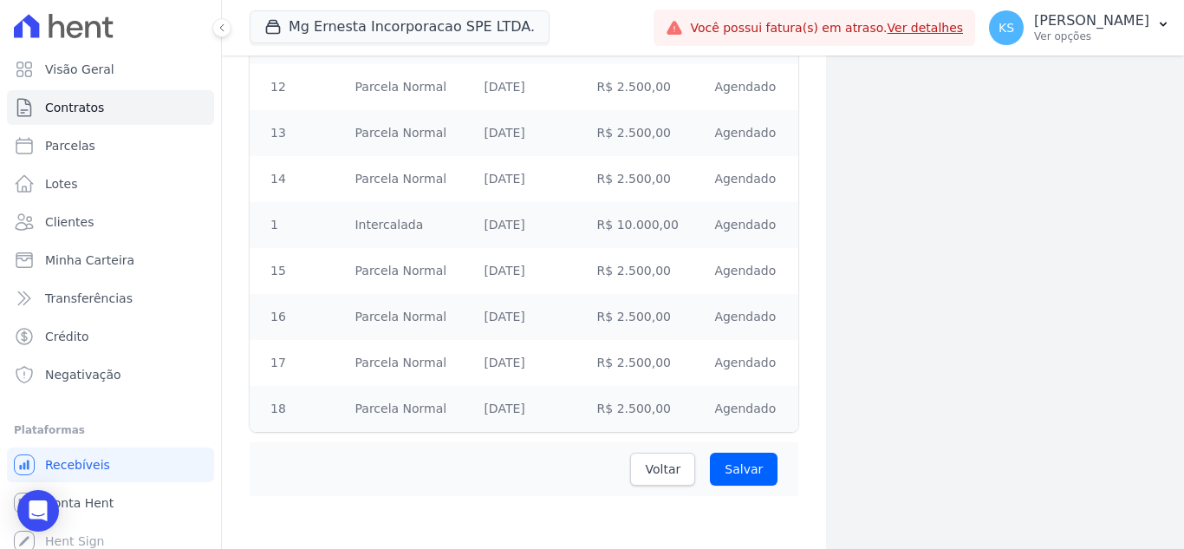
scroll to position [985, 0]
click at [663, 467] on span "Voltar" at bounding box center [663, 466] width 36 height 17
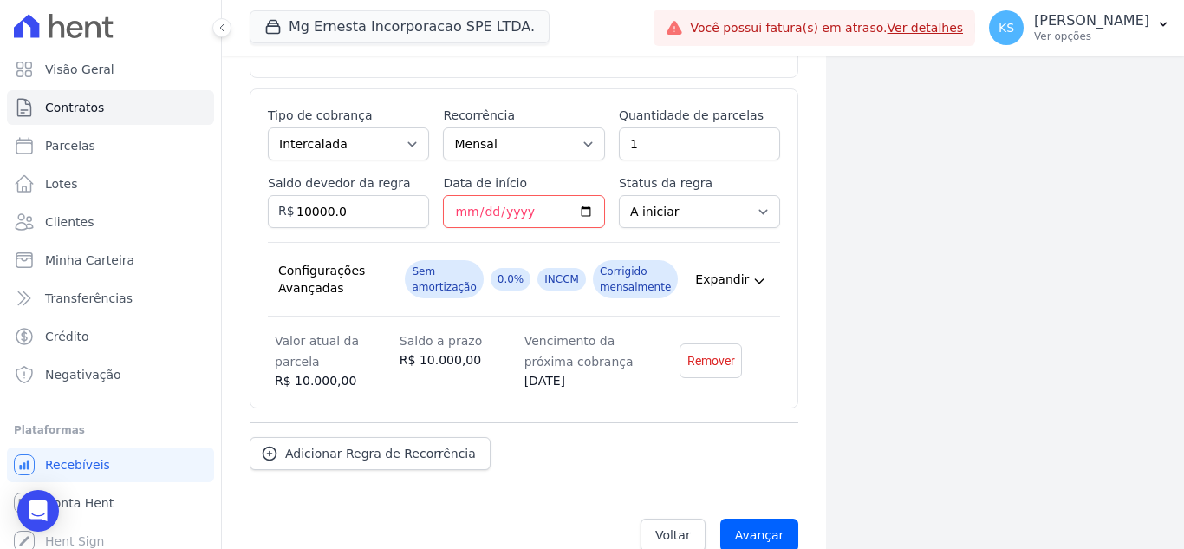
scroll to position [1390, 0]
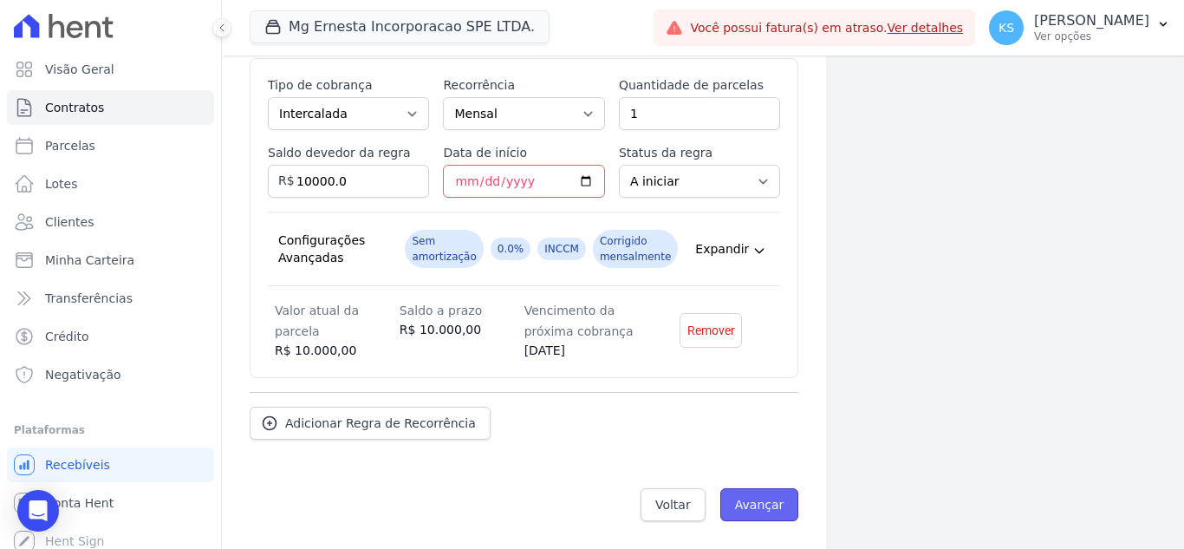
click at [759, 498] on input "Avançar" at bounding box center [759, 504] width 79 height 33
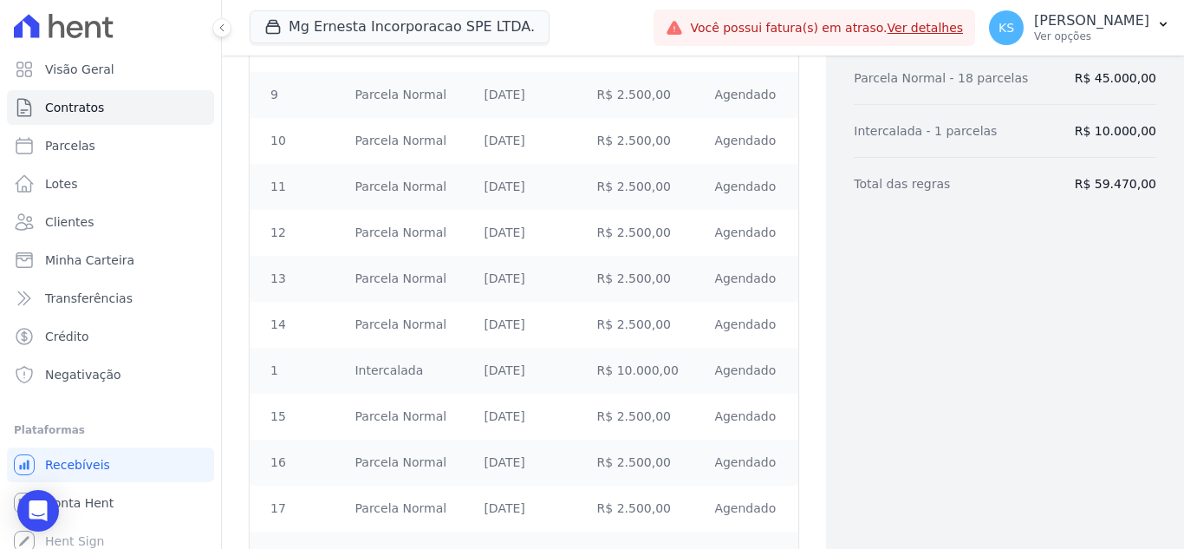
scroll to position [985, 0]
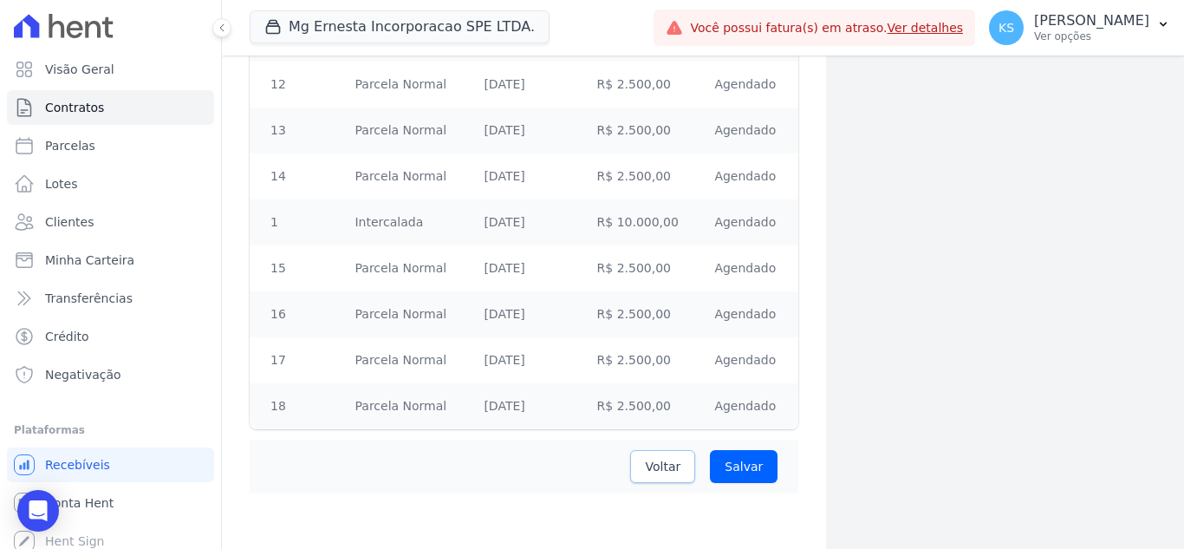
click at [667, 457] on link "Voltar" at bounding box center [662, 466] width 65 height 33
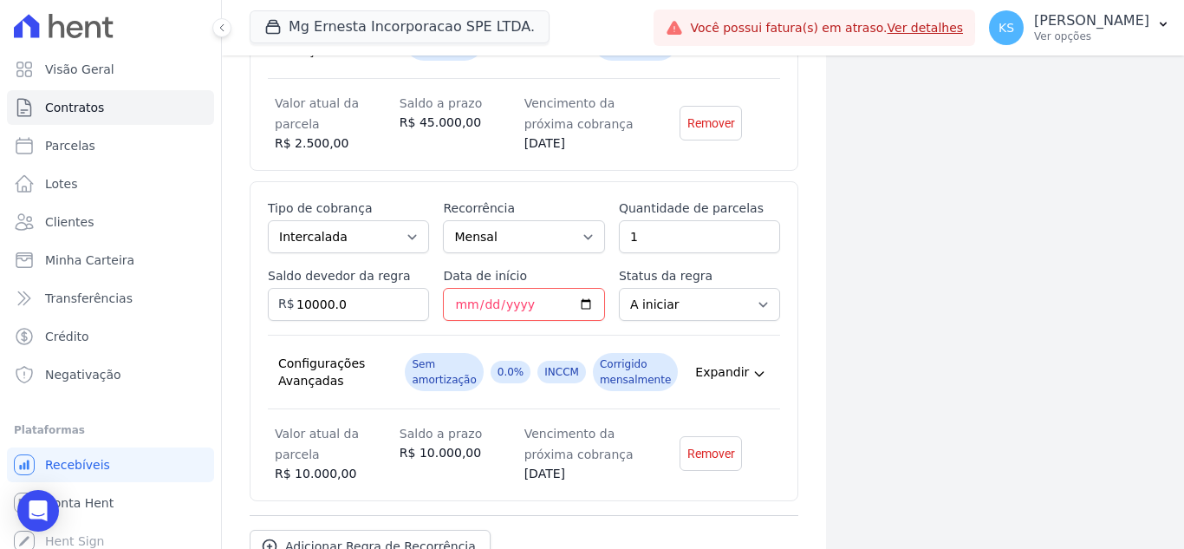
scroll to position [1390, 0]
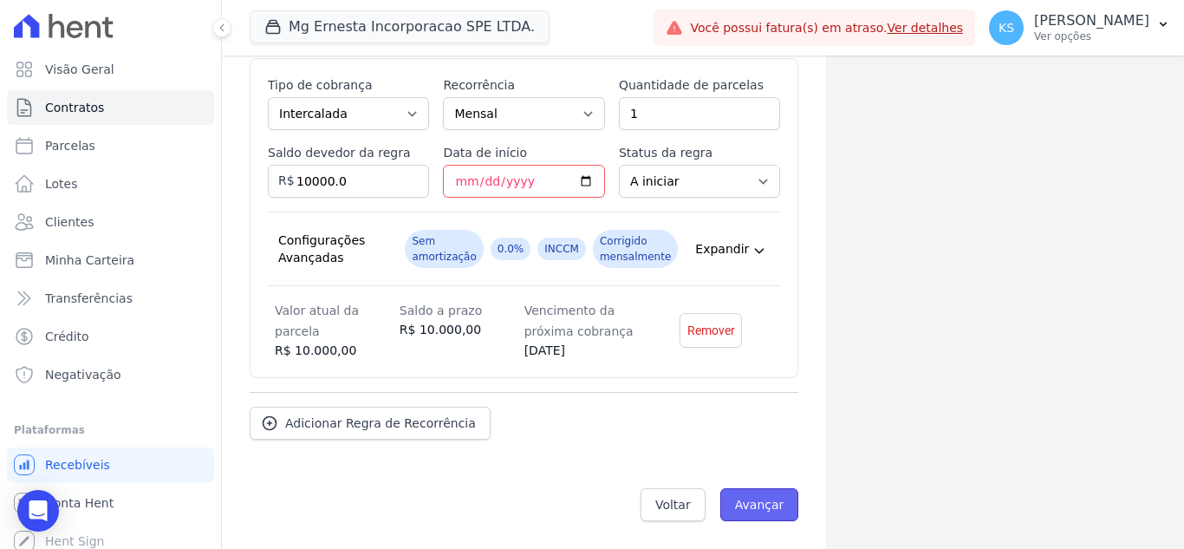
click at [763, 505] on input "Avançar" at bounding box center [759, 504] width 79 height 33
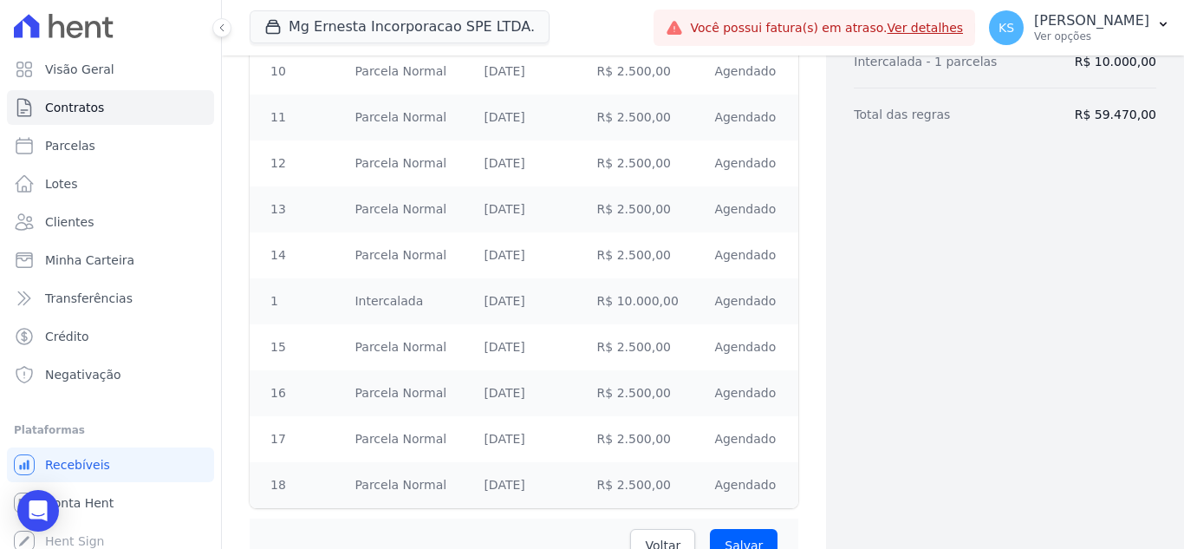
scroll to position [985, 0]
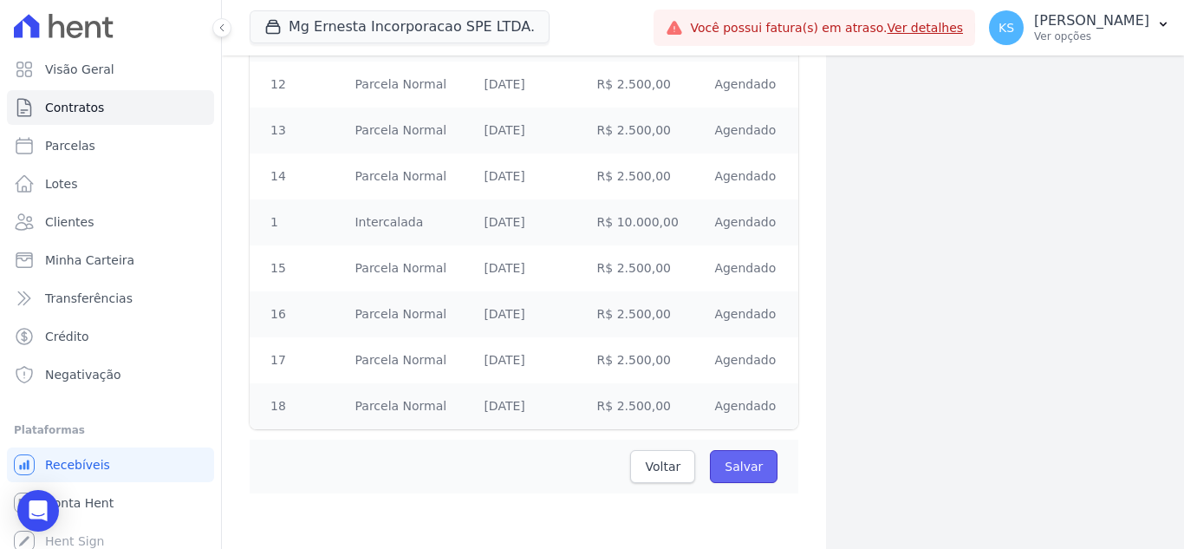
click at [724, 469] on input "Salvar" at bounding box center [744, 466] width 68 height 33
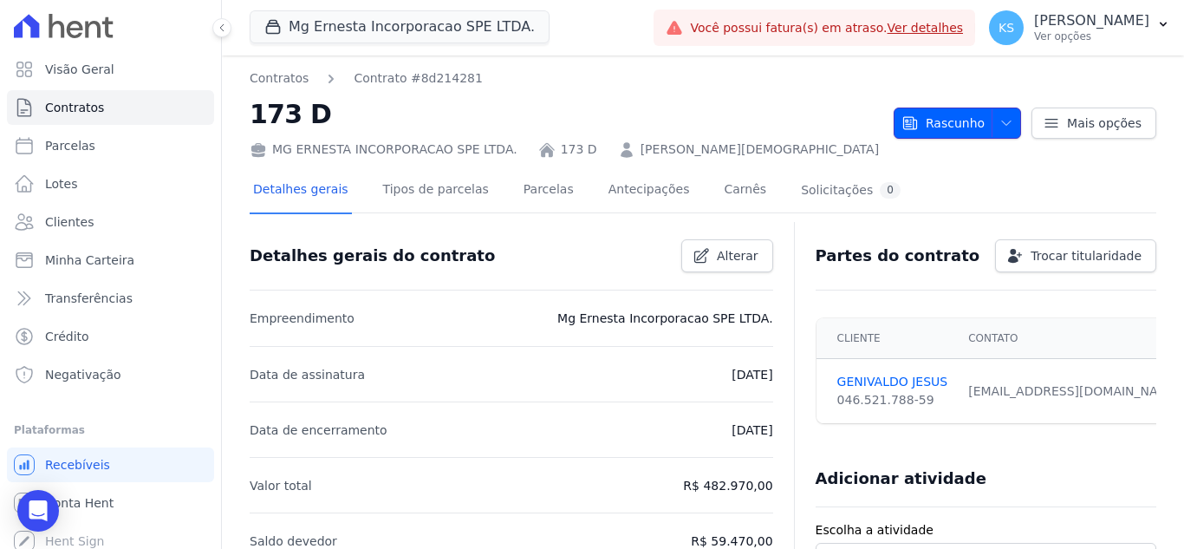
click at [1006, 127] on icon "button" at bounding box center [1006, 123] width 14 height 14
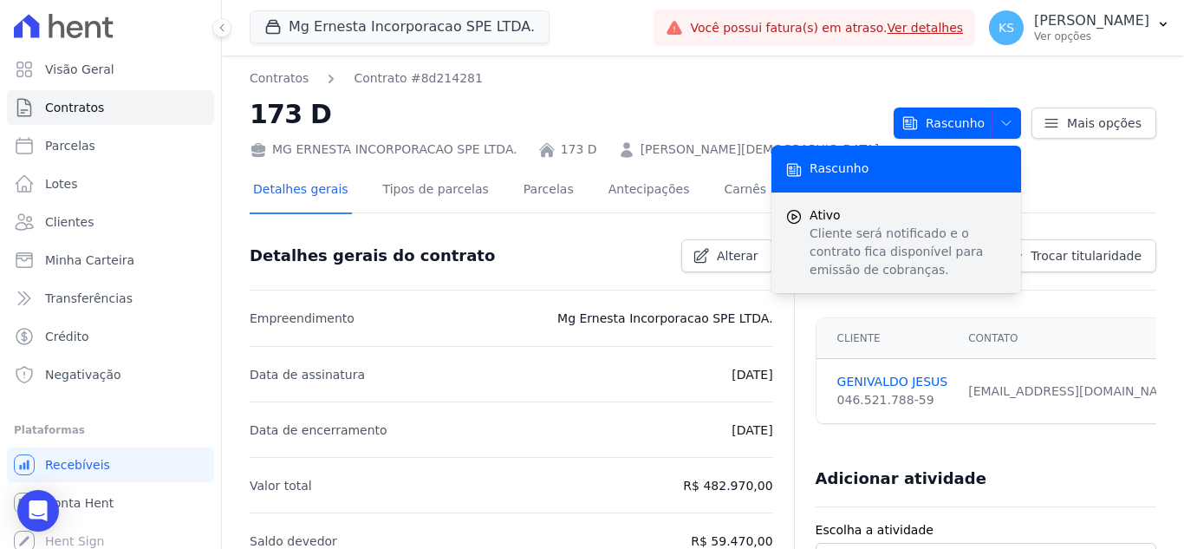
click at [853, 245] on p "Cliente será notificado e o contrato fica disponível para emissão de cobranças." at bounding box center [909, 252] width 198 height 55
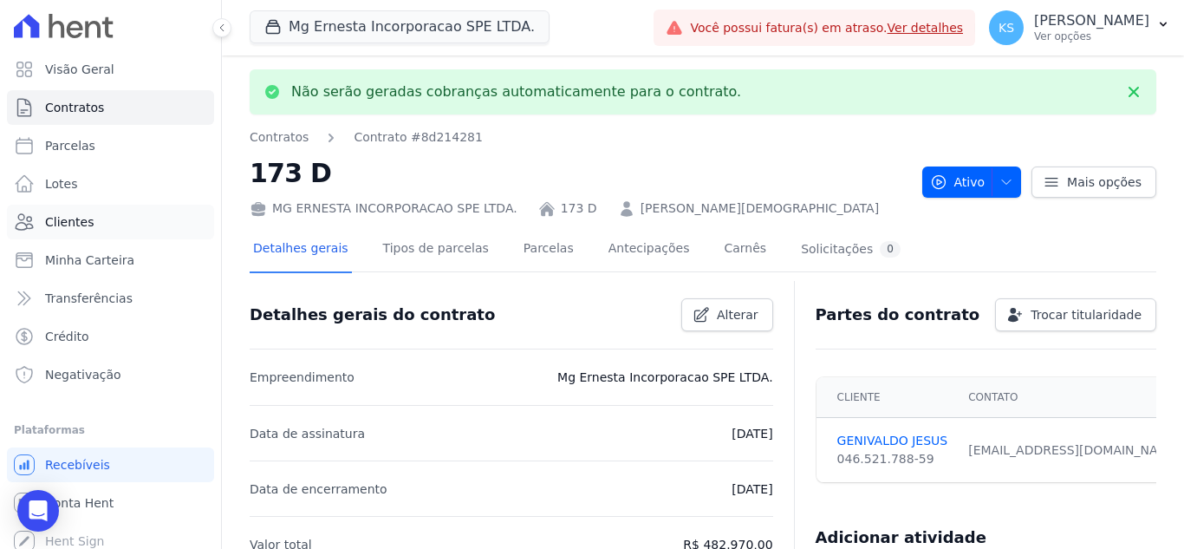
click at [81, 225] on span "Clientes" at bounding box center [69, 221] width 49 height 17
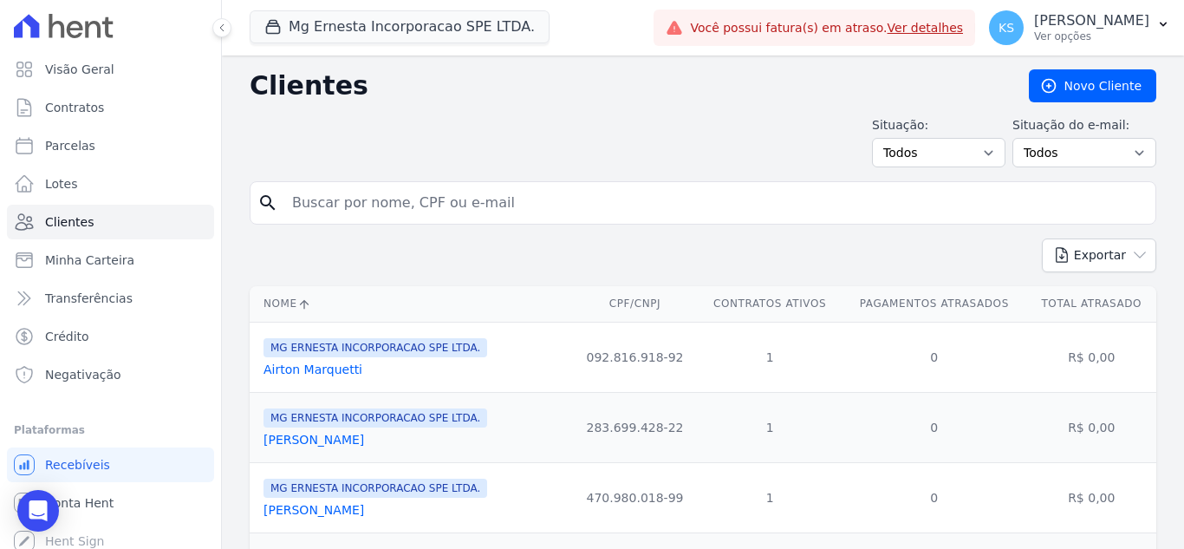
click at [355, 193] on input "search" at bounding box center [715, 203] width 867 height 35
type input "GENIVALDO"
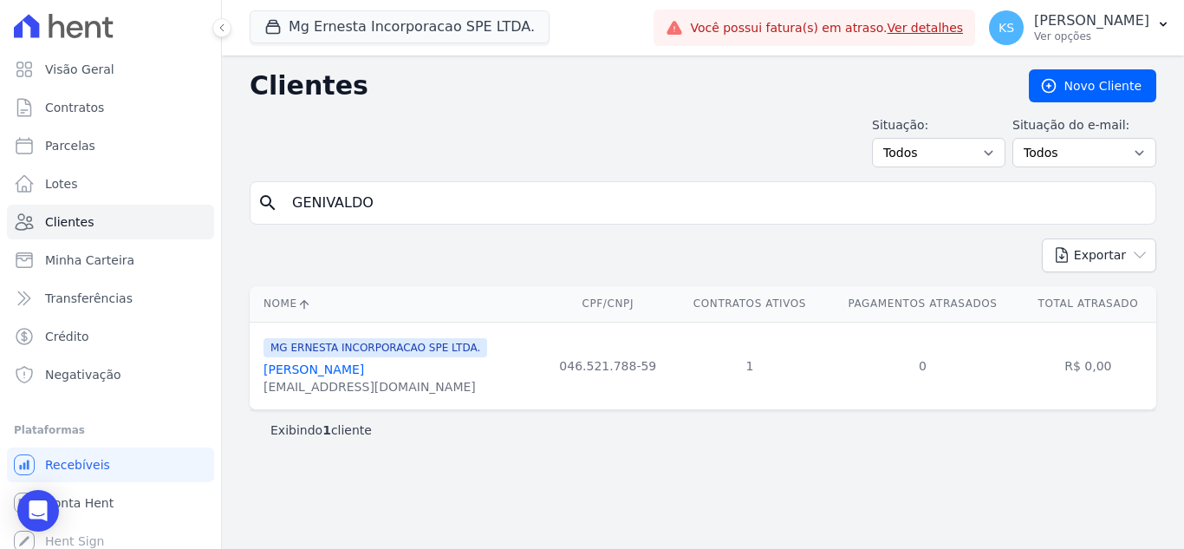
click at [331, 372] on link "[PERSON_NAME]" at bounding box center [314, 369] width 101 height 14
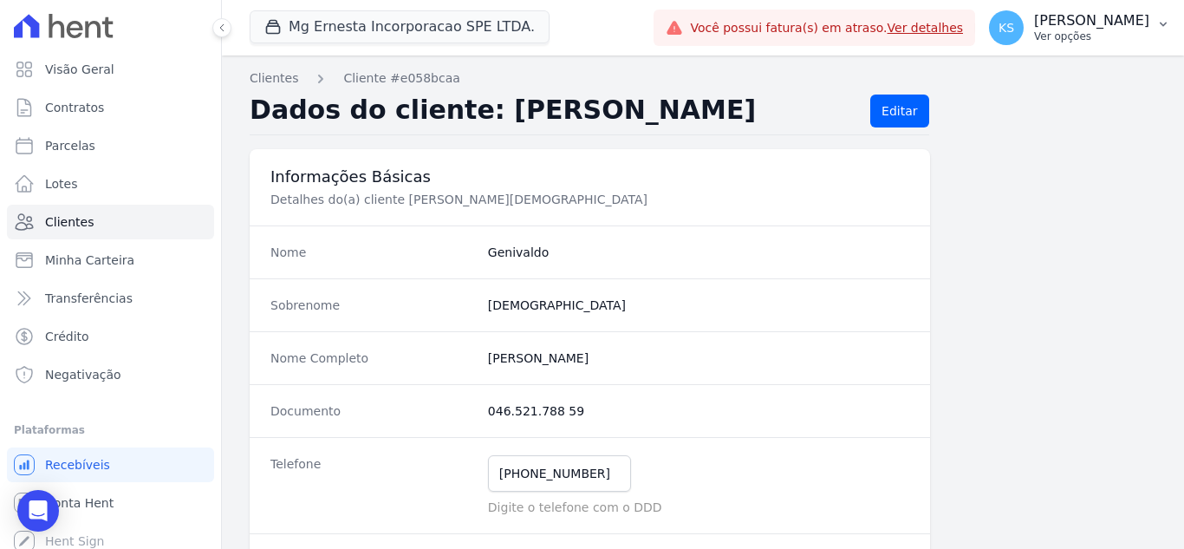
click at [1123, 35] on p "Ver opções" at bounding box center [1091, 36] width 115 height 14
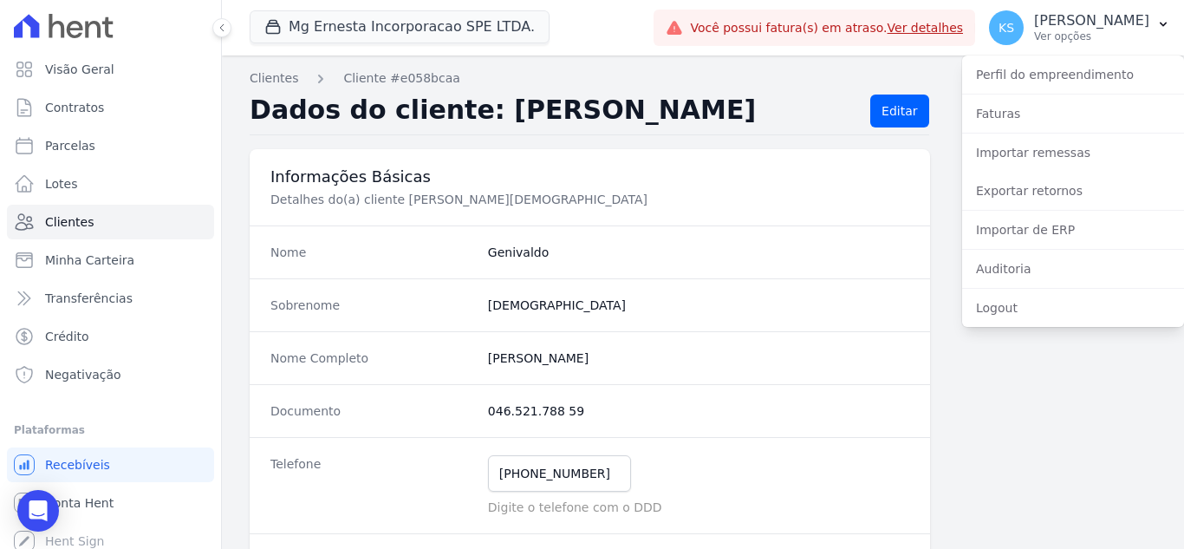
drag, startPoint x: 921, startPoint y: 78, endPoint x: 359, endPoint y: 88, distance: 562.7
click at [921, 78] on nav "Clientes Cliente #e058bcaa" at bounding box center [703, 78] width 907 height 18
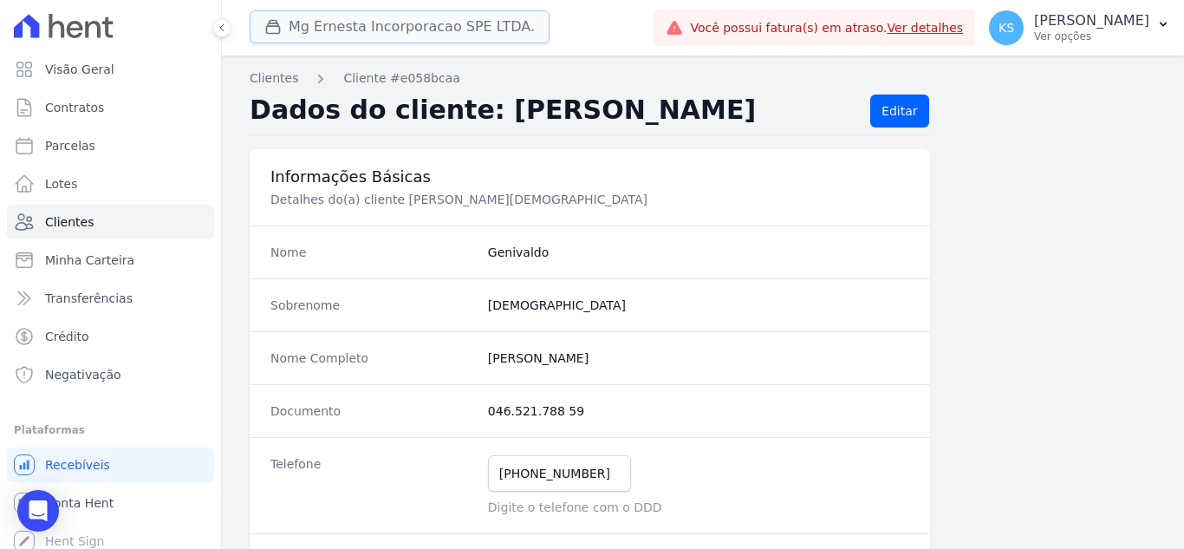
click at [417, 35] on button "Mg Ernesta Incorporacao SPE LTDA." at bounding box center [400, 26] width 300 height 33
